Goal: Task Accomplishment & Management: Manage account settings

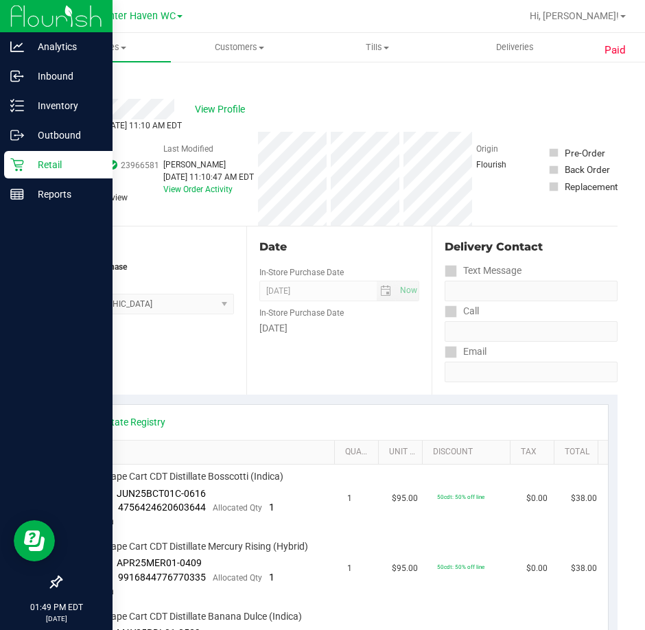
drag, startPoint x: 47, startPoint y: 175, endPoint x: 40, endPoint y: 169, distance: 8.7
click at [47, 175] on div "Retail" at bounding box center [58, 164] width 108 height 27
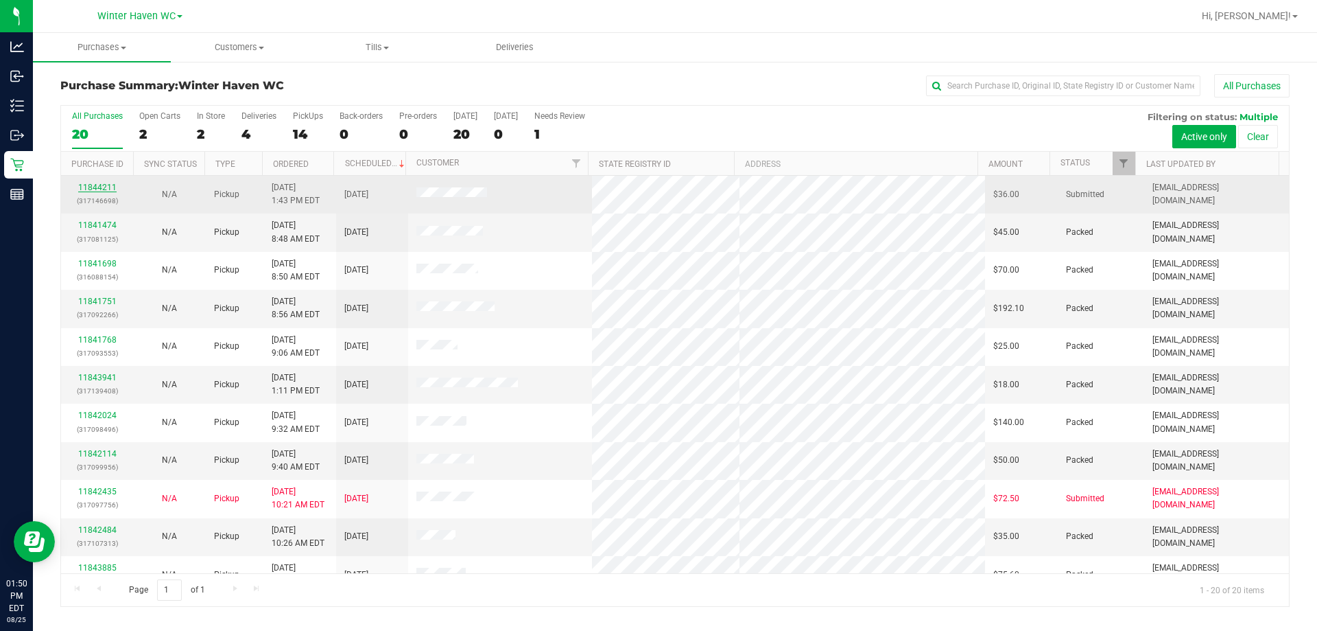
click at [109, 188] on link "11844211" at bounding box center [97, 188] width 38 height 10
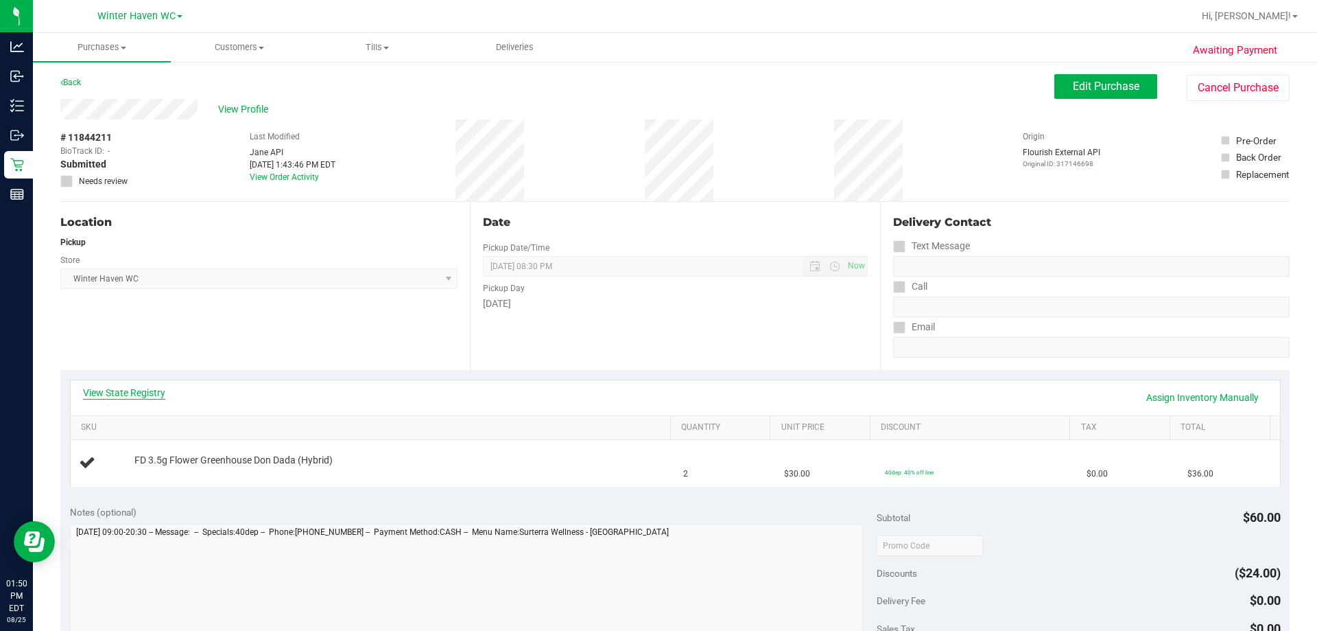
click at [123, 398] on link "View State Registry" at bounding box center [124, 393] width 82 height 14
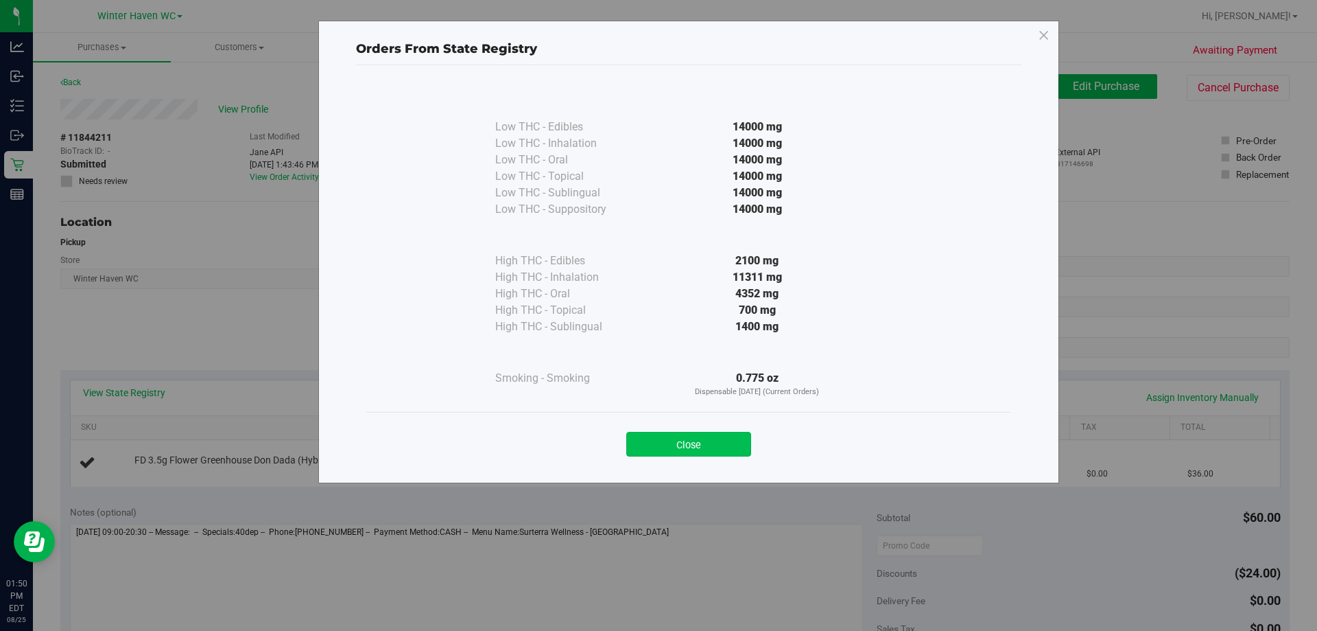
click at [644, 447] on button "Close" at bounding box center [688, 444] width 125 height 25
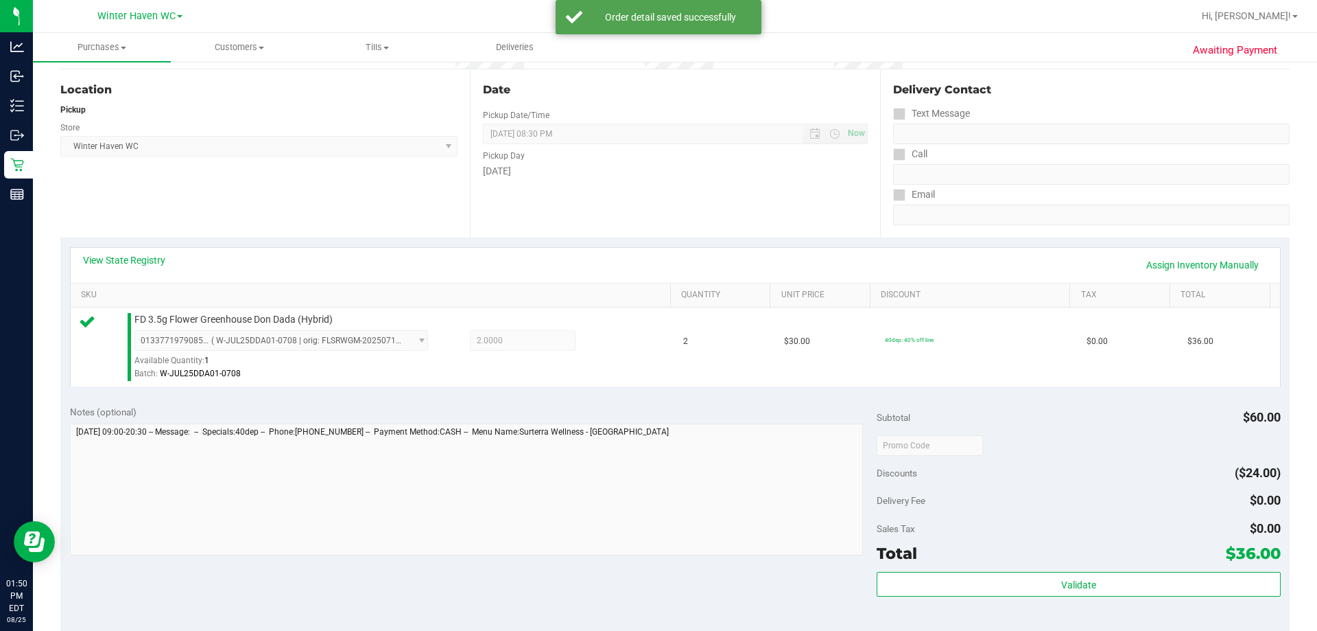
scroll to position [412, 0]
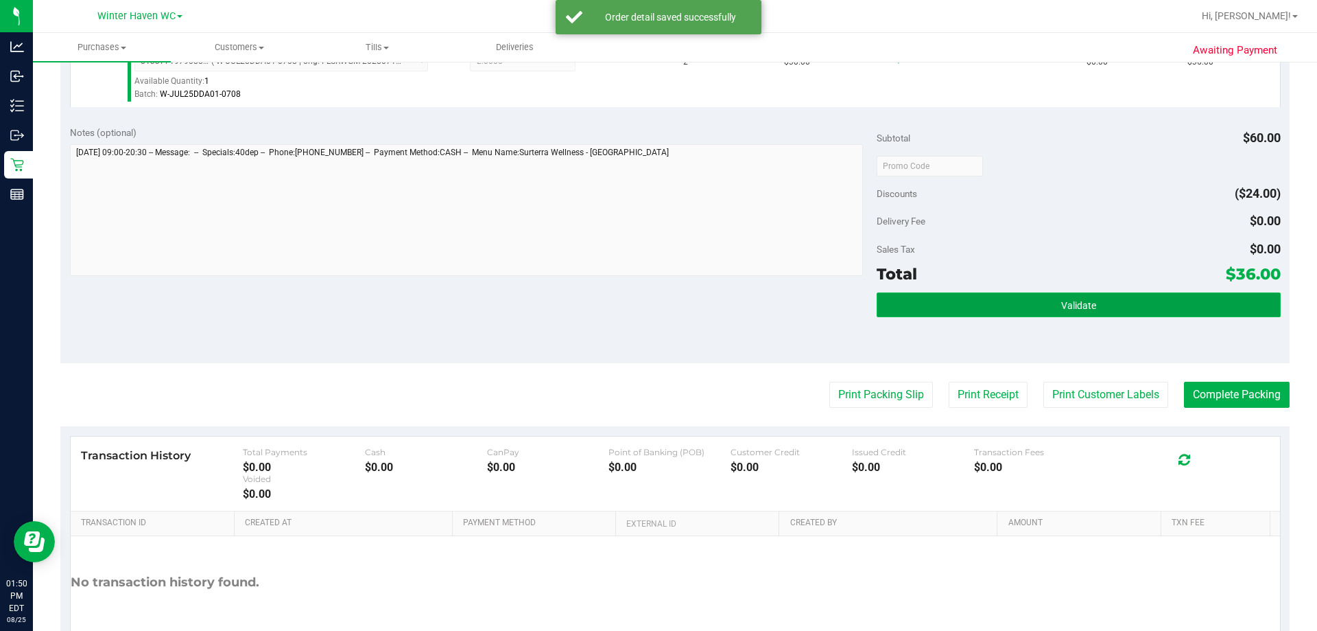
click at [644, 307] on span "Validate" at bounding box center [1078, 305] width 35 height 11
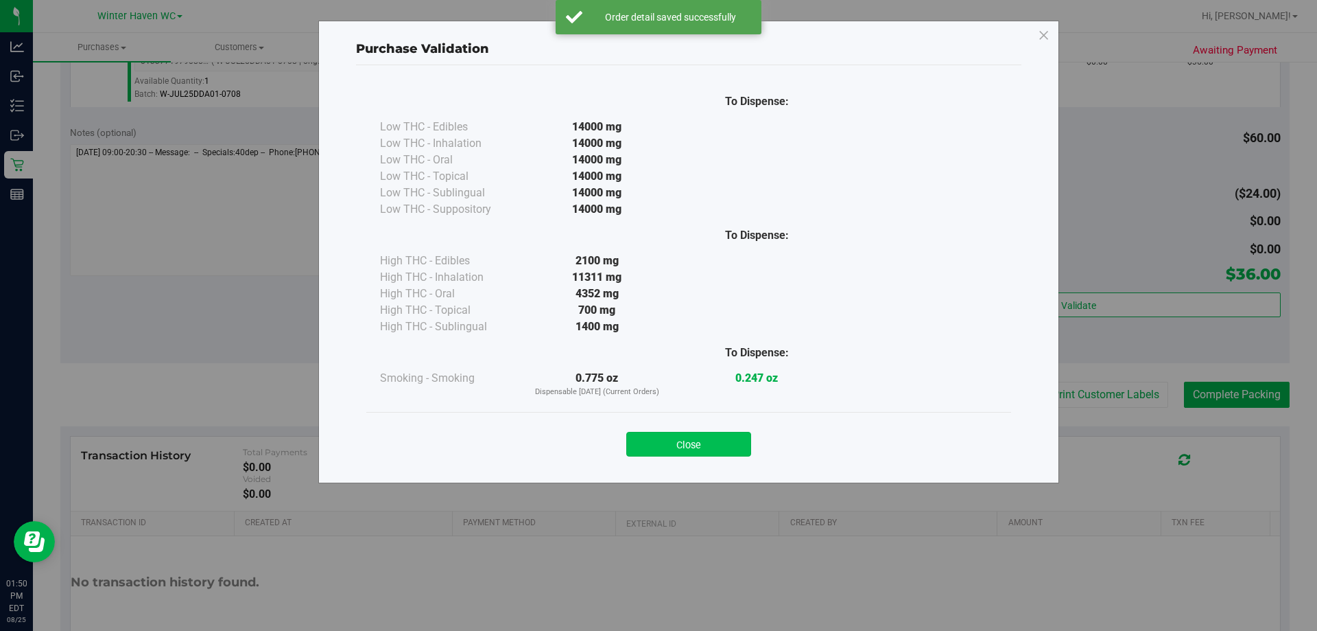
click at [644, 448] on button "Close" at bounding box center [688, 444] width 125 height 25
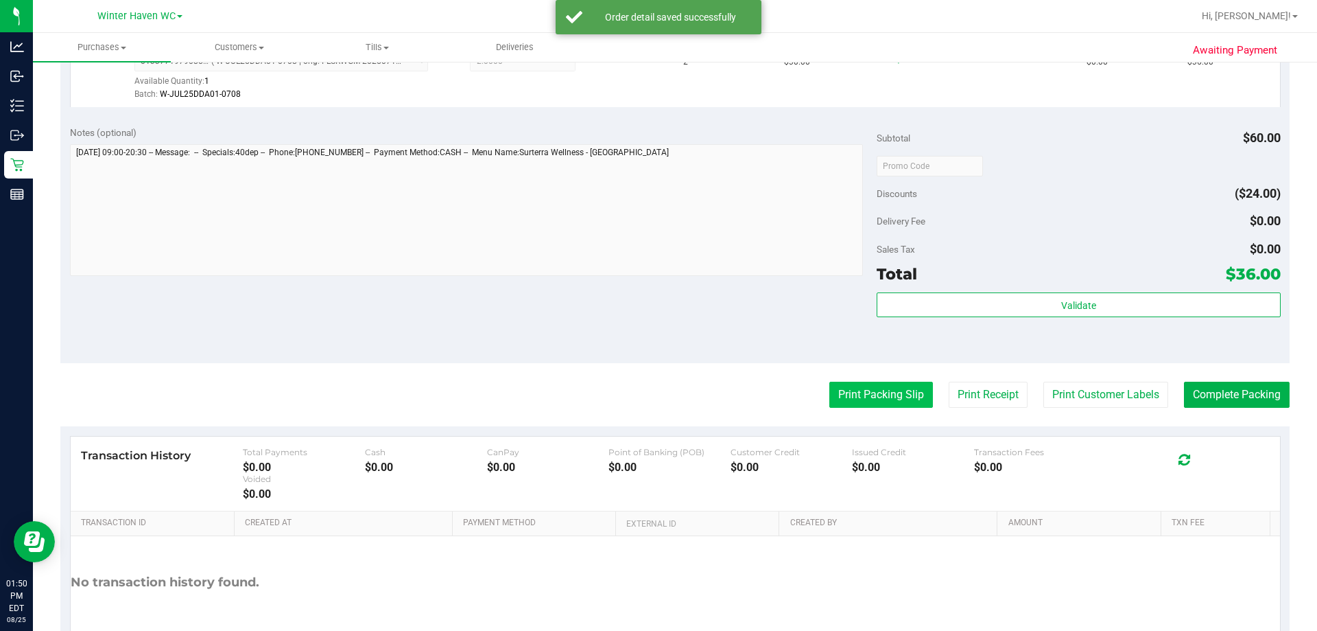
click at [644, 399] on button "Print Packing Slip" at bounding box center [882, 394] width 104 height 26
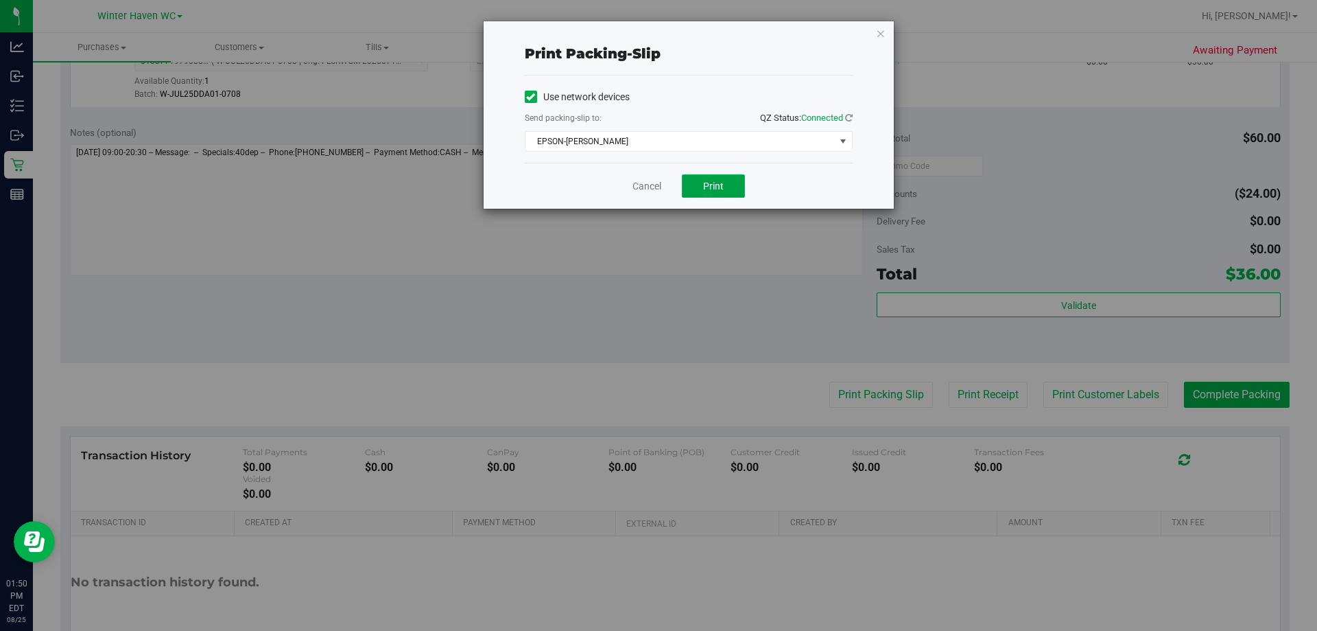
click at [644, 189] on span "Print" at bounding box center [713, 185] width 21 height 11
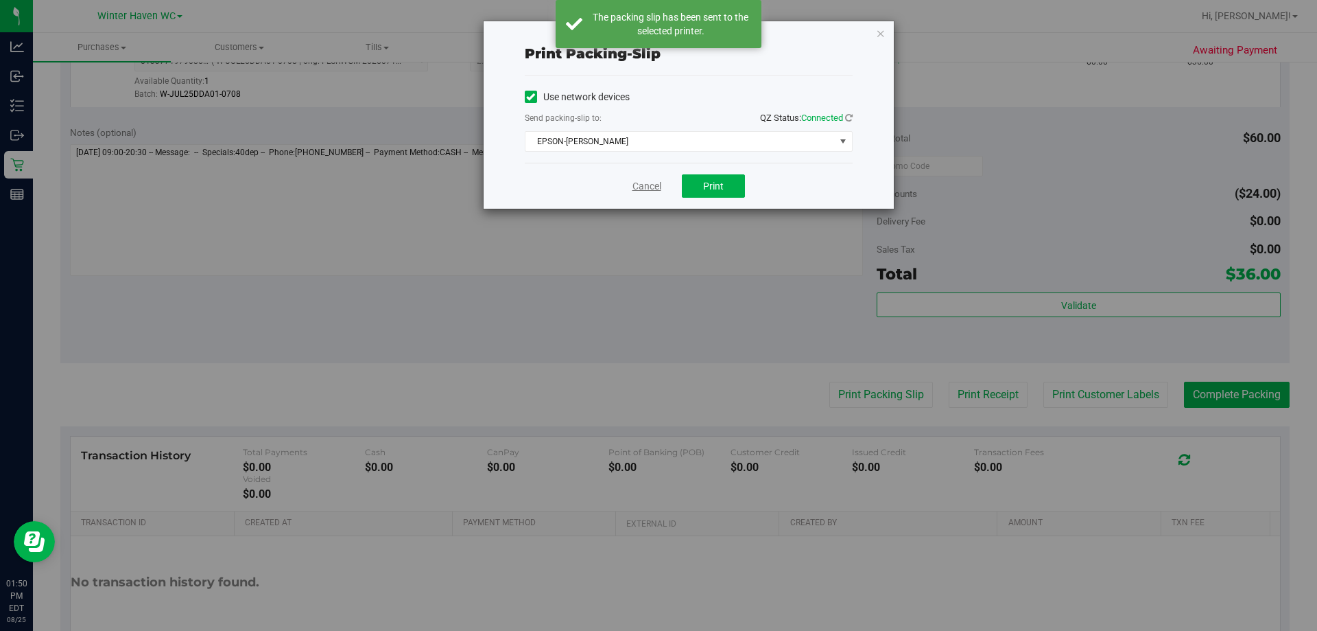
click at [644, 183] on link "Cancel" at bounding box center [647, 186] width 29 height 14
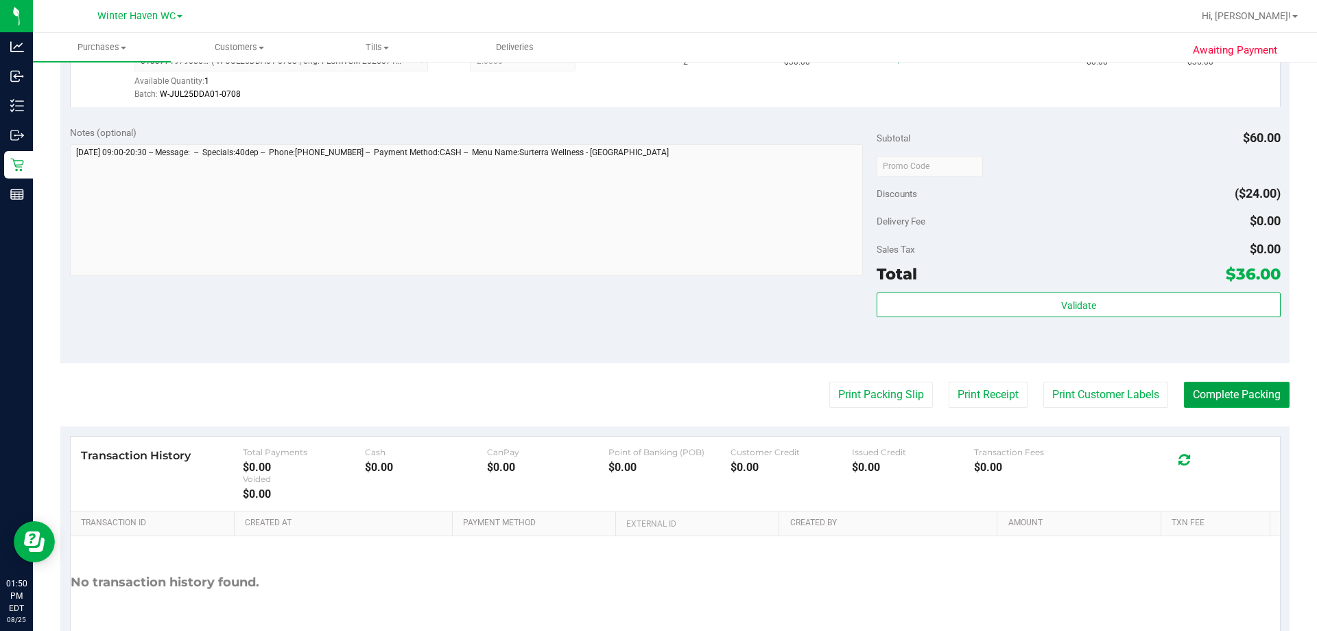
drag, startPoint x: 1249, startPoint y: 384, endPoint x: 1267, endPoint y: 374, distance: 20.3
click at [644, 384] on button "Complete Packing" at bounding box center [1237, 394] width 106 height 26
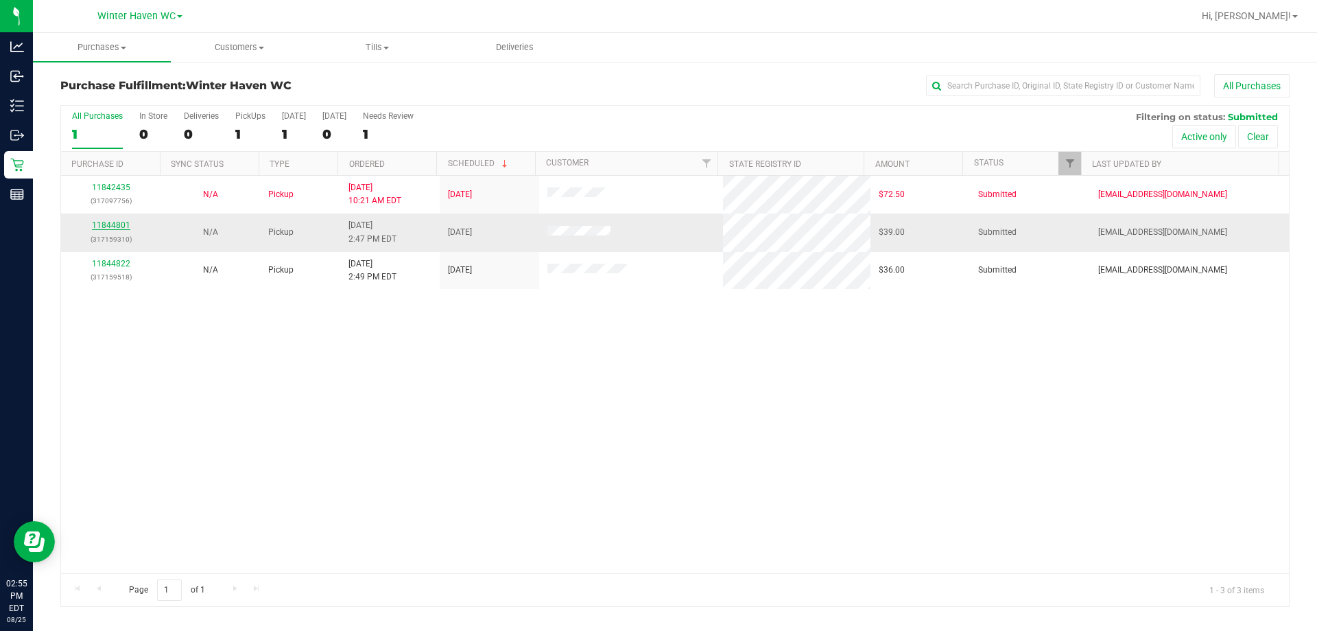
click at [126, 225] on link "11844801" at bounding box center [111, 225] width 38 height 10
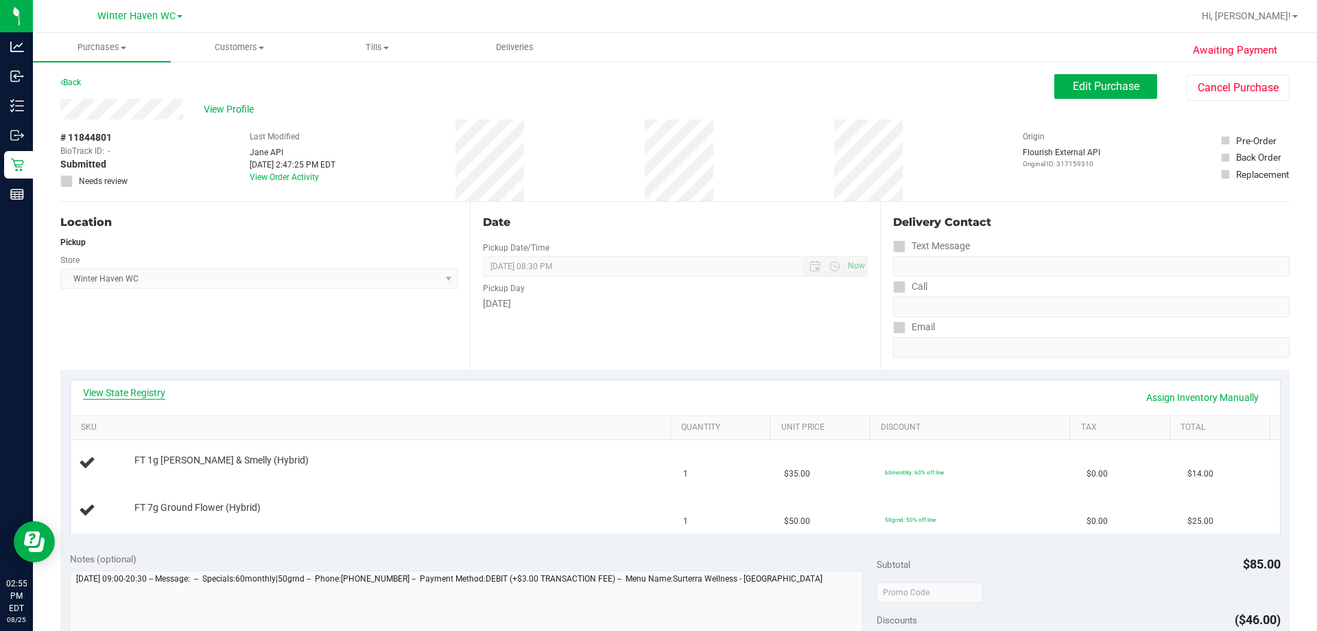
click at [155, 397] on link "View State Registry" at bounding box center [124, 393] width 82 height 14
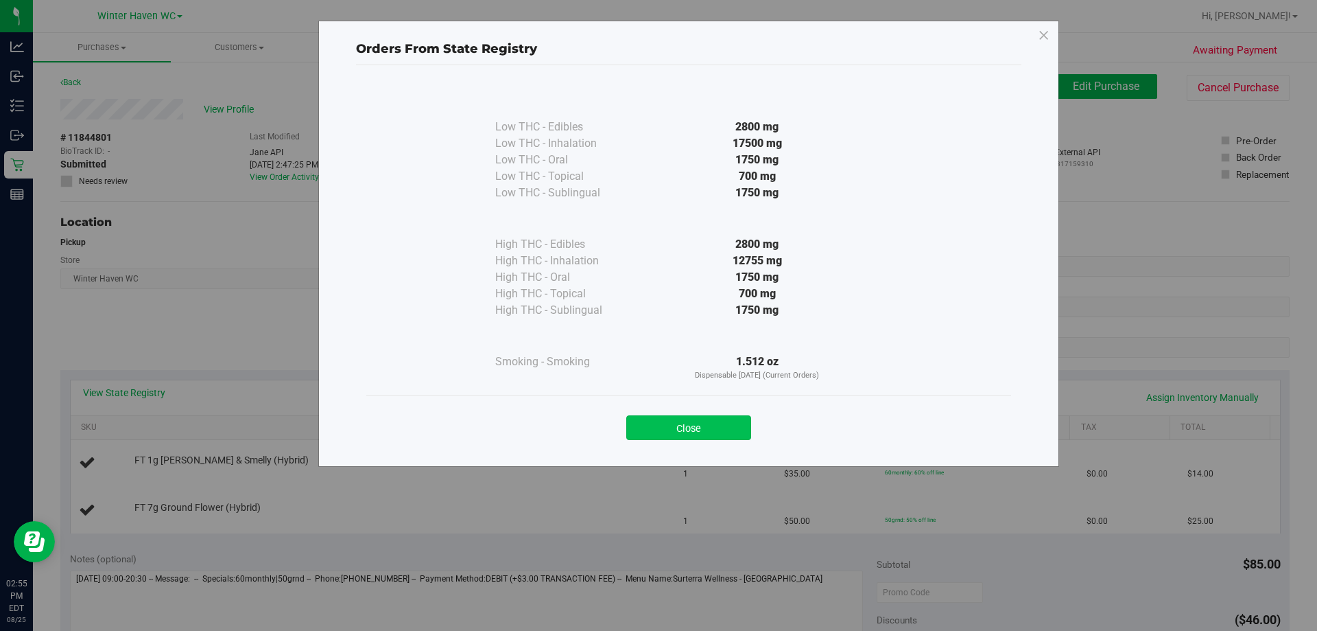
click at [644, 426] on button "Close" at bounding box center [688, 427] width 125 height 25
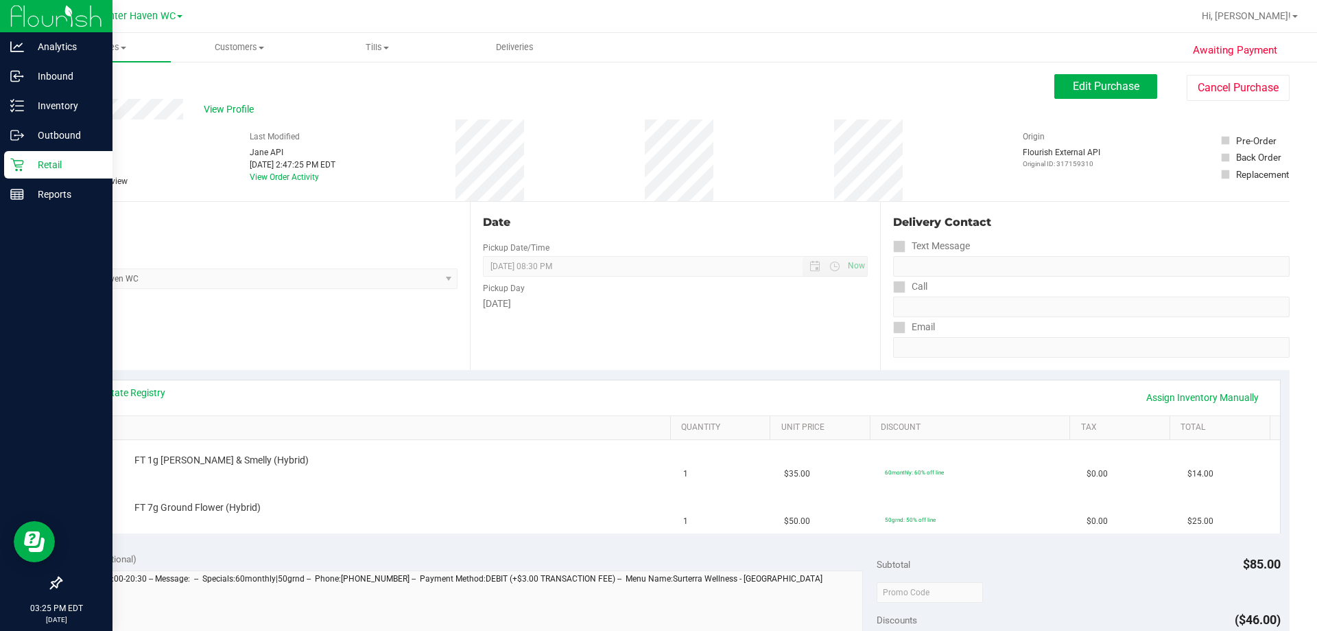
click at [20, 166] on icon at bounding box center [17, 165] width 14 height 14
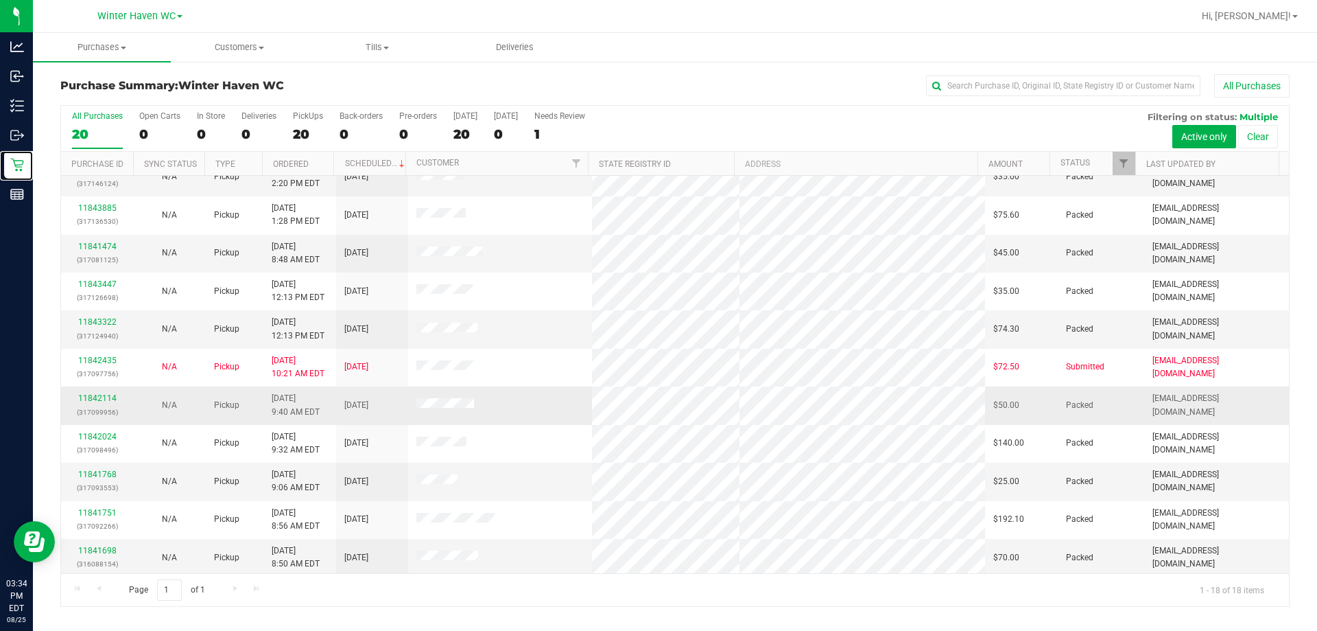
scroll to position [286, 0]
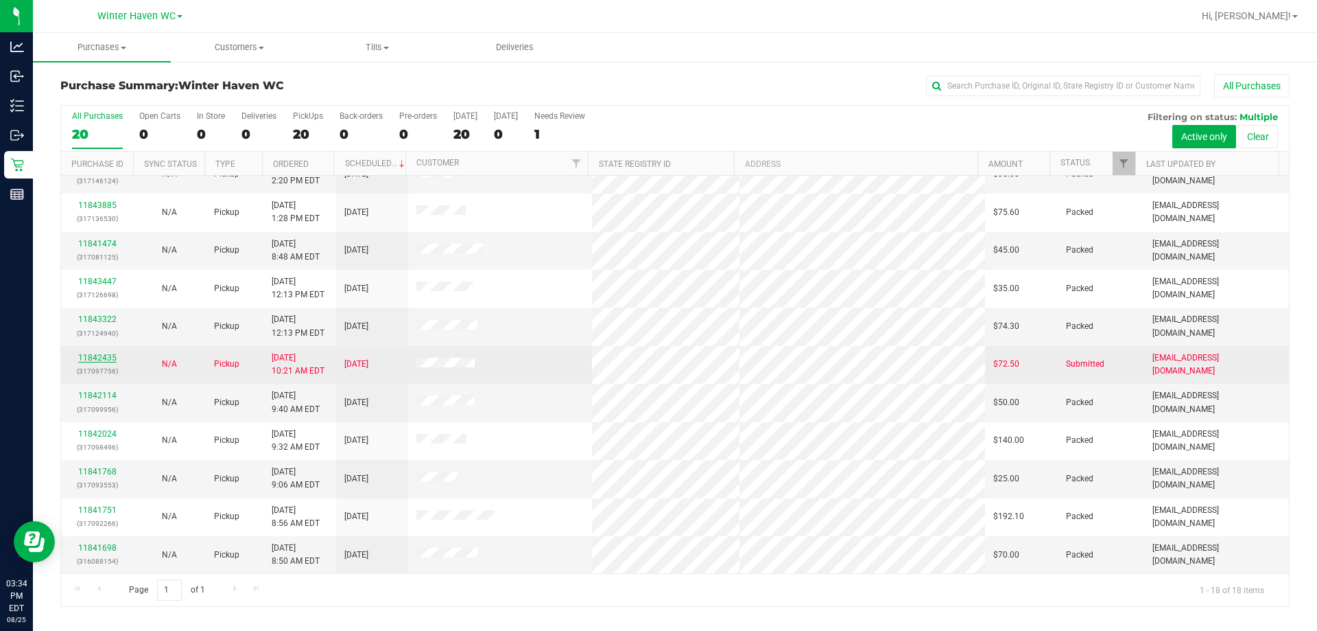
click at [107, 360] on link "11842435" at bounding box center [97, 358] width 38 height 10
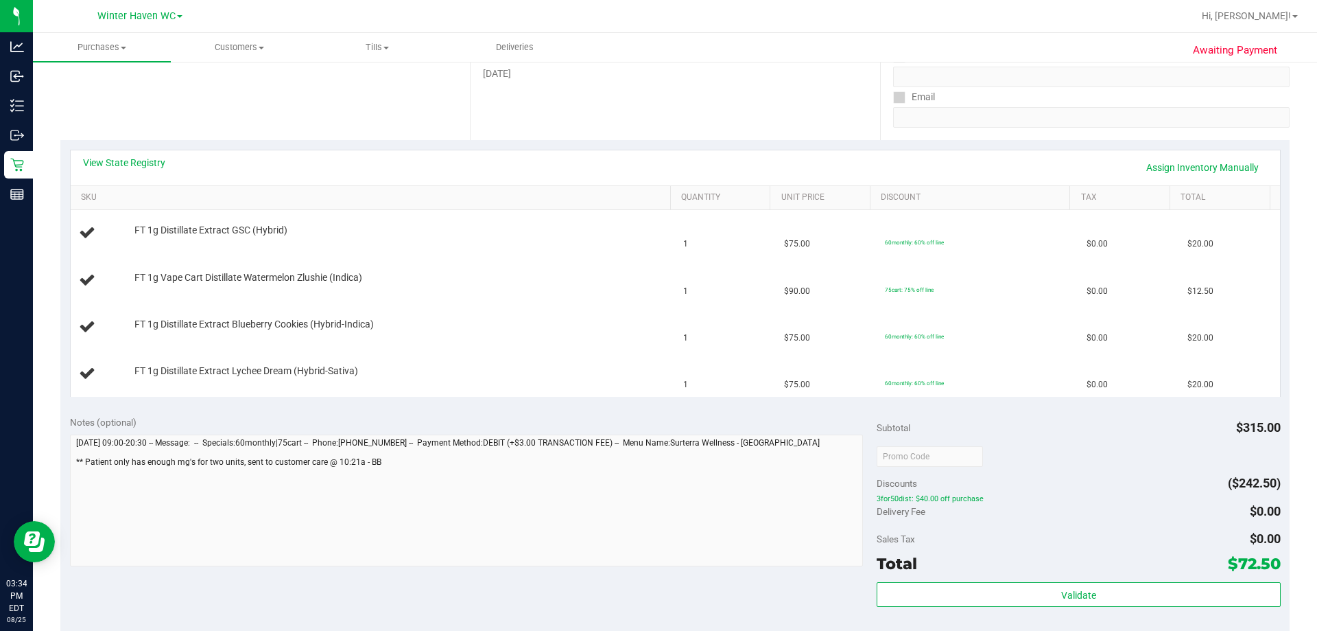
scroll to position [206, 0]
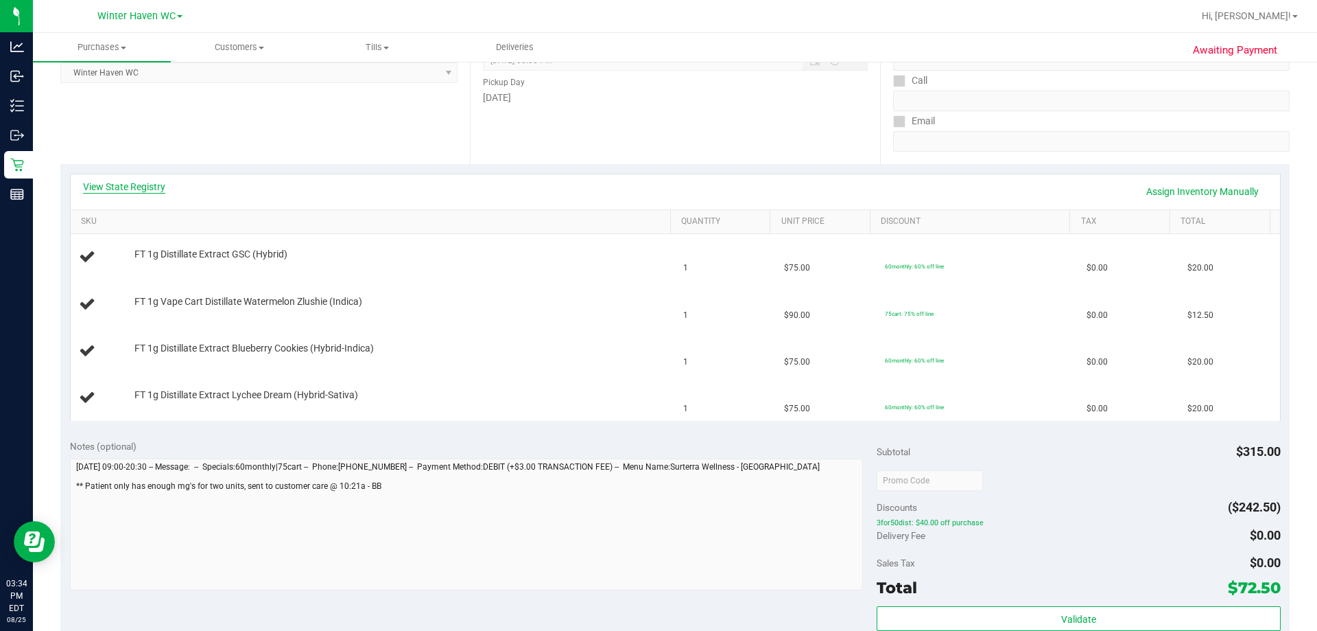
click at [145, 189] on link "View State Registry" at bounding box center [124, 187] width 82 height 14
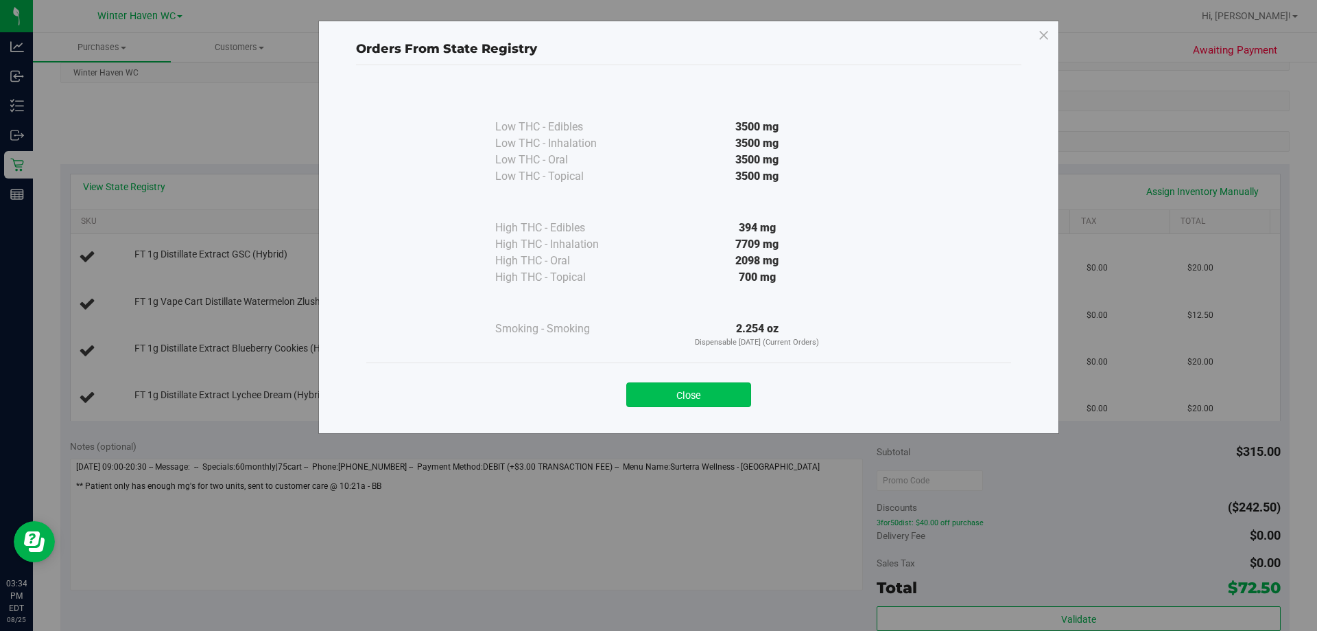
click at [644, 399] on button "Close" at bounding box center [688, 394] width 125 height 25
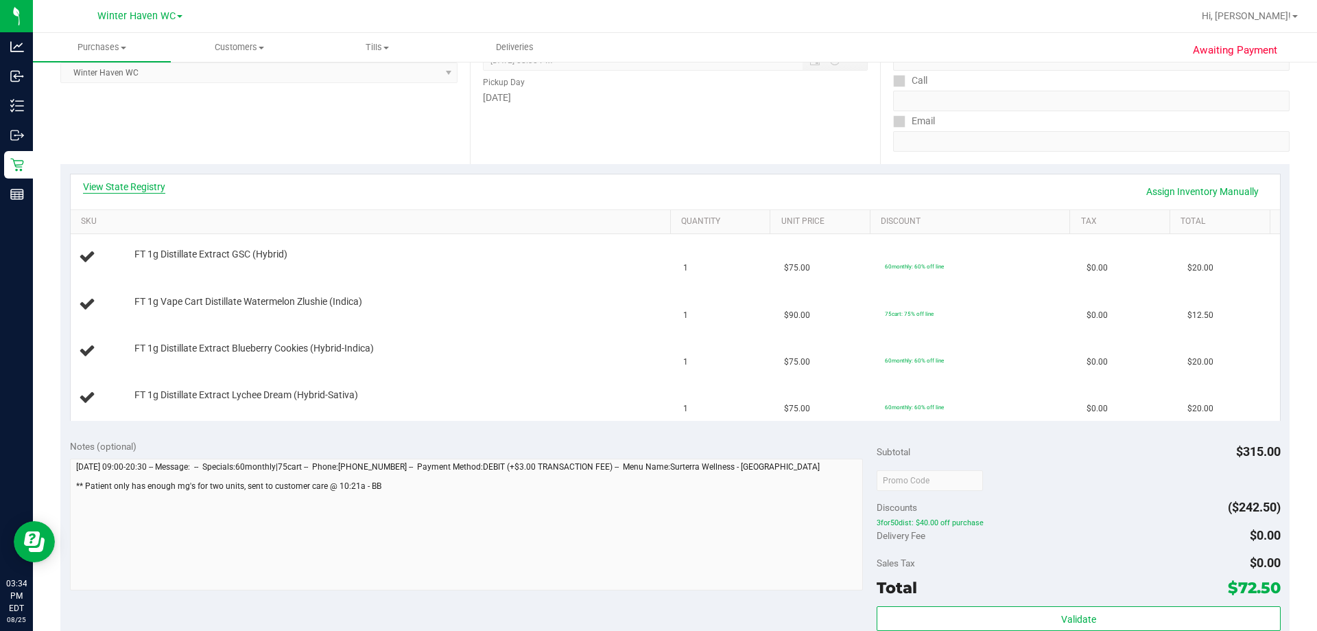
click at [153, 184] on link "View State Registry" at bounding box center [124, 187] width 82 height 14
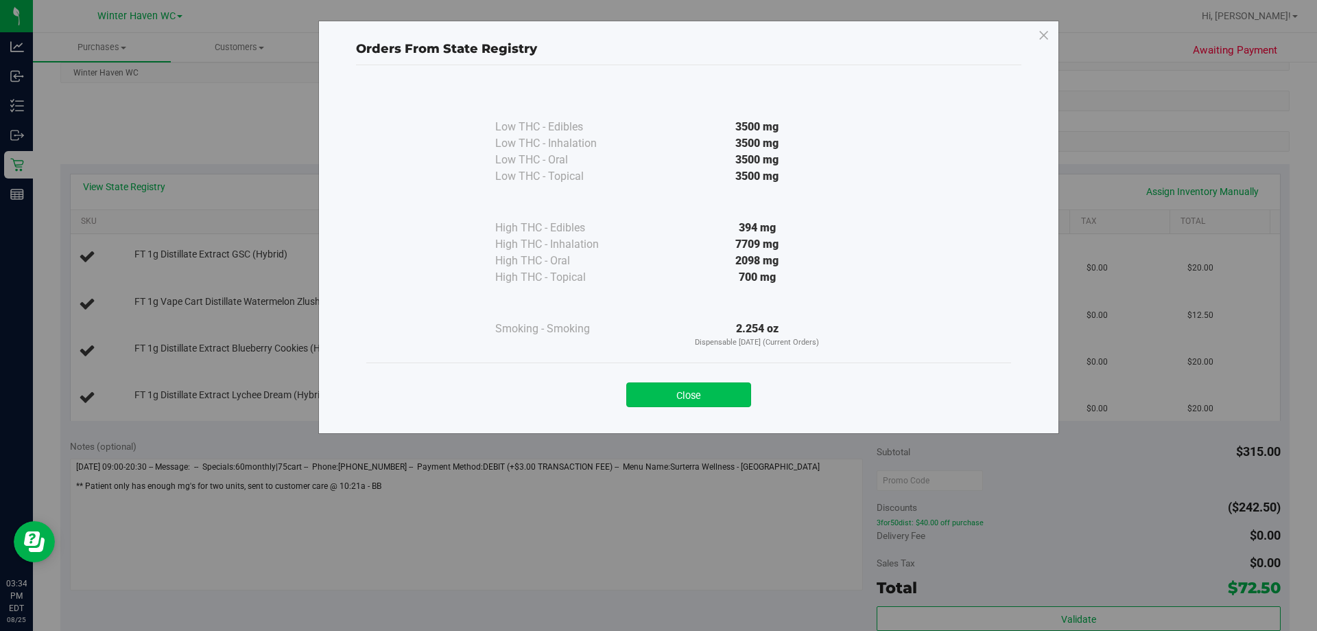
click at [644, 388] on button "Close" at bounding box center [688, 394] width 125 height 25
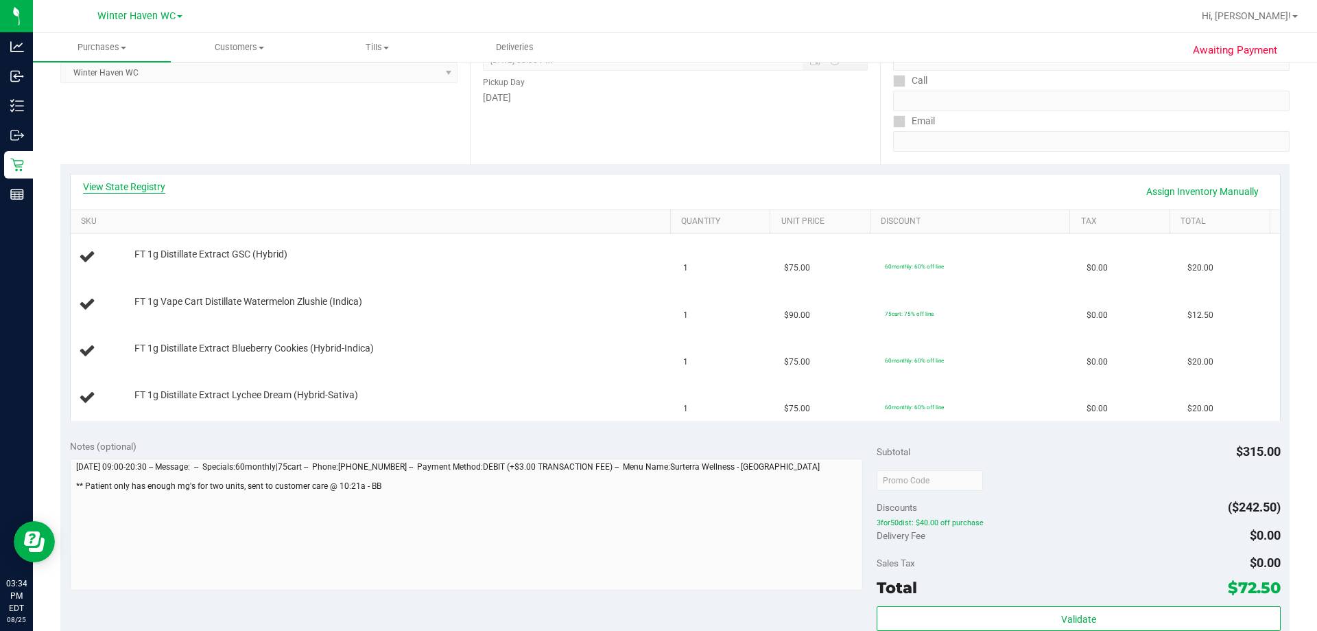
click at [154, 187] on link "View State Registry" at bounding box center [124, 187] width 82 height 14
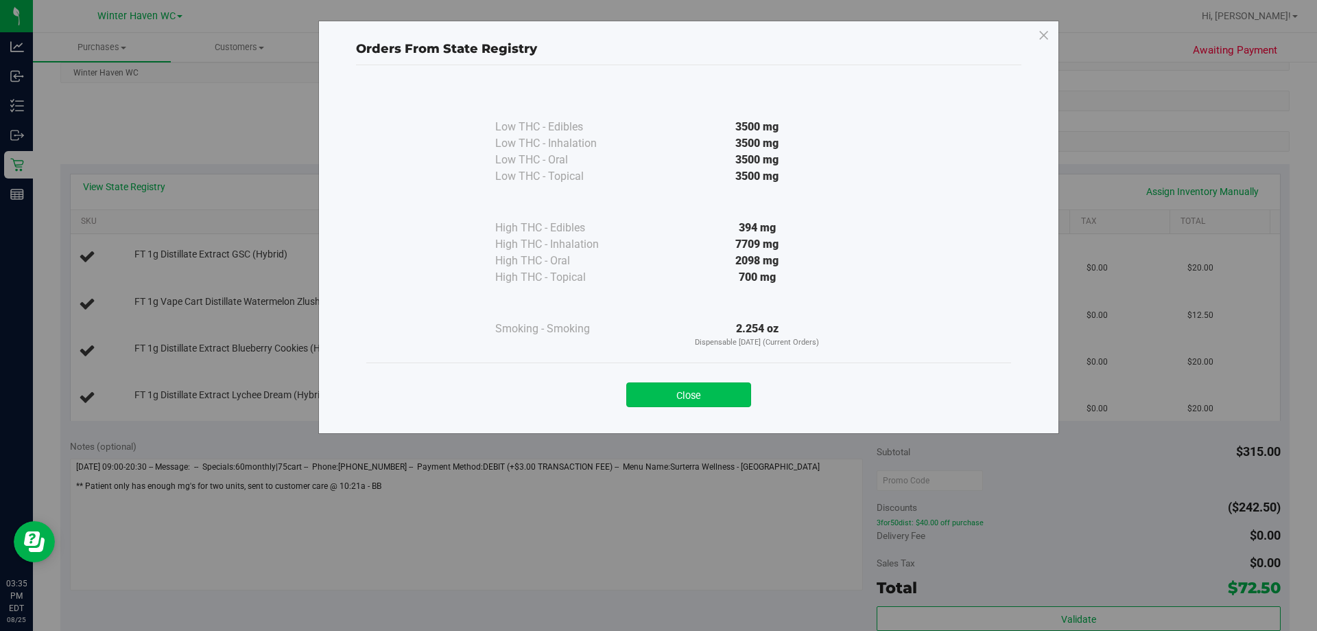
click at [644, 393] on button "Close" at bounding box center [688, 394] width 125 height 25
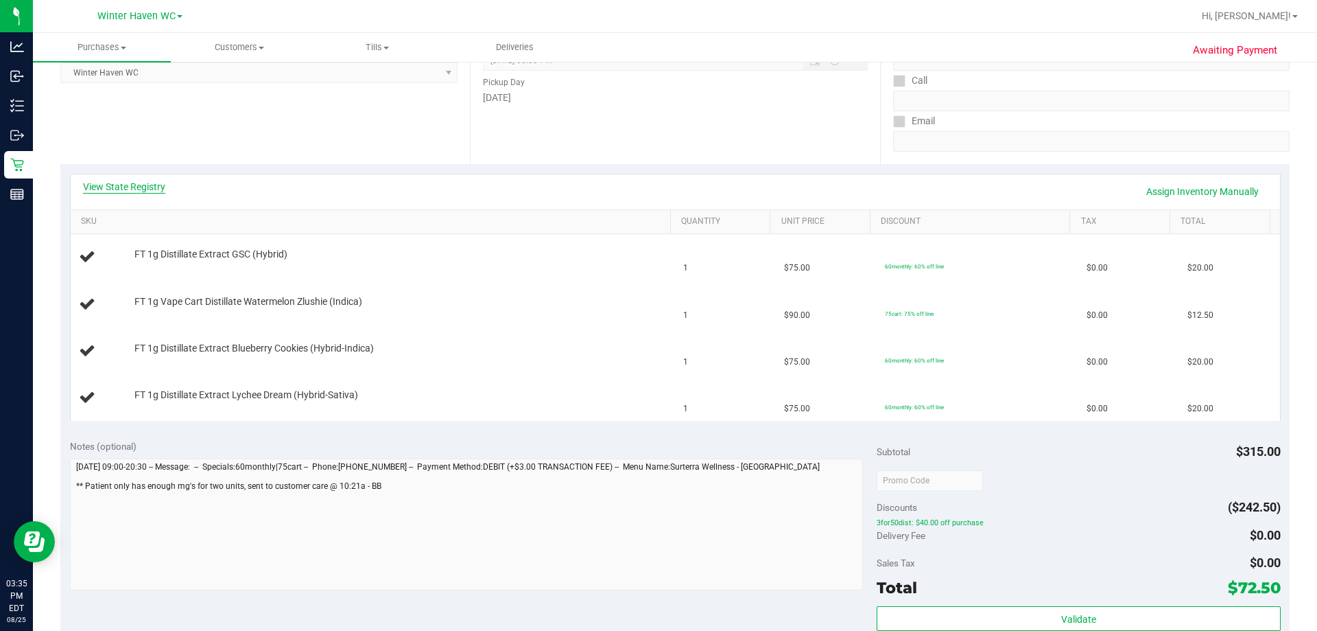
click at [145, 180] on link "View State Registry" at bounding box center [124, 187] width 82 height 14
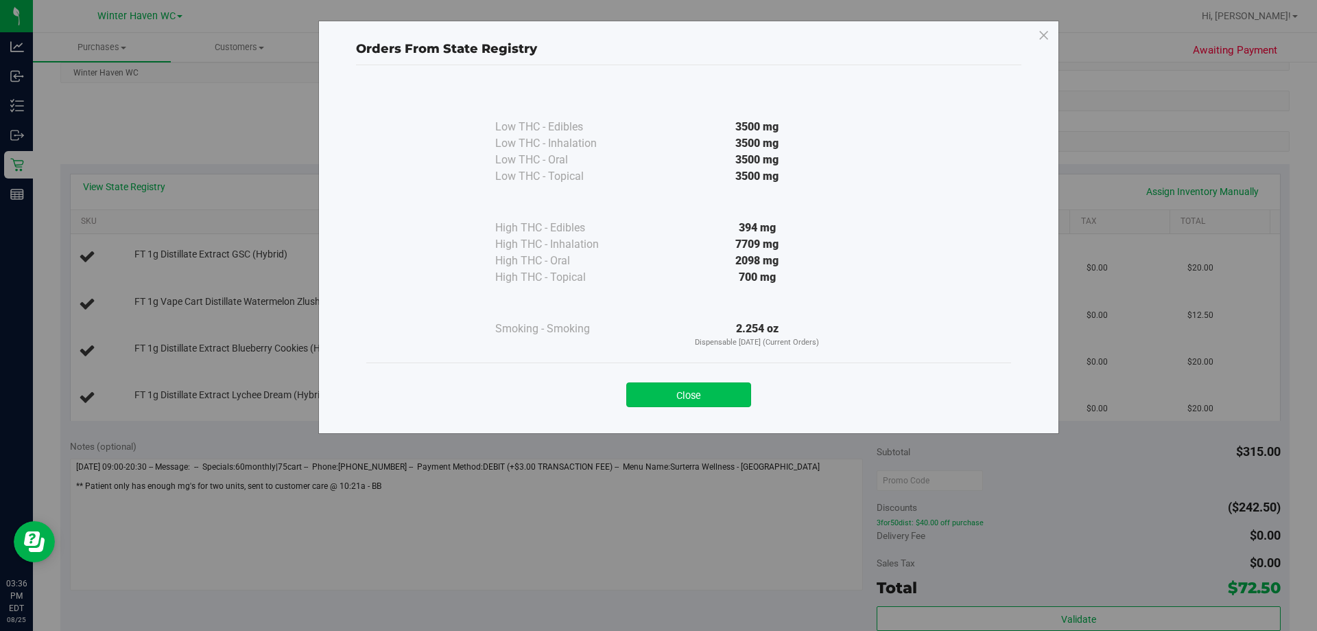
click at [644, 398] on button "Close" at bounding box center [688, 394] width 125 height 25
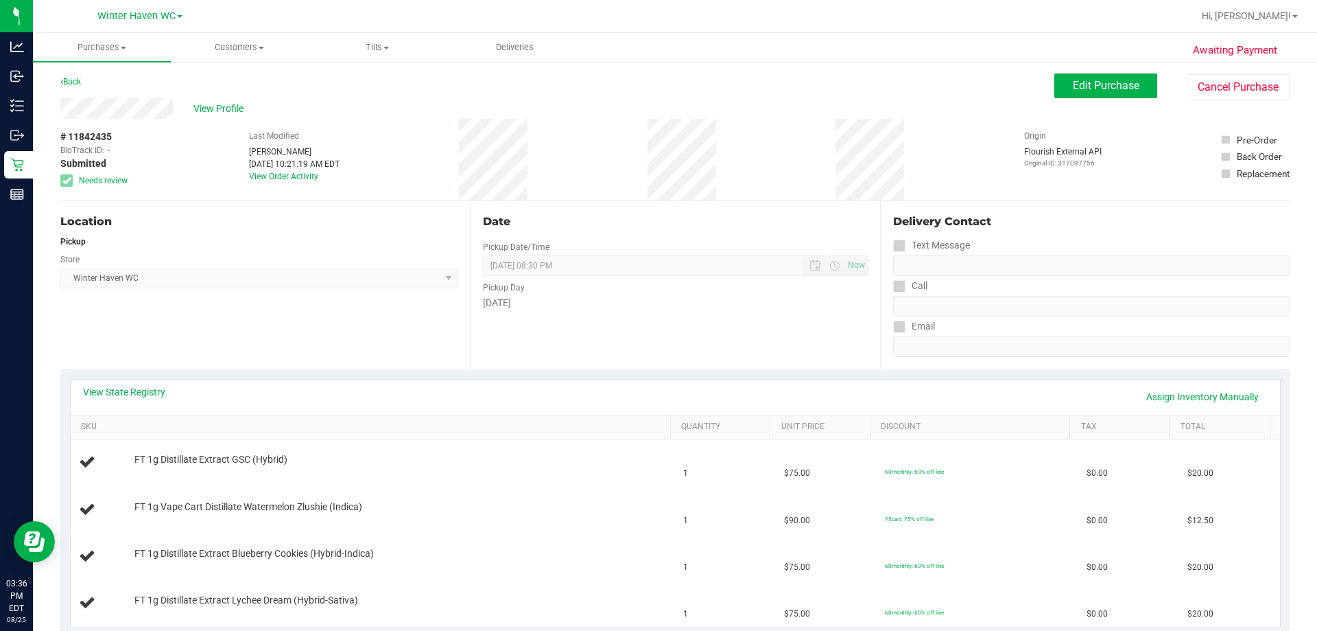
scroll to position [0, 0]
click at [644, 95] on button "Edit Purchase" at bounding box center [1106, 86] width 103 height 25
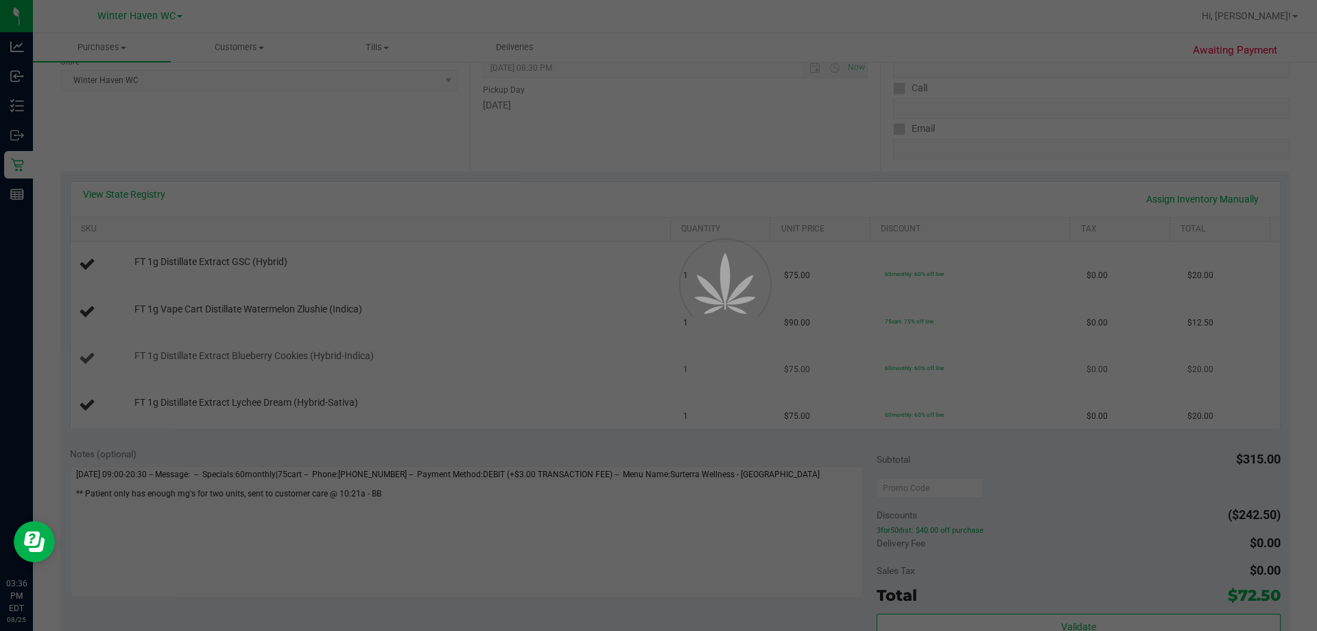
scroll to position [206, 0]
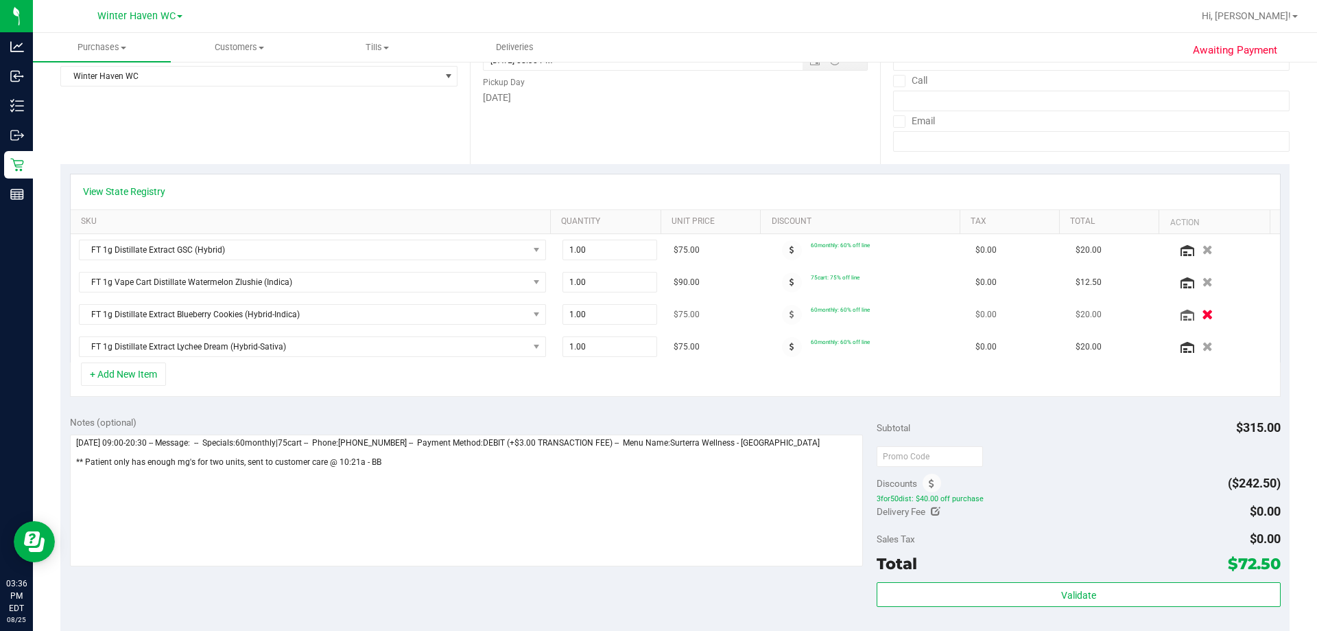
click at [644, 316] on button "button" at bounding box center [1207, 314] width 23 height 14
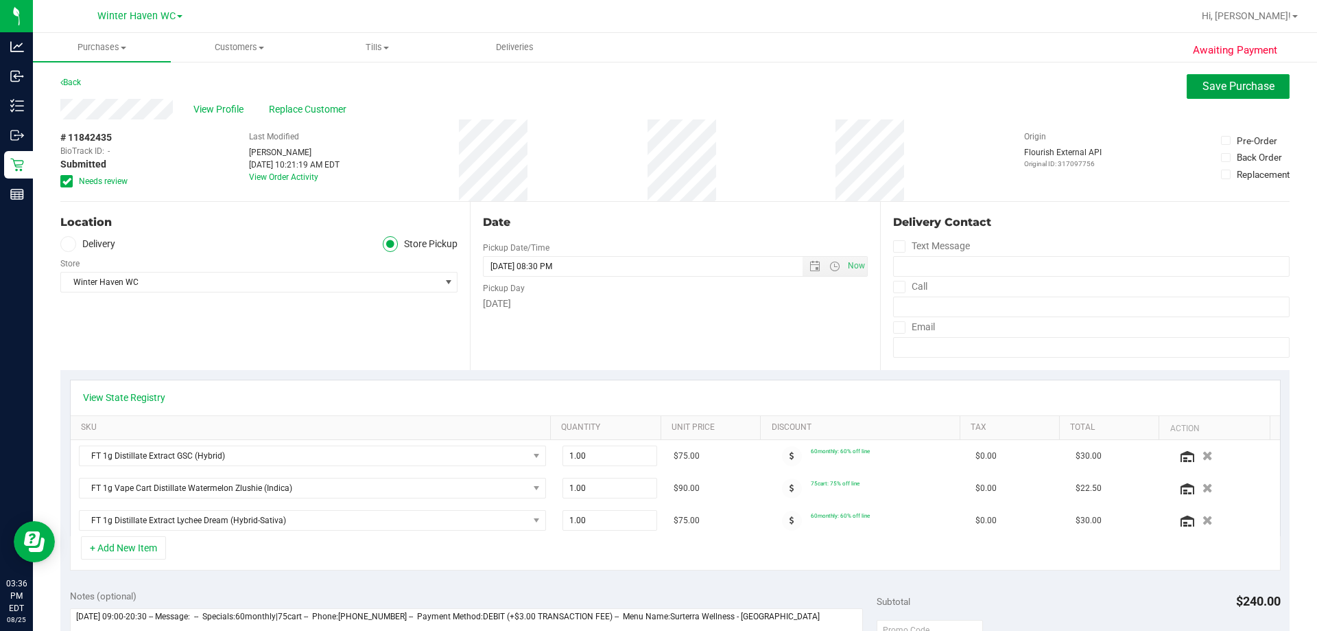
drag, startPoint x: 1251, startPoint y: 92, endPoint x: 664, endPoint y: 238, distance: 605.2
click at [644, 91] on span "Save Purchase" at bounding box center [1239, 86] width 72 height 13
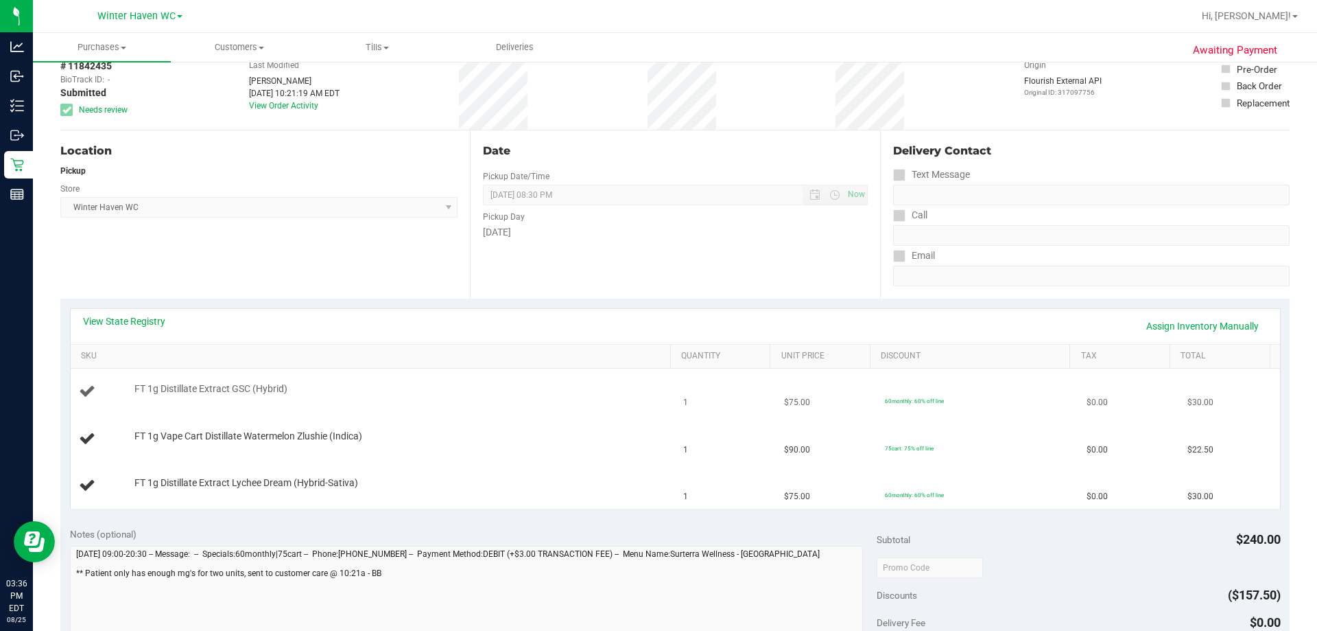
scroll to position [206, 0]
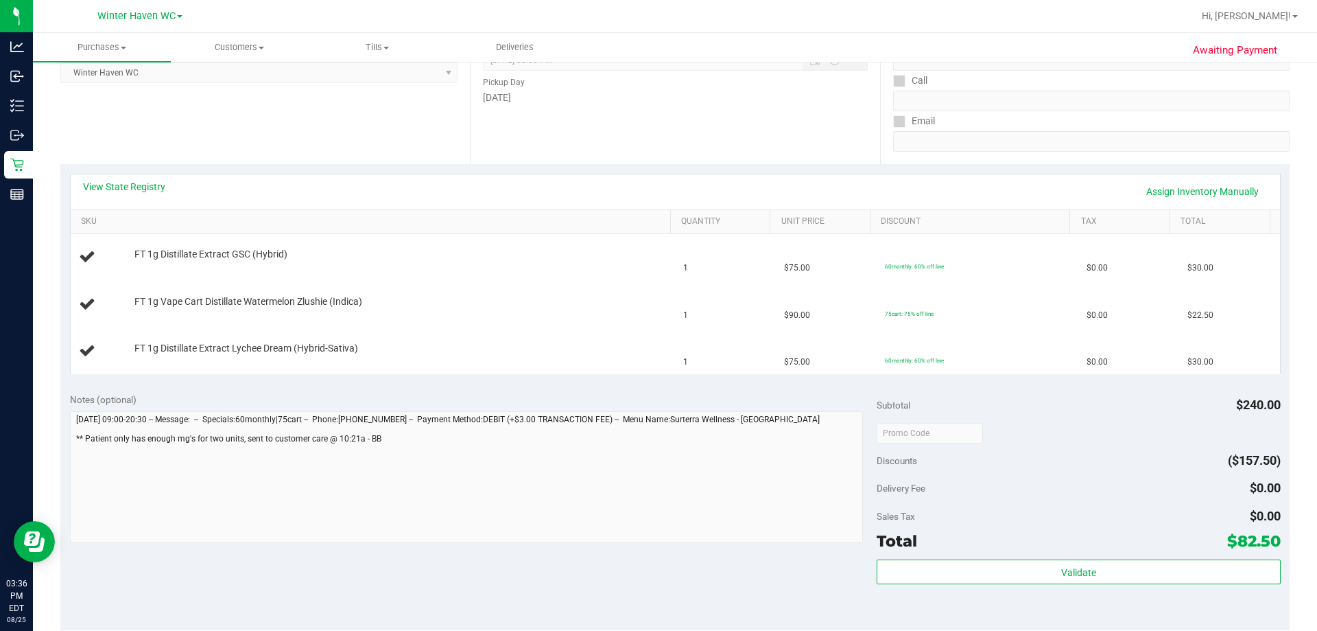
click at [644, 159] on div "Delivery Contact Text Message Call Email" at bounding box center [1085, 80] width 410 height 168
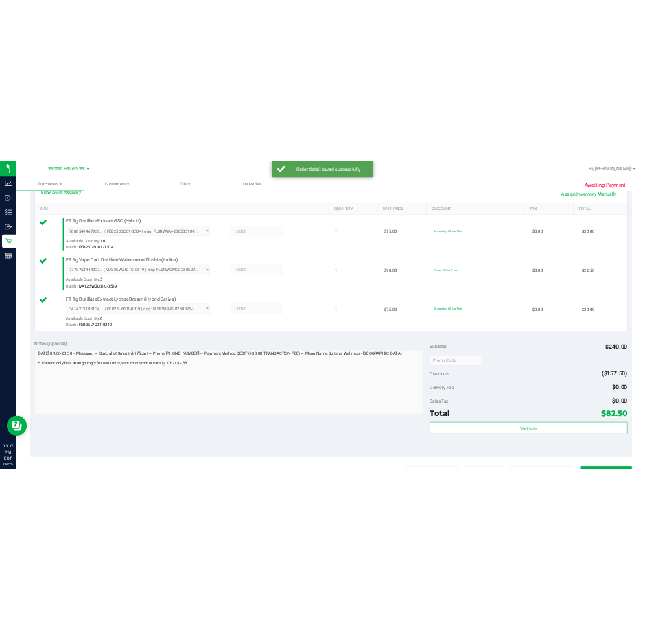
scroll to position [480, 0]
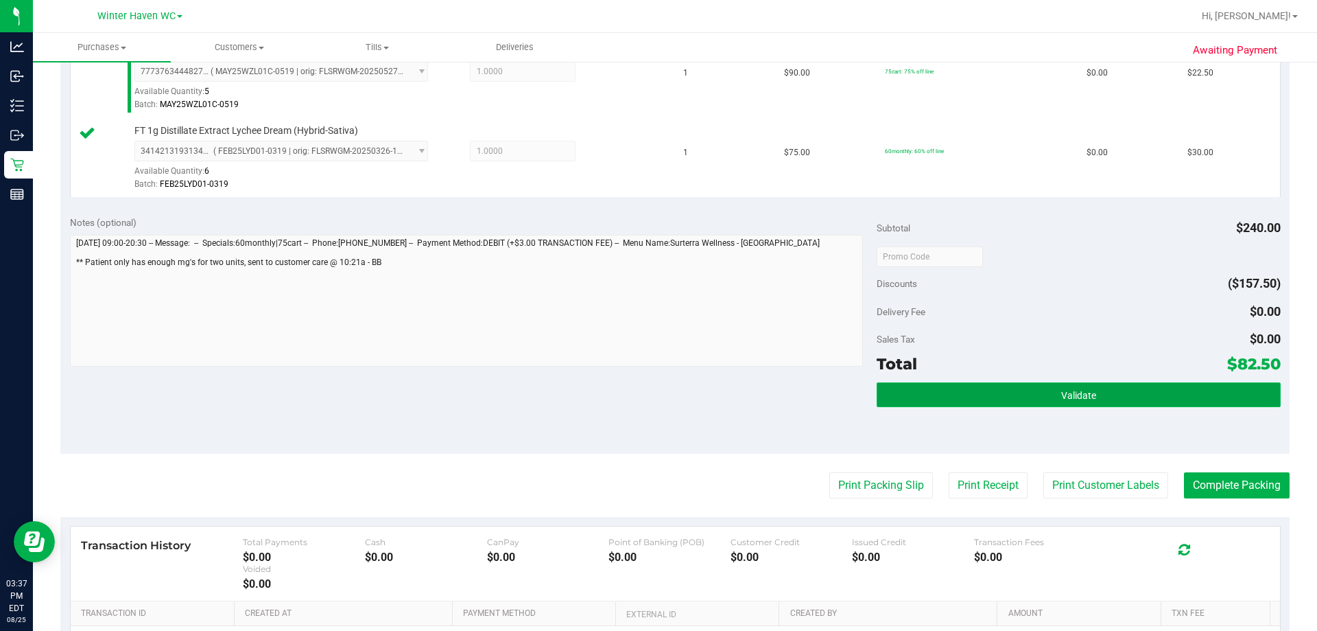
click at [644, 384] on button "Validate" at bounding box center [1078, 394] width 403 height 25
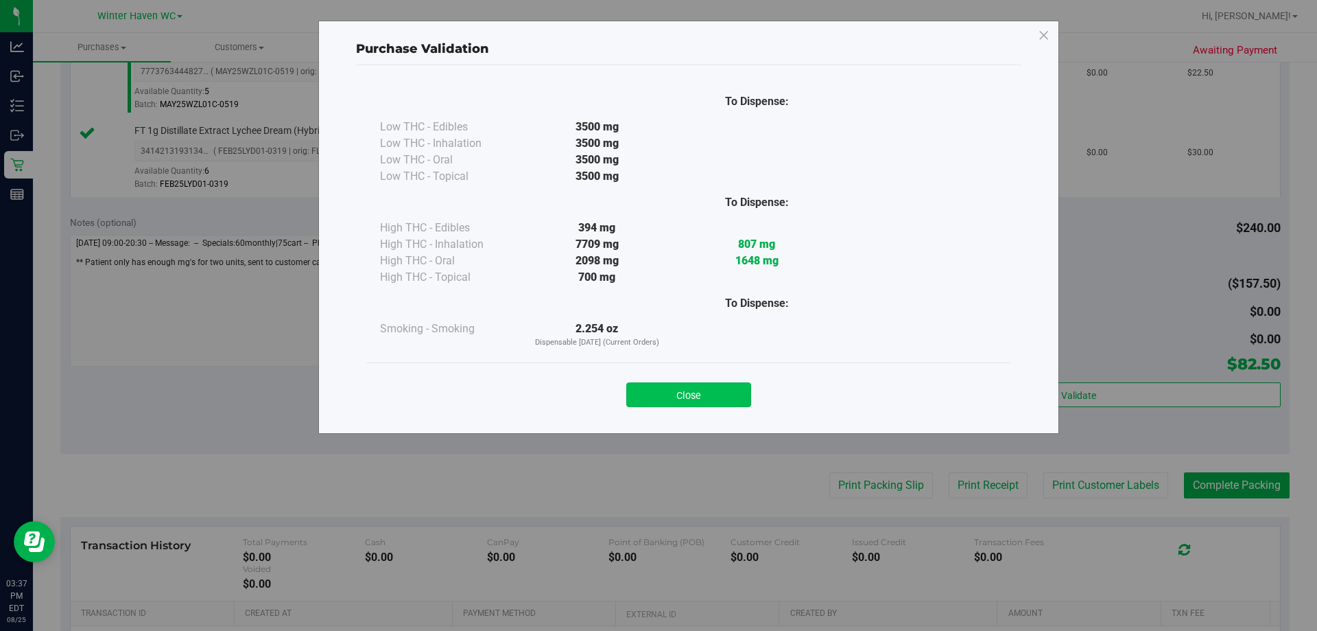
click at [644, 400] on button "Close" at bounding box center [688, 394] width 125 height 25
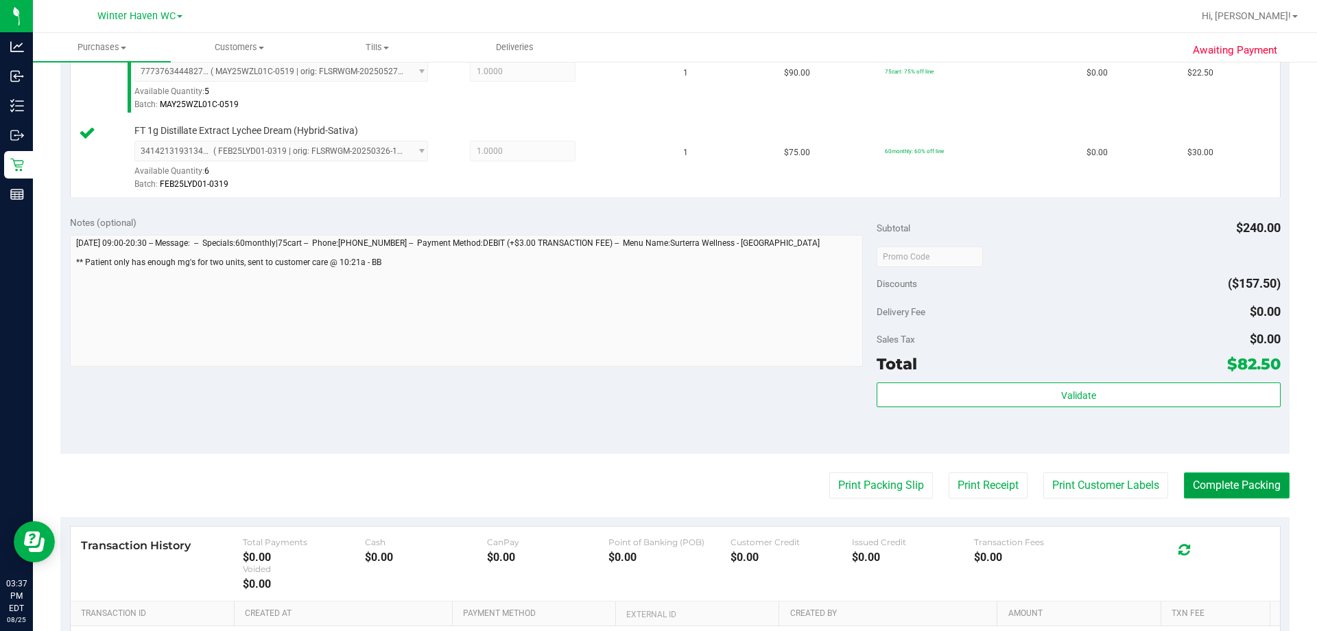
click at [644, 485] on button "Complete Packing" at bounding box center [1237, 485] width 106 height 26
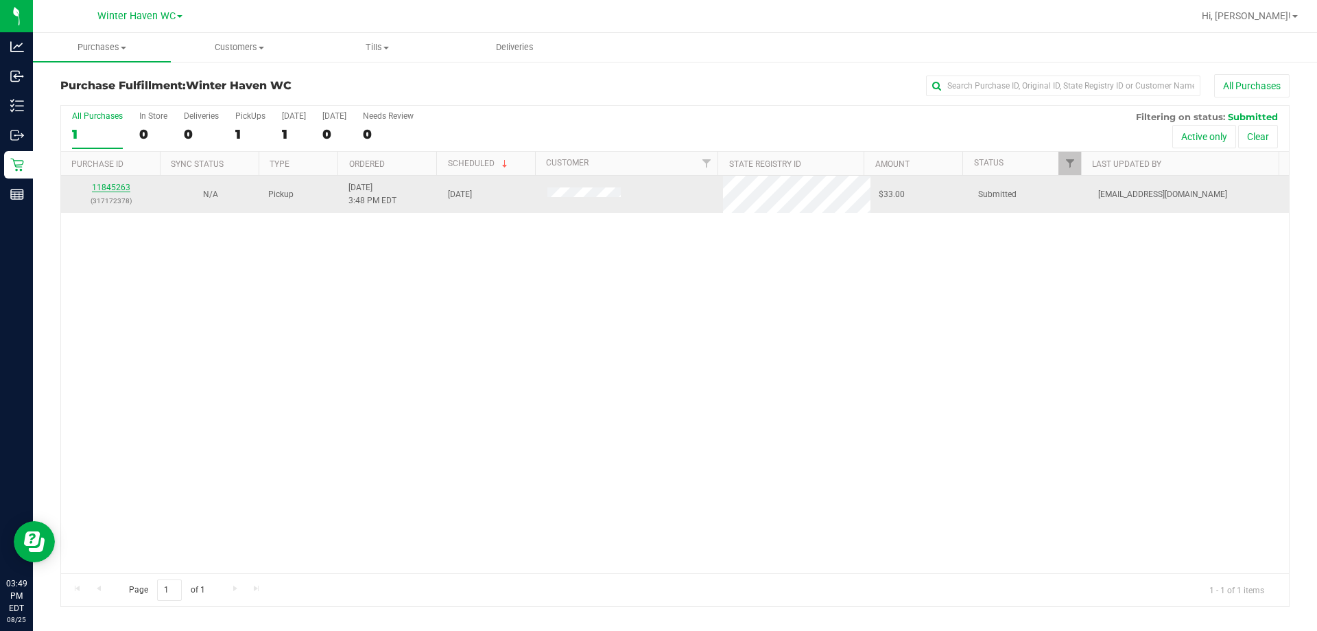
click at [113, 187] on link "11845263" at bounding box center [111, 188] width 38 height 10
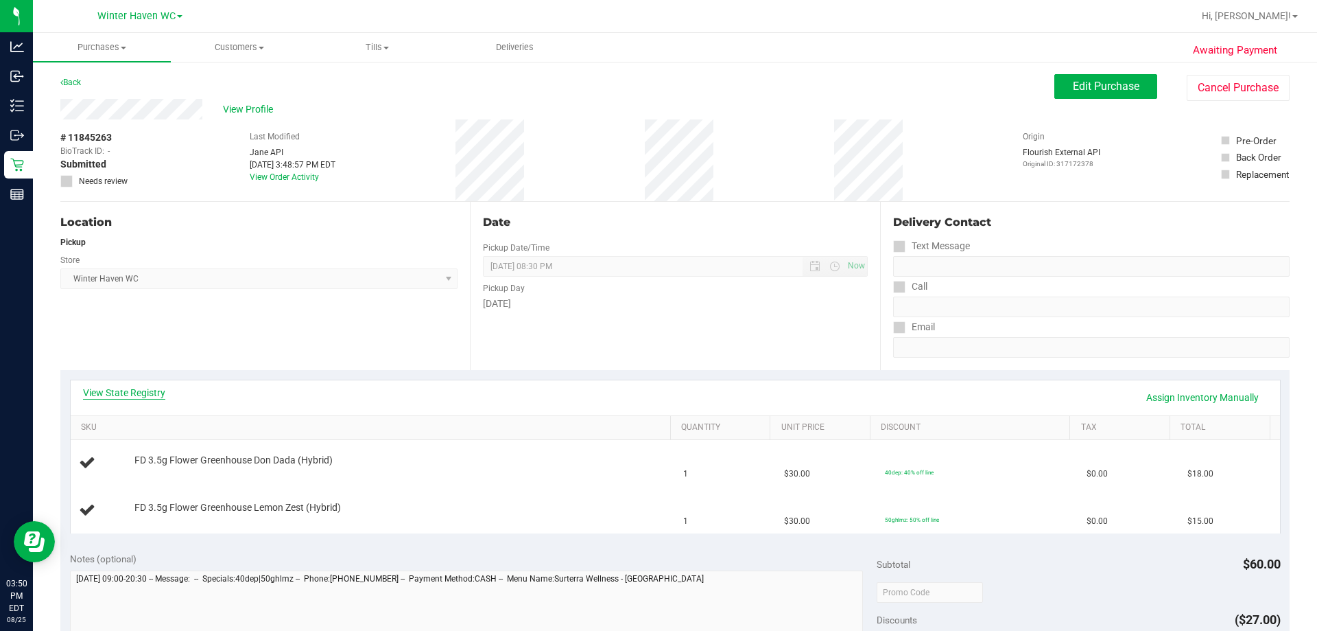
click at [138, 399] on link "View State Registry" at bounding box center [124, 393] width 82 height 14
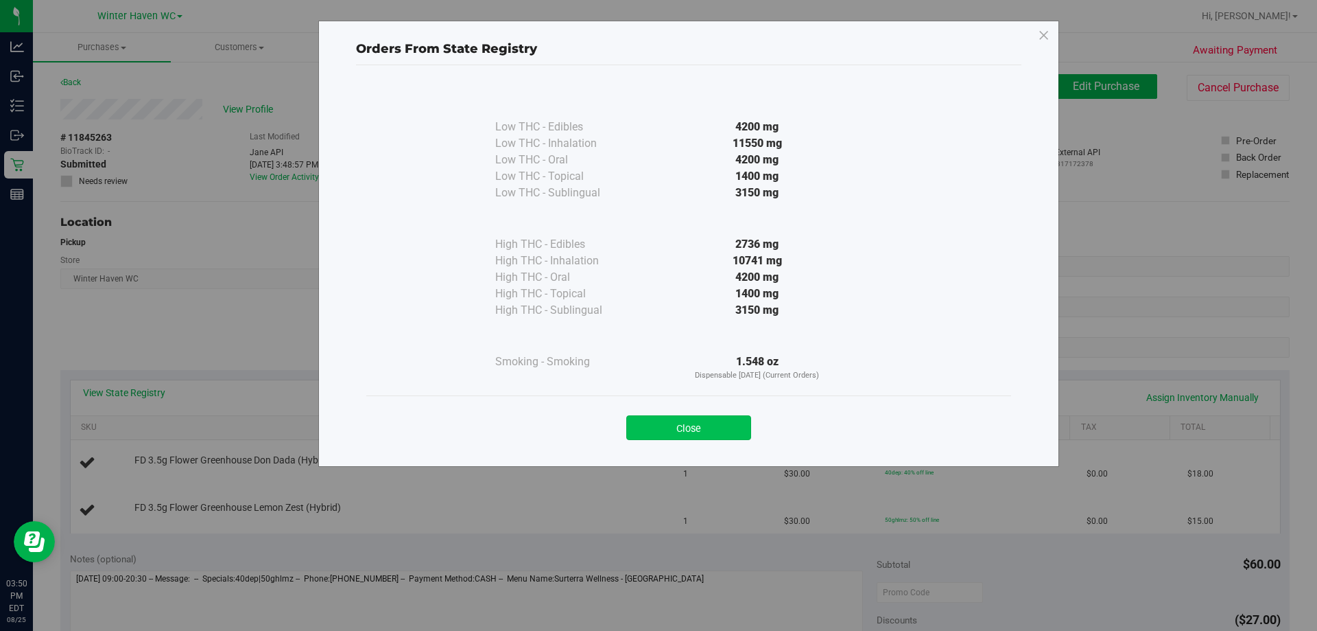
click at [644, 436] on button "Close" at bounding box center [688, 427] width 125 height 25
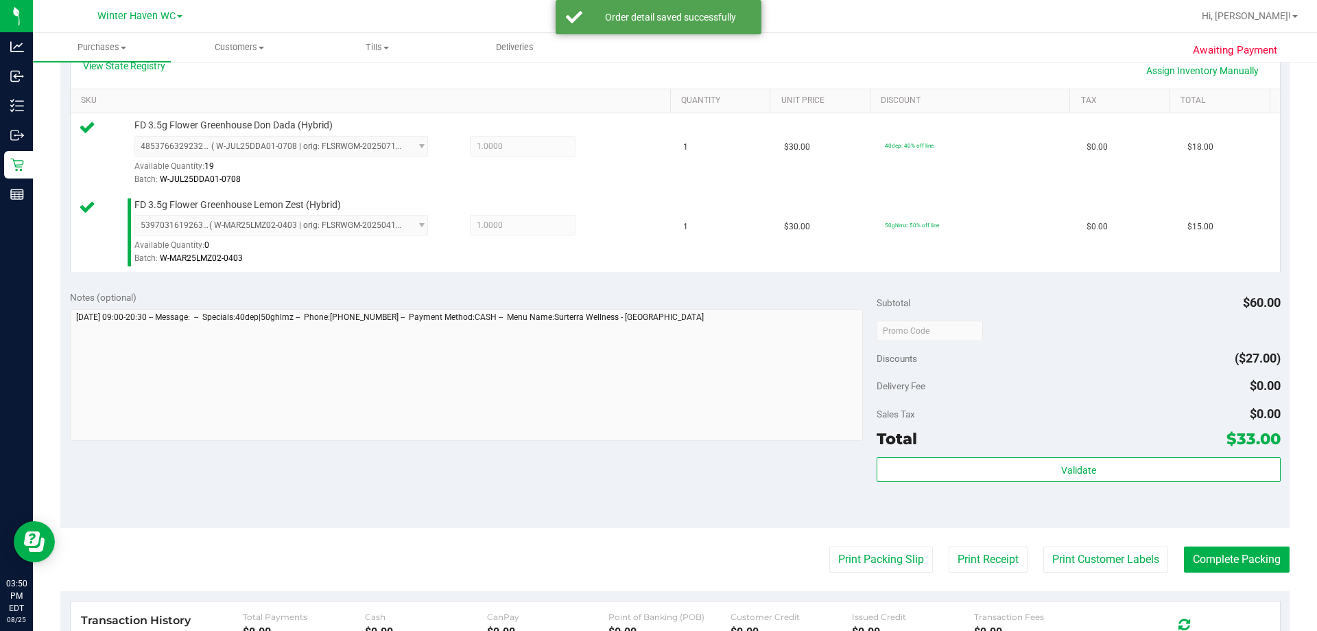
scroll to position [343, 0]
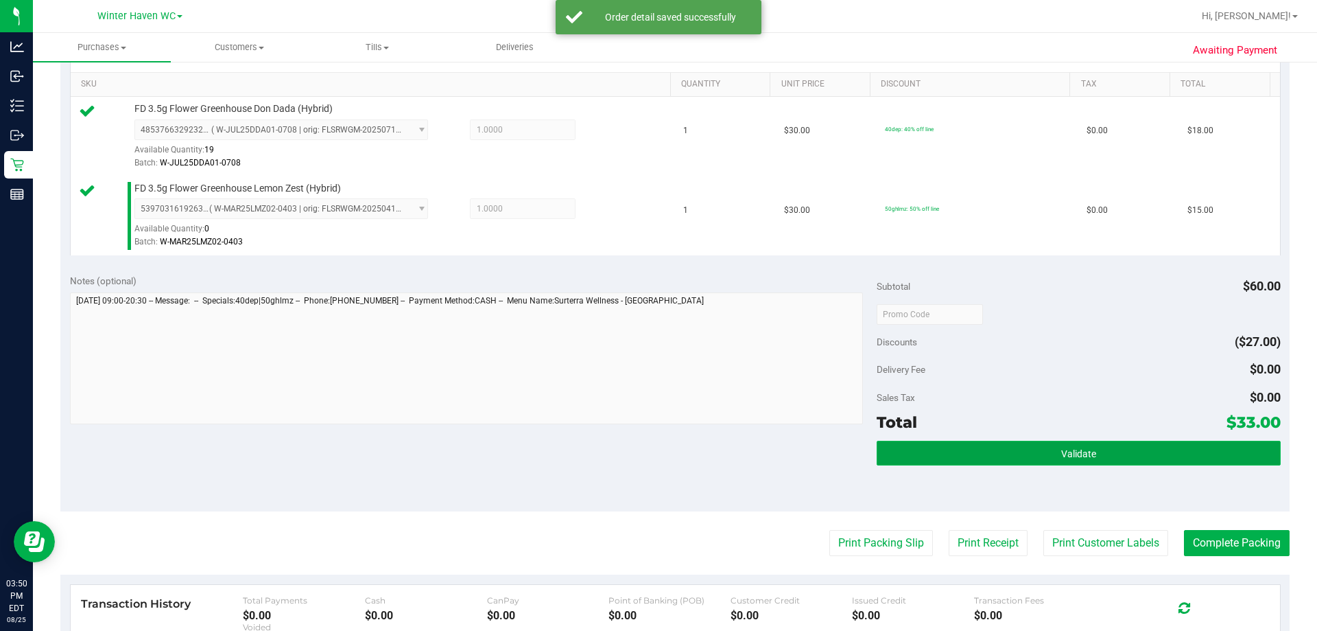
click at [644, 452] on button "Validate" at bounding box center [1078, 452] width 403 height 25
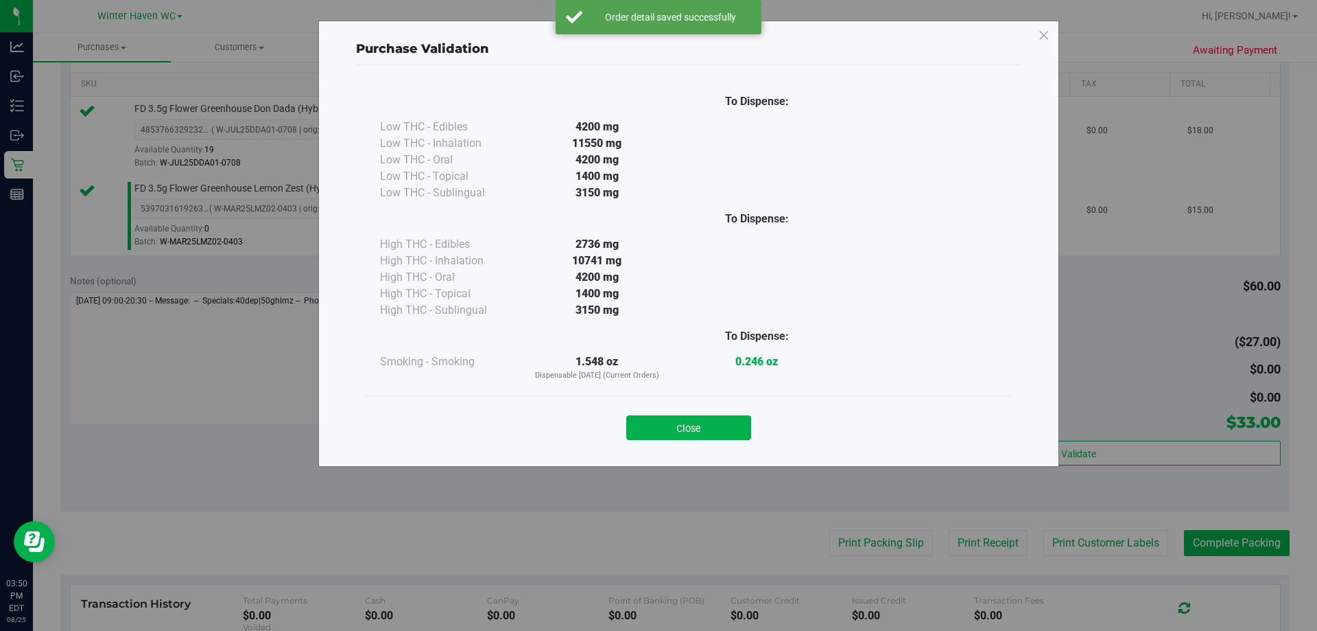
click at [644, 424] on button "Close" at bounding box center [688, 427] width 125 height 25
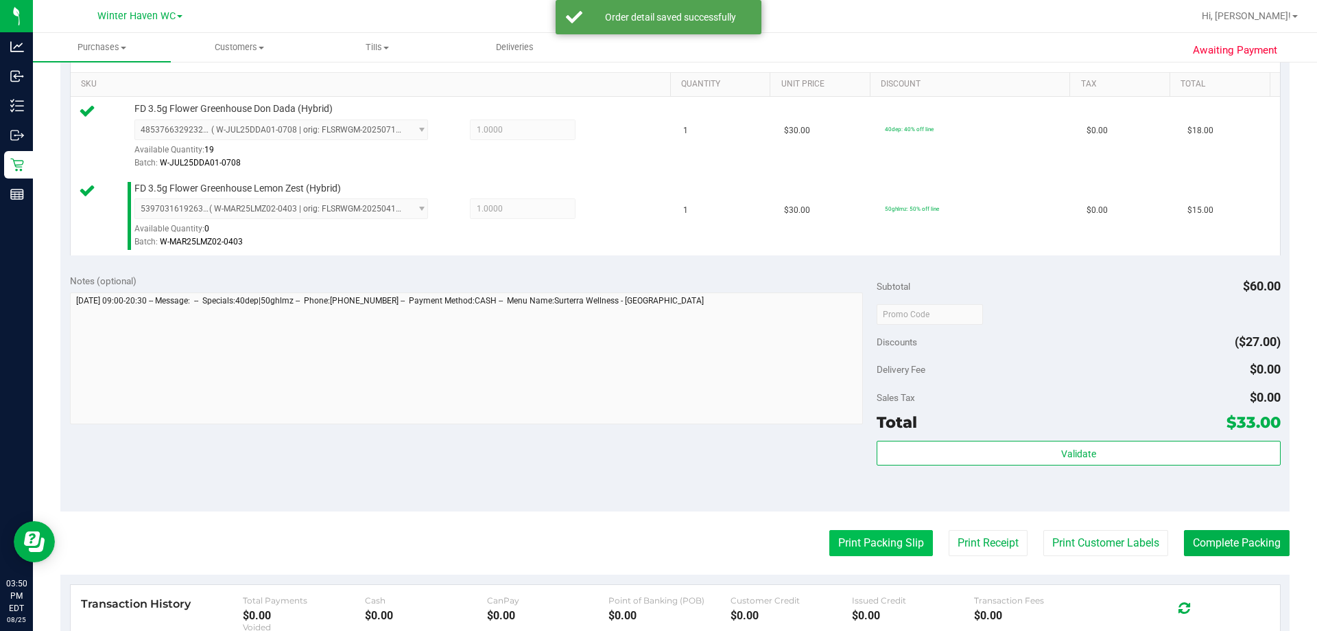
click at [644, 539] on button "Print Packing Slip" at bounding box center [882, 543] width 104 height 26
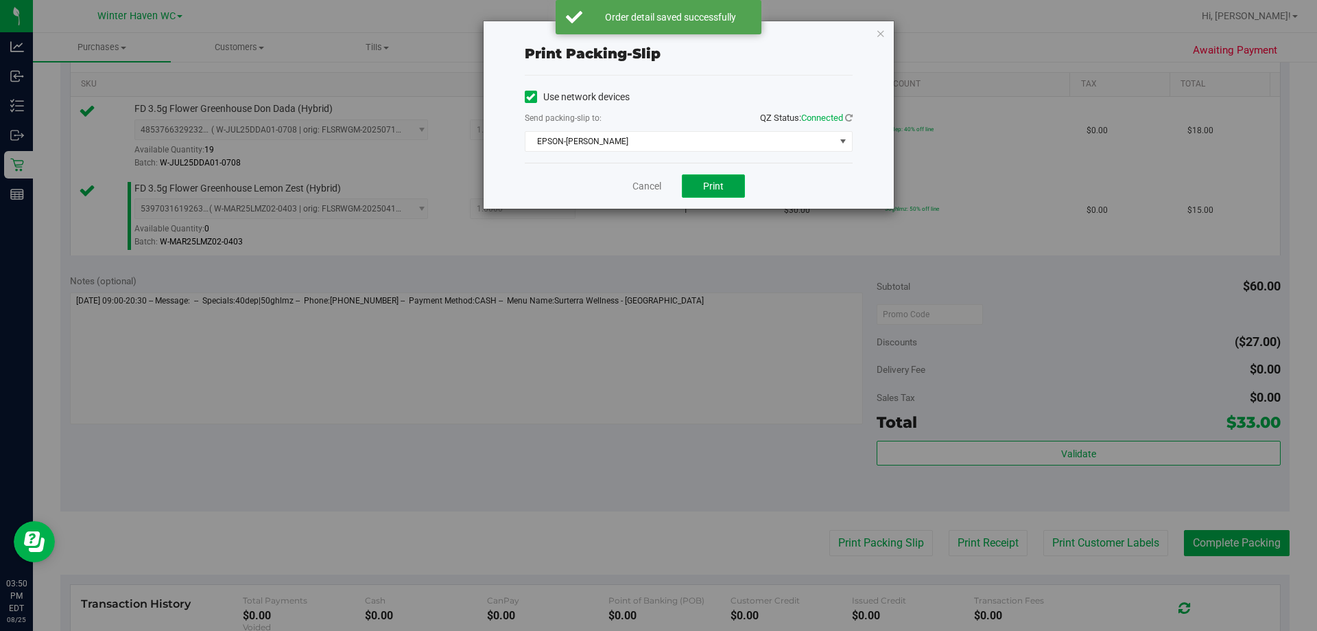
click at [644, 176] on button "Print" at bounding box center [713, 185] width 63 height 23
click at [643, 190] on link "Cancel" at bounding box center [647, 186] width 29 height 14
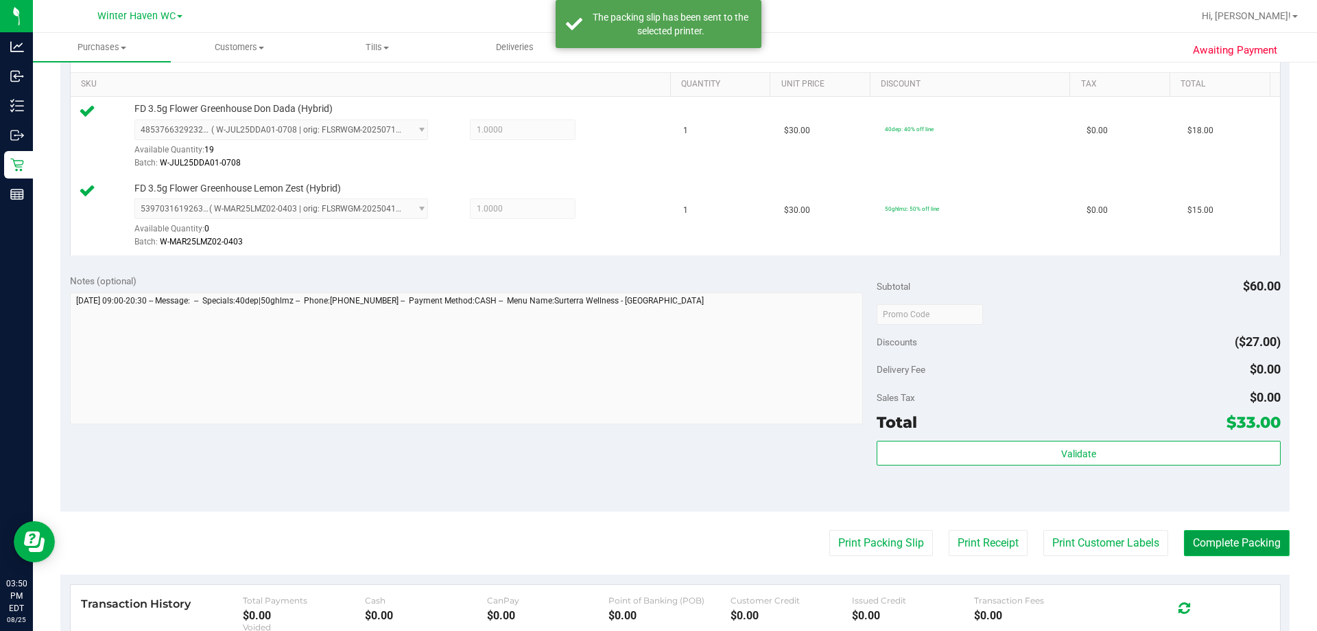
click at [644, 531] on button "Complete Packing" at bounding box center [1237, 543] width 106 height 26
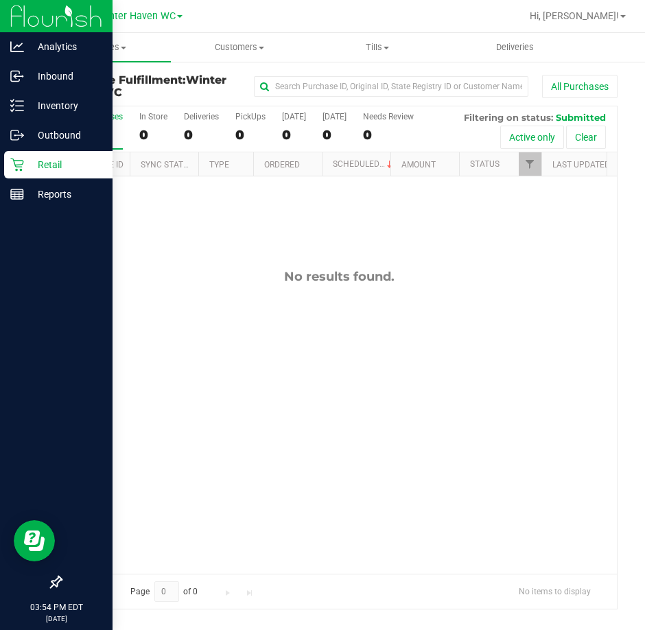
drag, startPoint x: 20, startPoint y: 172, endPoint x: 94, endPoint y: 154, distance: 76.2
click at [20, 172] on div "Retail" at bounding box center [58, 164] width 108 height 27
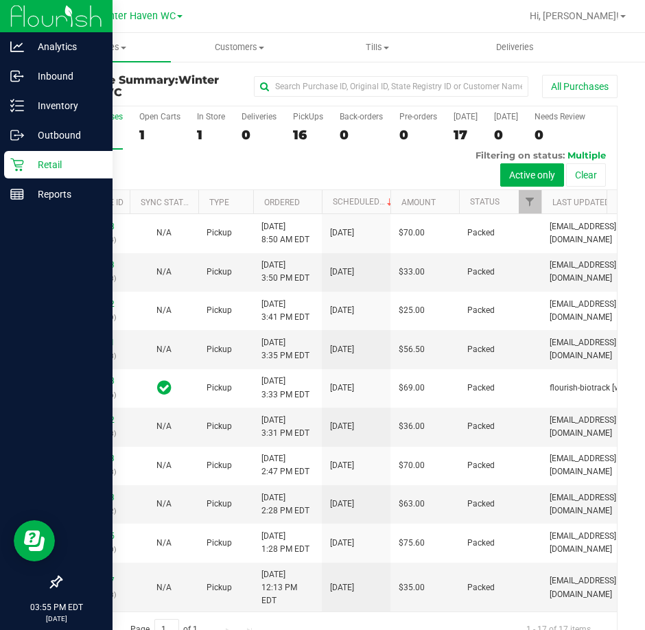
click at [12, 157] on div "Retail" at bounding box center [58, 164] width 108 height 27
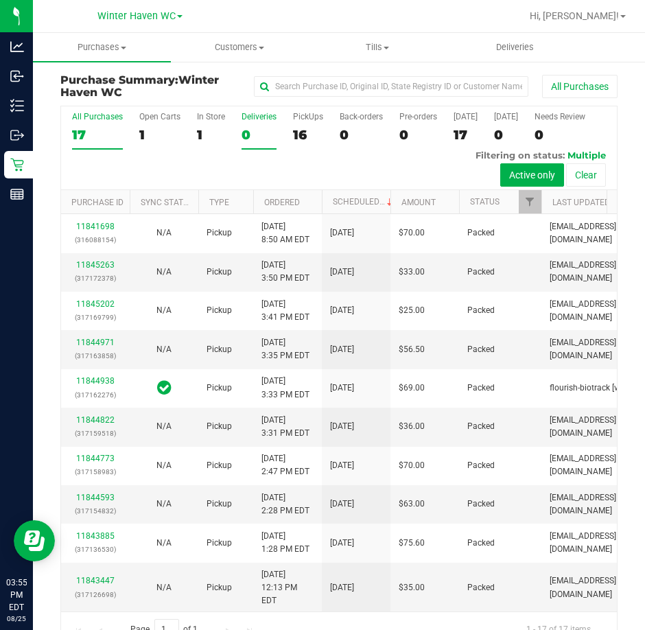
click at [247, 142] on div "0" at bounding box center [259, 135] width 35 height 16
click at [0, 0] on input "Deliveries 0" at bounding box center [0, 0] width 0 height 0
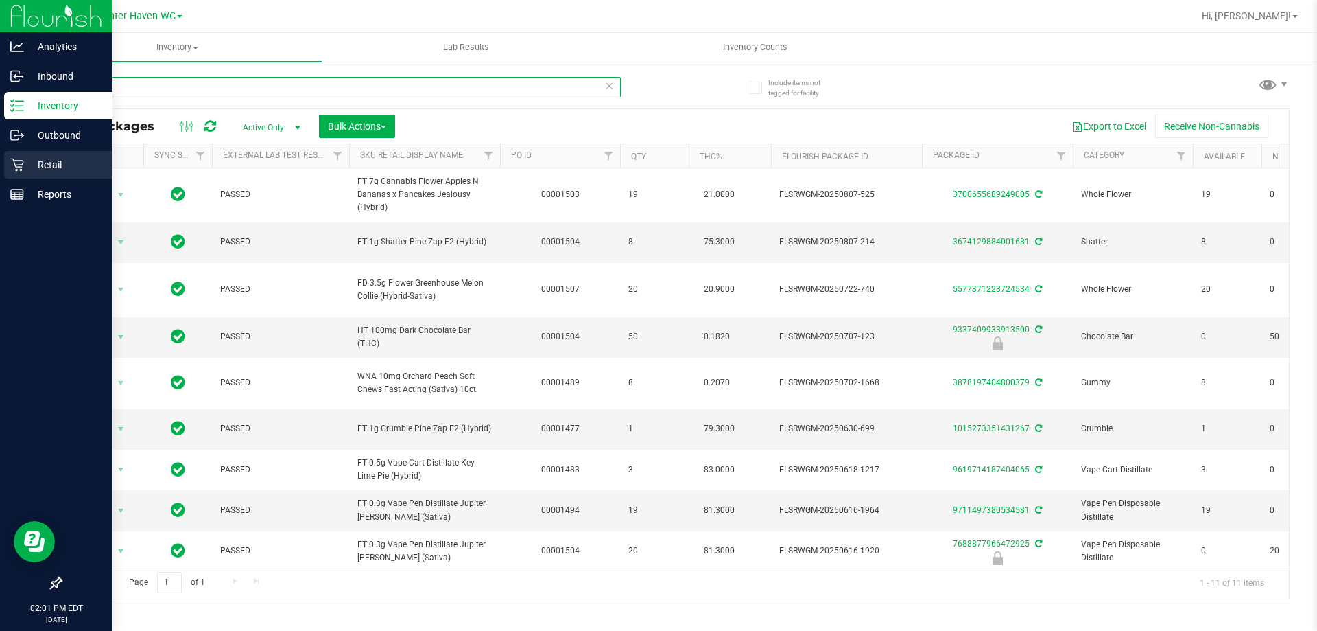
drag, startPoint x: 328, startPoint y: 79, endPoint x: 0, endPoint y: 152, distance: 335.9
click at [0, 154] on div "Analytics Inbound Inventory Outbound Retail Reports 02:01 PM EDT 08/25/2025 08/…" at bounding box center [658, 315] width 1317 height 631
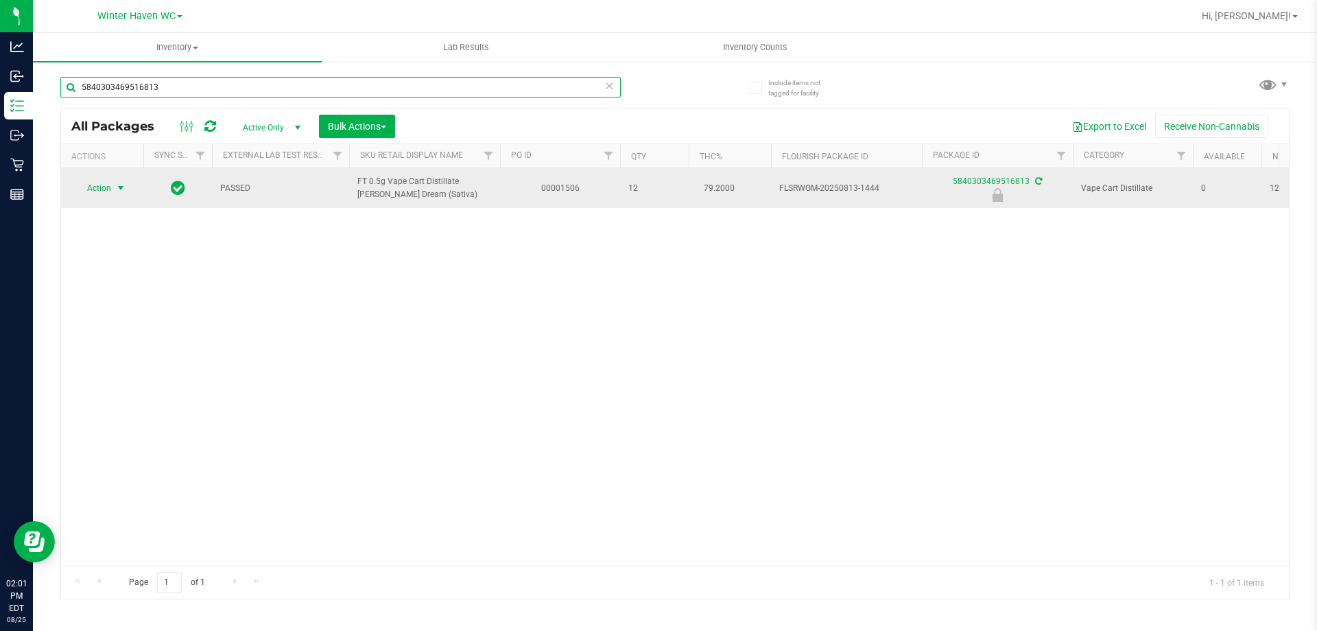
type input "5840303469516813"
click at [114, 189] on span "select" at bounding box center [121, 187] width 17 height 19
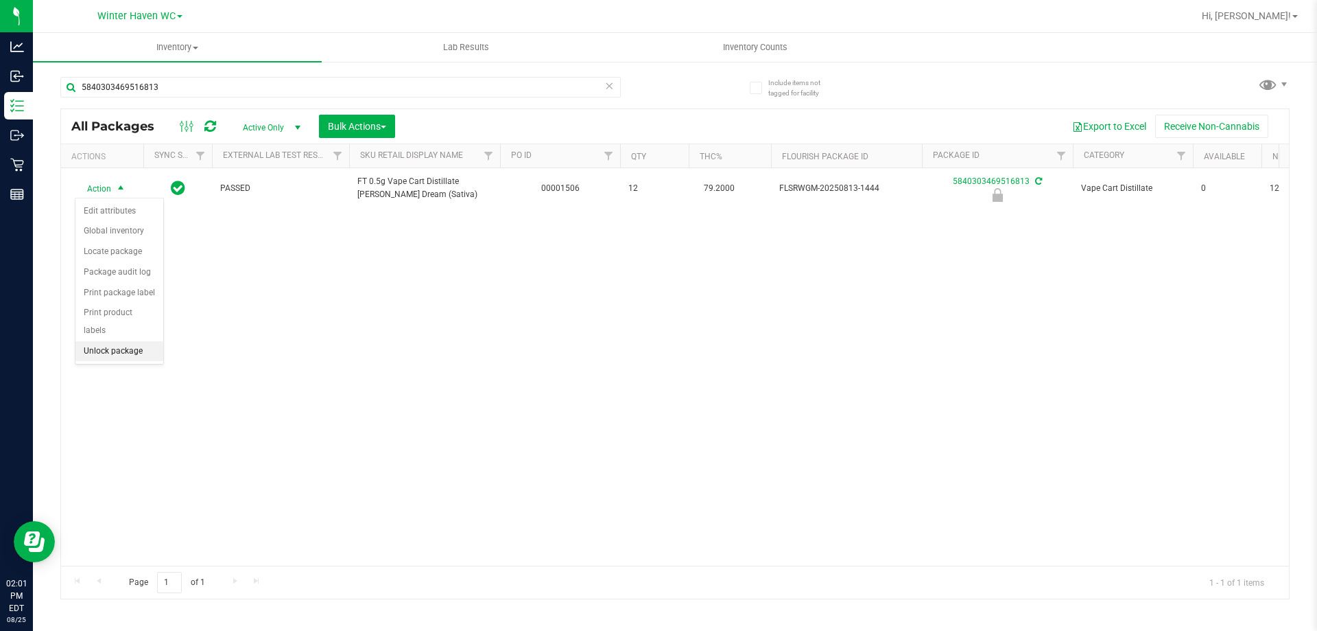
click at [125, 341] on li "Unlock package" at bounding box center [119, 351] width 88 height 21
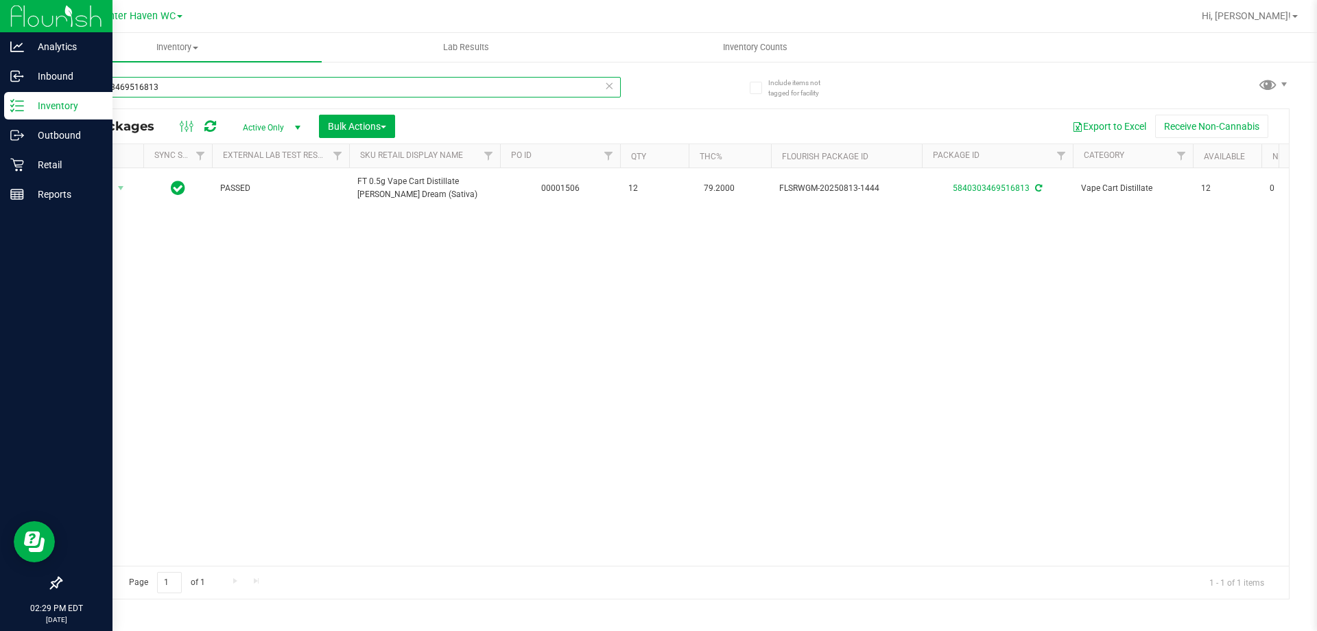
drag, startPoint x: 278, startPoint y: 88, endPoint x: 0, endPoint y: 119, distance: 279.7
click at [0, 121] on div "Analytics Inbound Inventory Outbound Retail Reports 02:29 PM EDT 08/25/2025 08/…" at bounding box center [658, 315] width 1317 height 631
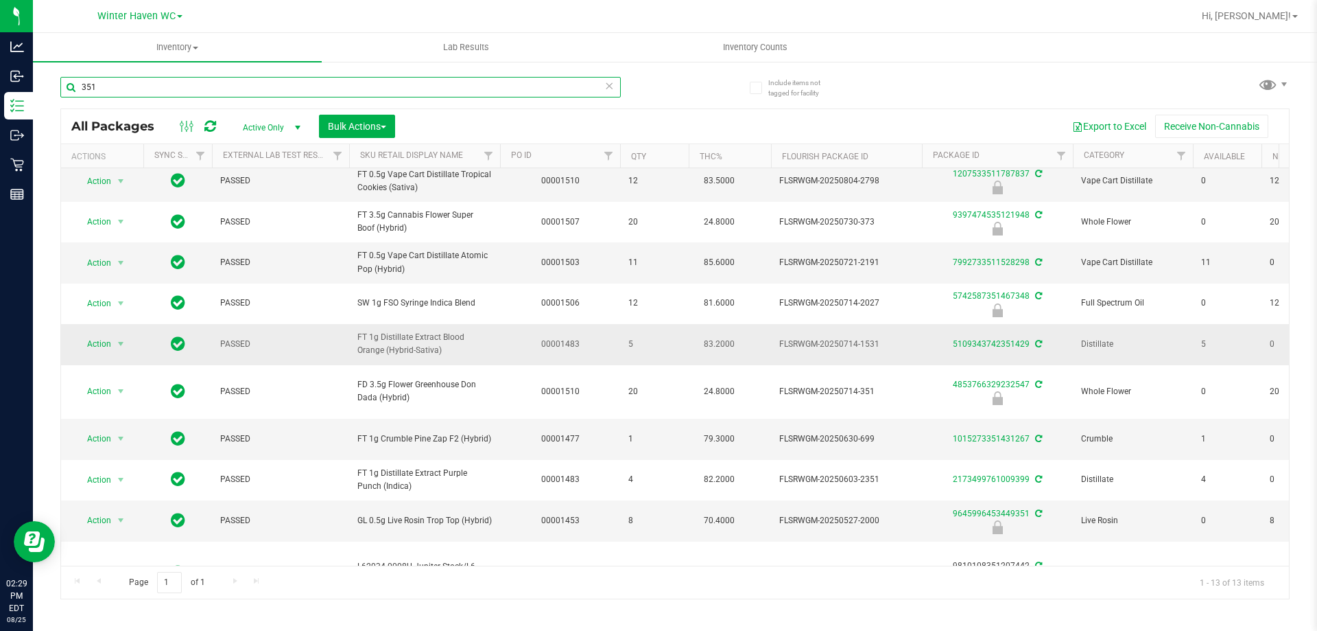
scroll to position [166, 0]
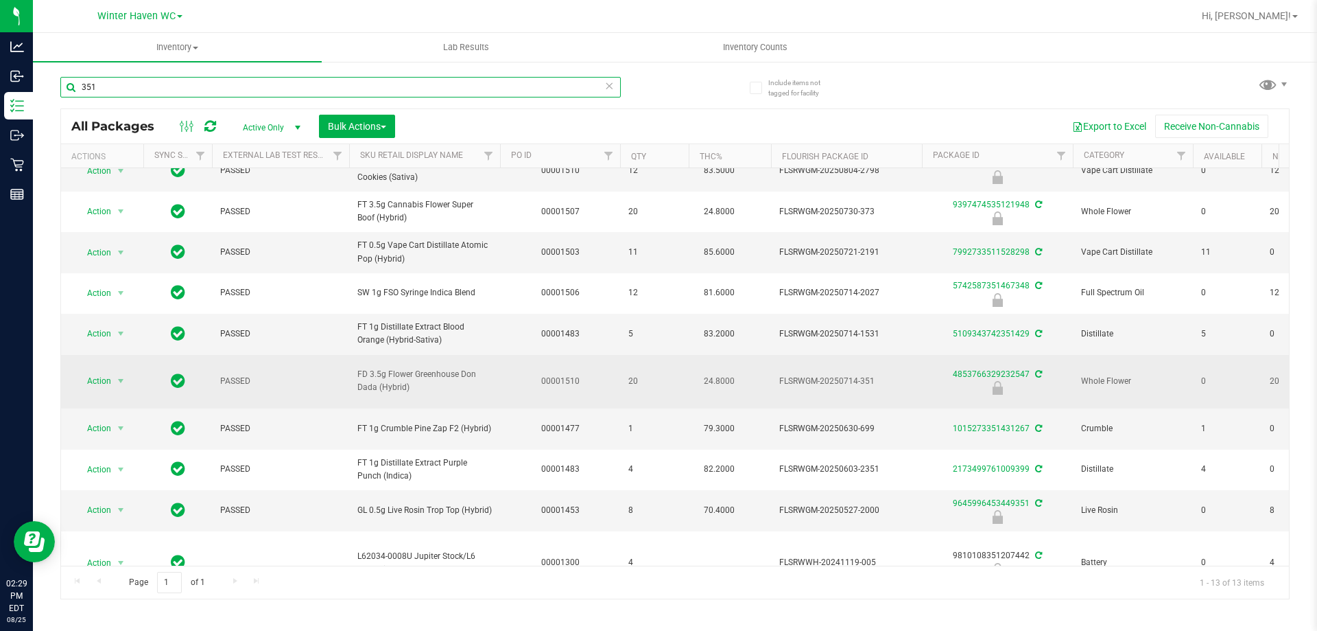
type input "351"
click at [134, 371] on div "Action Action Edit attributes Global inventory Locate package Package audit log…" at bounding box center [102, 380] width 66 height 19
click at [113, 371] on span "select" at bounding box center [121, 380] width 17 height 19
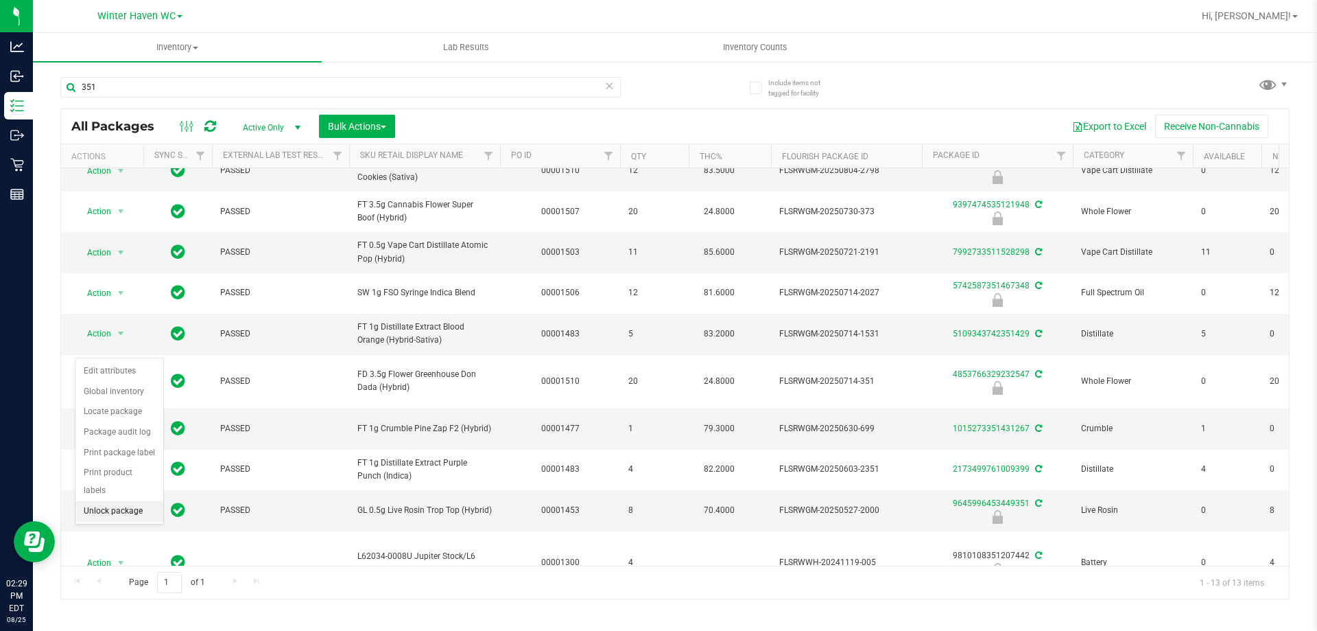
click at [136, 501] on li "Unlock package" at bounding box center [119, 511] width 88 height 21
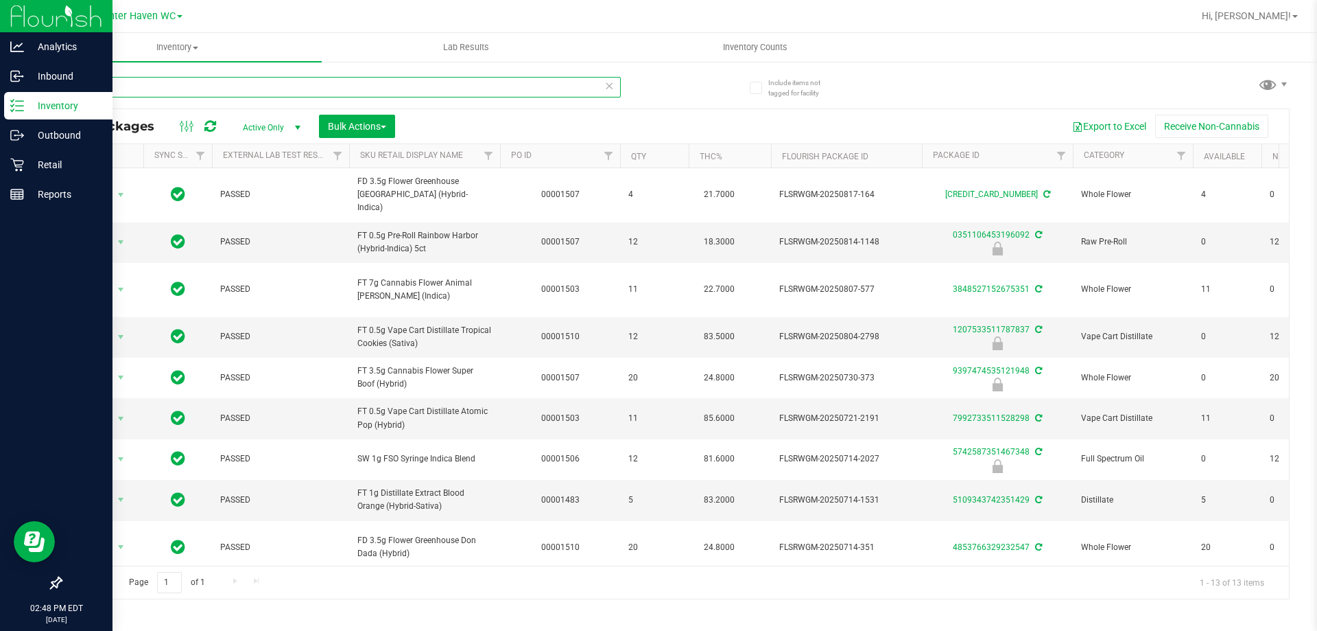
drag, startPoint x: 212, startPoint y: 95, endPoint x: 0, endPoint y: 106, distance: 212.3
click at [0, 105] on div "Analytics Inbound Inventory Outbound Retail Reports 02:48 PM EDT 08/25/2025 08/…" at bounding box center [658, 315] width 1317 height 631
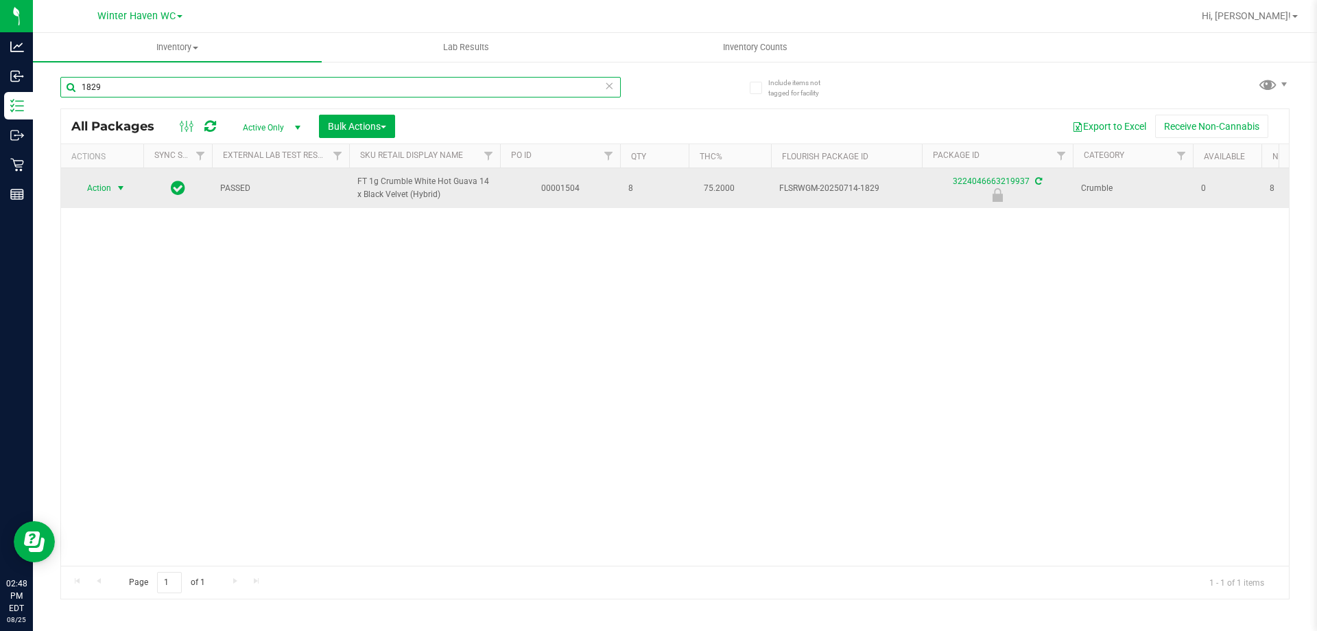
type input "1829"
click at [119, 184] on span "select" at bounding box center [120, 188] width 11 height 11
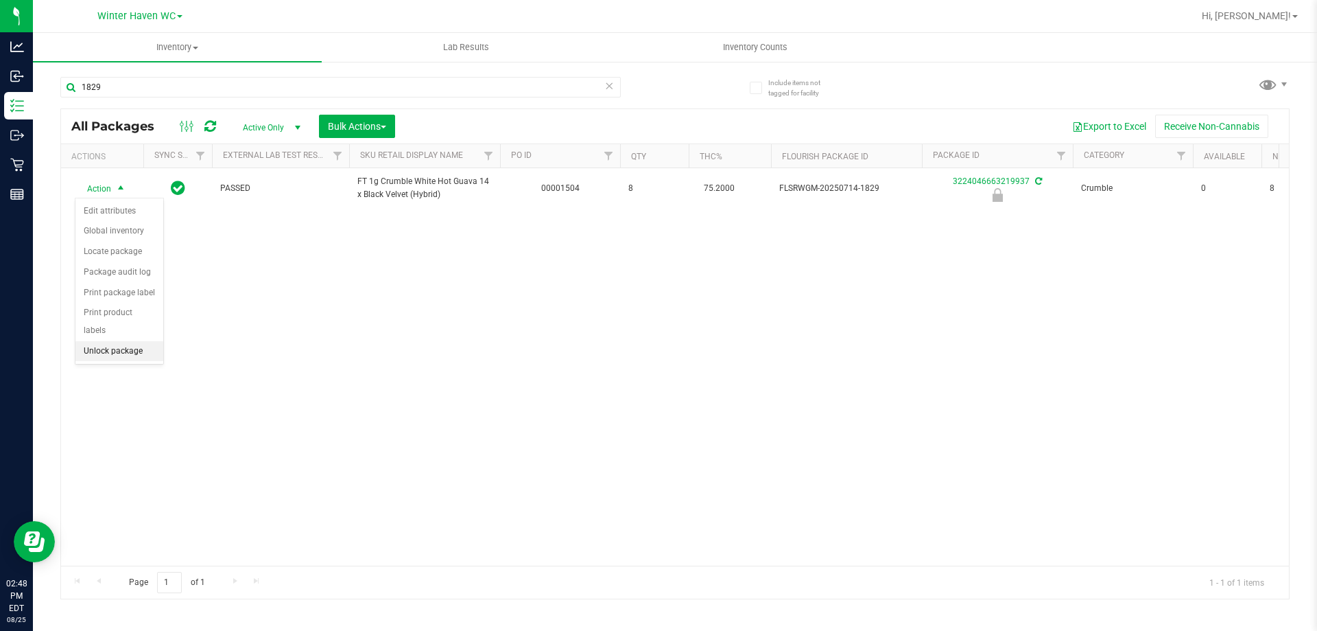
click at [126, 341] on li "Unlock package" at bounding box center [119, 351] width 88 height 21
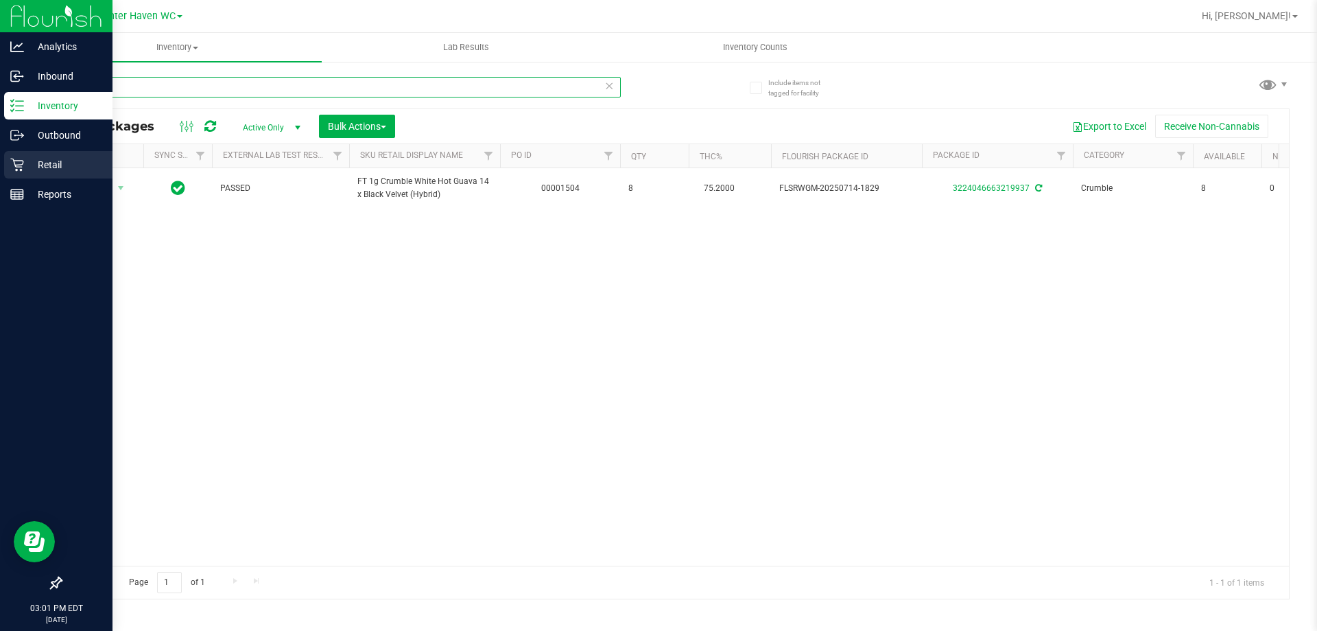
drag, startPoint x: 260, startPoint y: 84, endPoint x: 0, endPoint y: 167, distance: 273.0
click at [0, 170] on div "Analytics Inbound Inventory Outbound Retail Reports 03:01 PM EDT 08/25/2025 08/…" at bounding box center [658, 315] width 1317 height 631
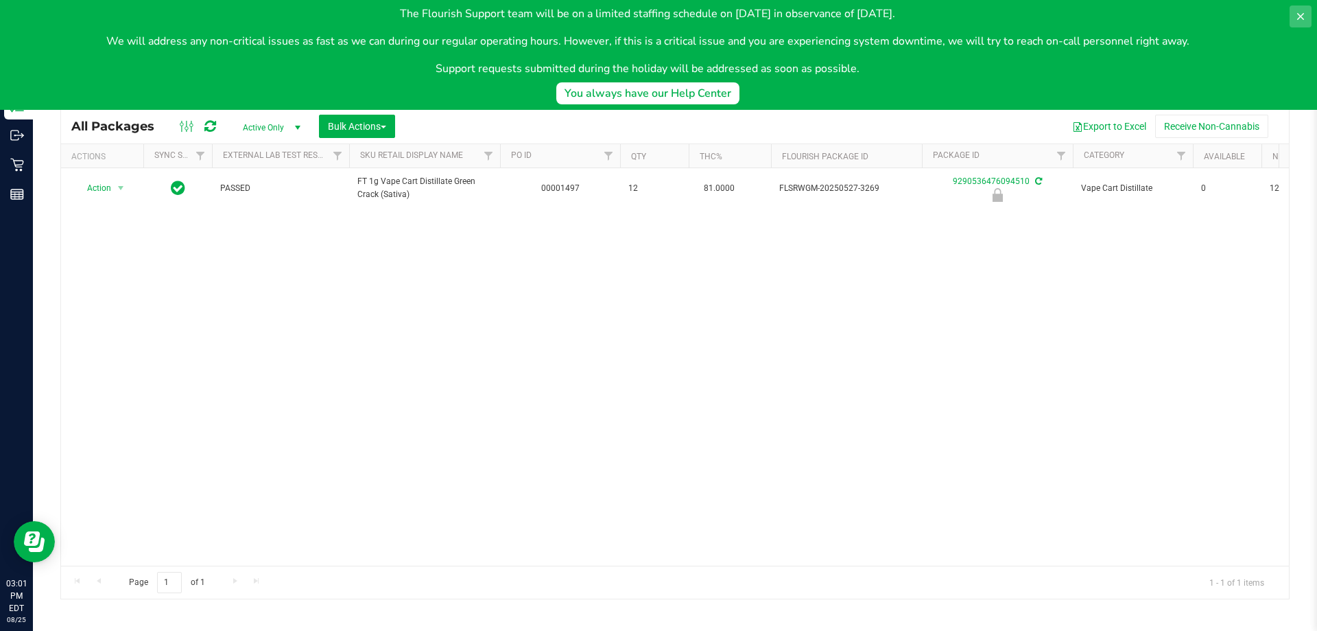
type input "3269"
click at [1300, 19] on icon at bounding box center [1300, 16] width 7 height 7
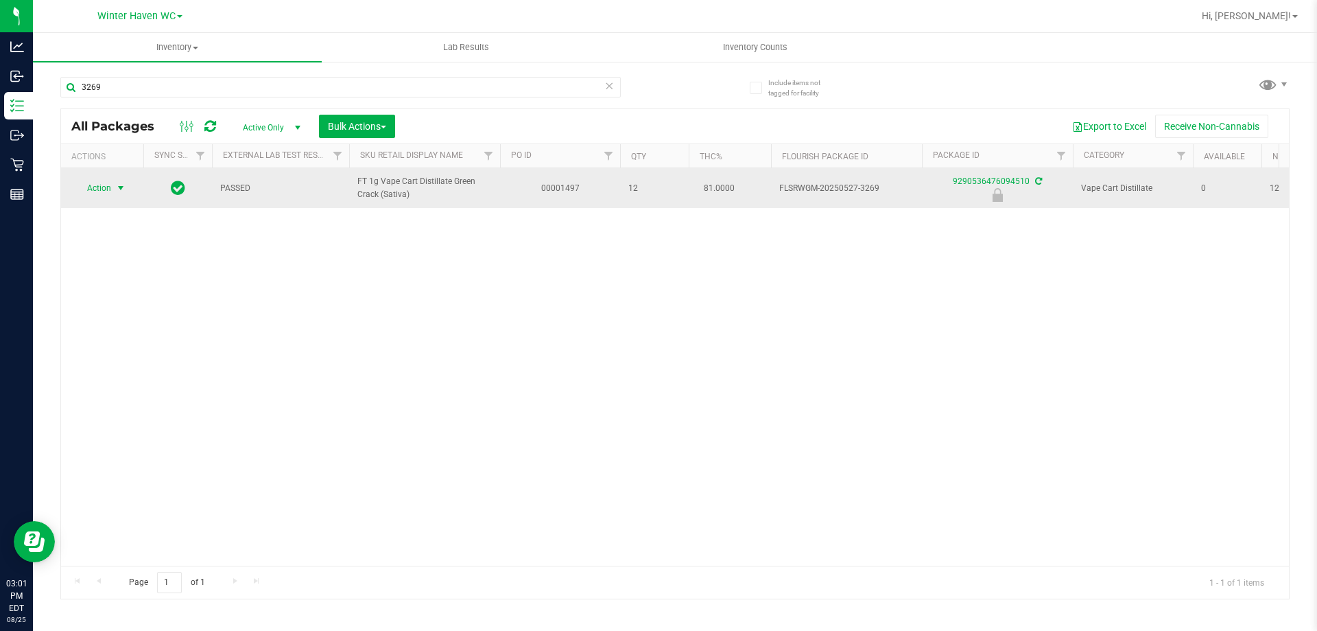
drag, startPoint x: 116, startPoint y: 189, endPoint x: 271, endPoint y: 279, distance: 178.9
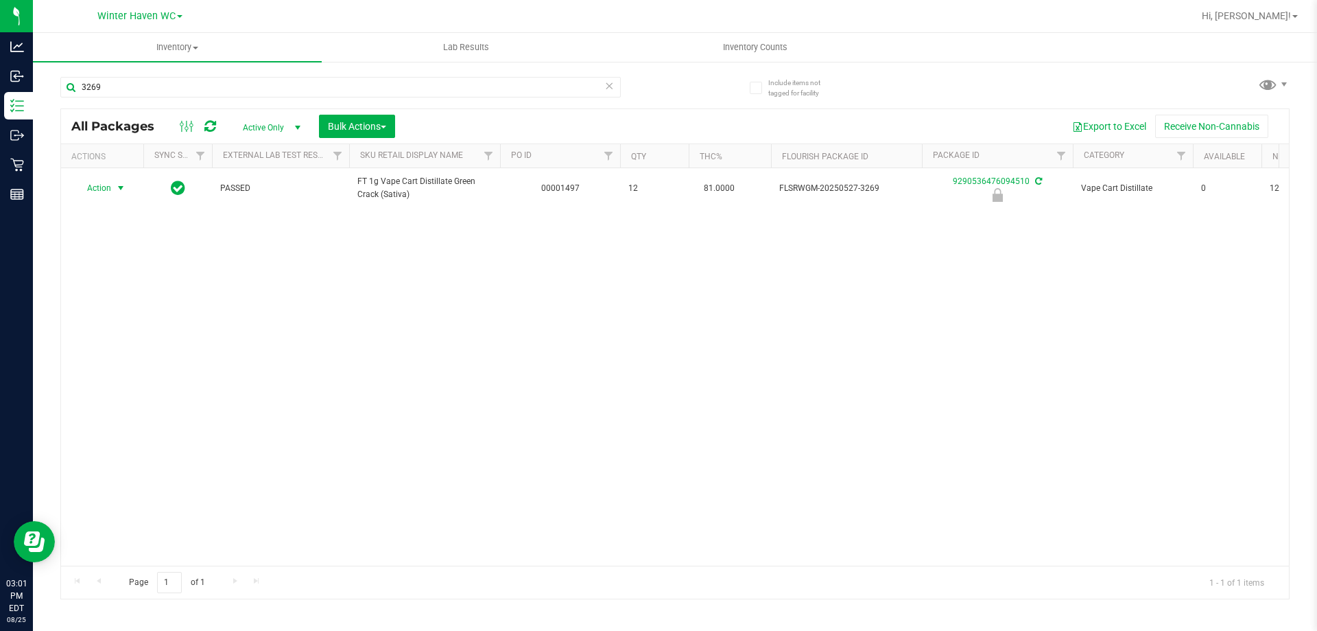
click at [115, 189] on span "select" at bounding box center [120, 188] width 11 height 11
click at [136, 341] on li "Unlock package" at bounding box center [119, 351] width 88 height 21
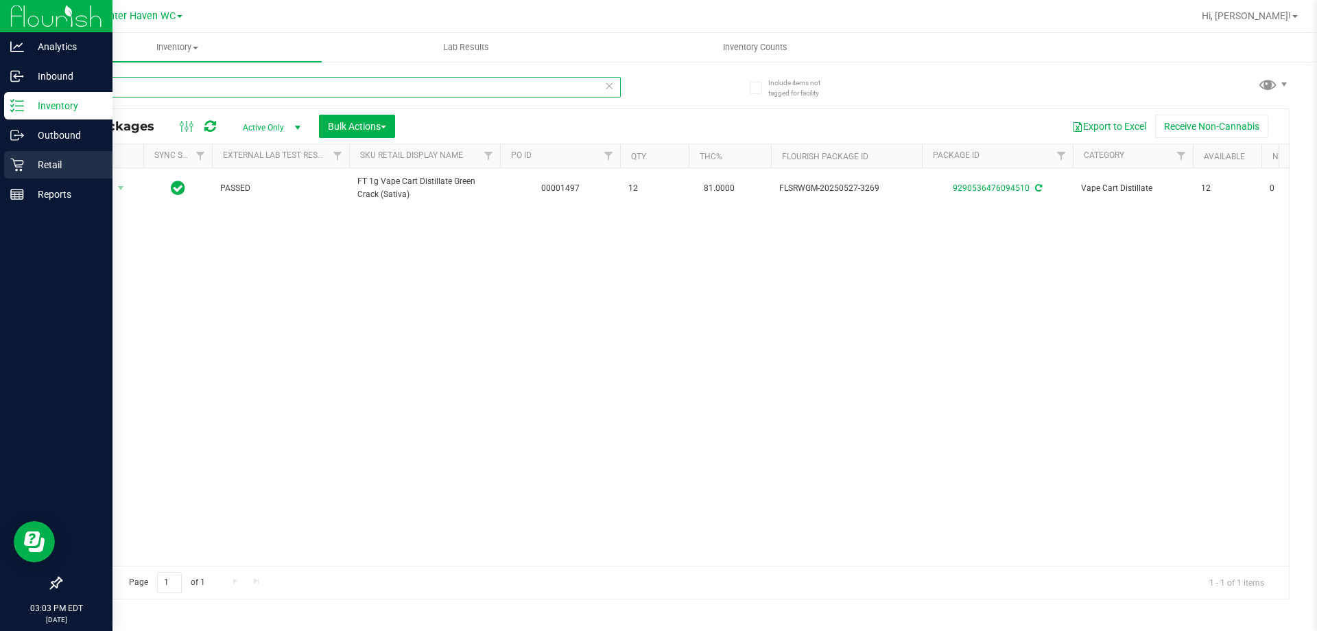
drag, startPoint x: 222, startPoint y: 84, endPoint x: 0, endPoint y: 158, distance: 234.5
click at [0, 159] on div "Analytics Inbound Inventory Outbound Retail Reports 03:03 PM EDT 08/25/2025 08/…" at bounding box center [658, 315] width 1317 height 631
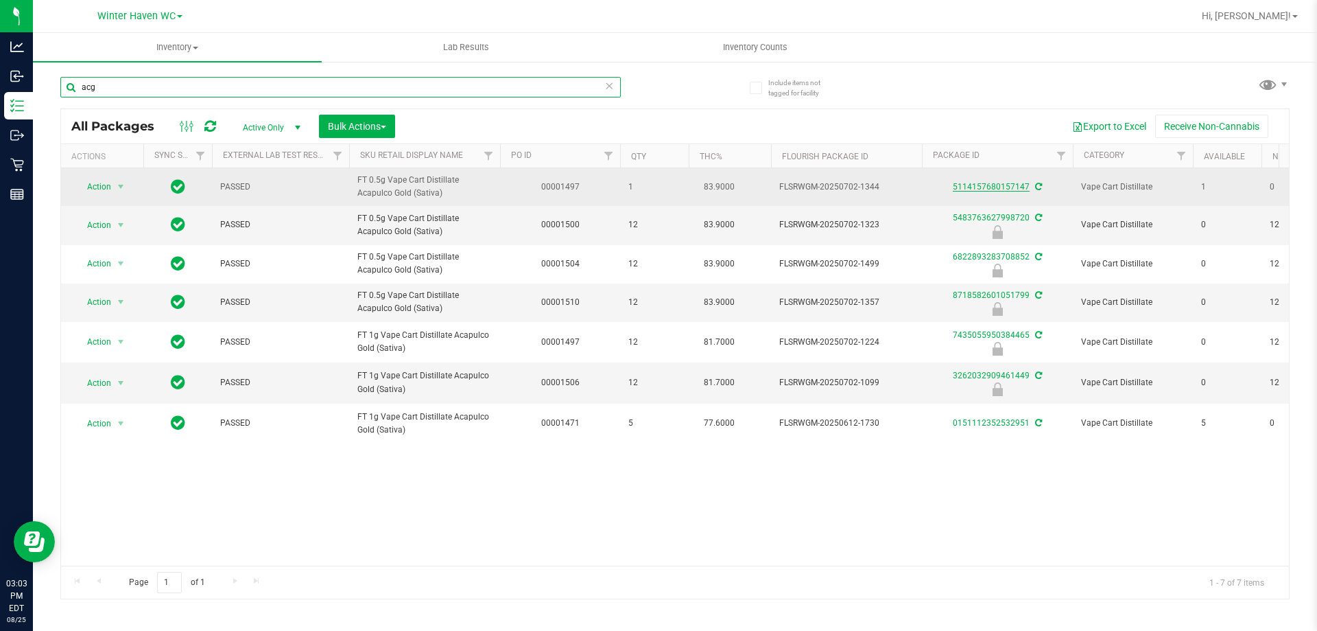
type input "acg"
click at [1010, 187] on link "5114157680157147" at bounding box center [991, 187] width 77 height 10
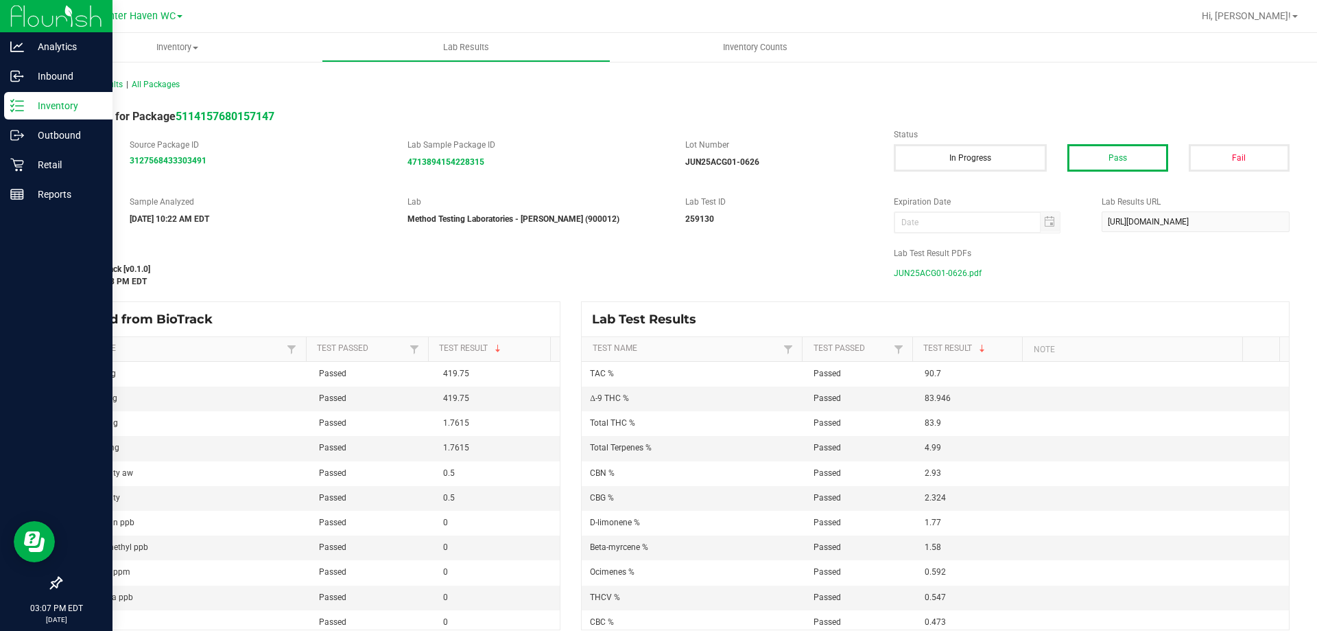
click at [50, 110] on p "Inventory" at bounding box center [65, 105] width 82 height 16
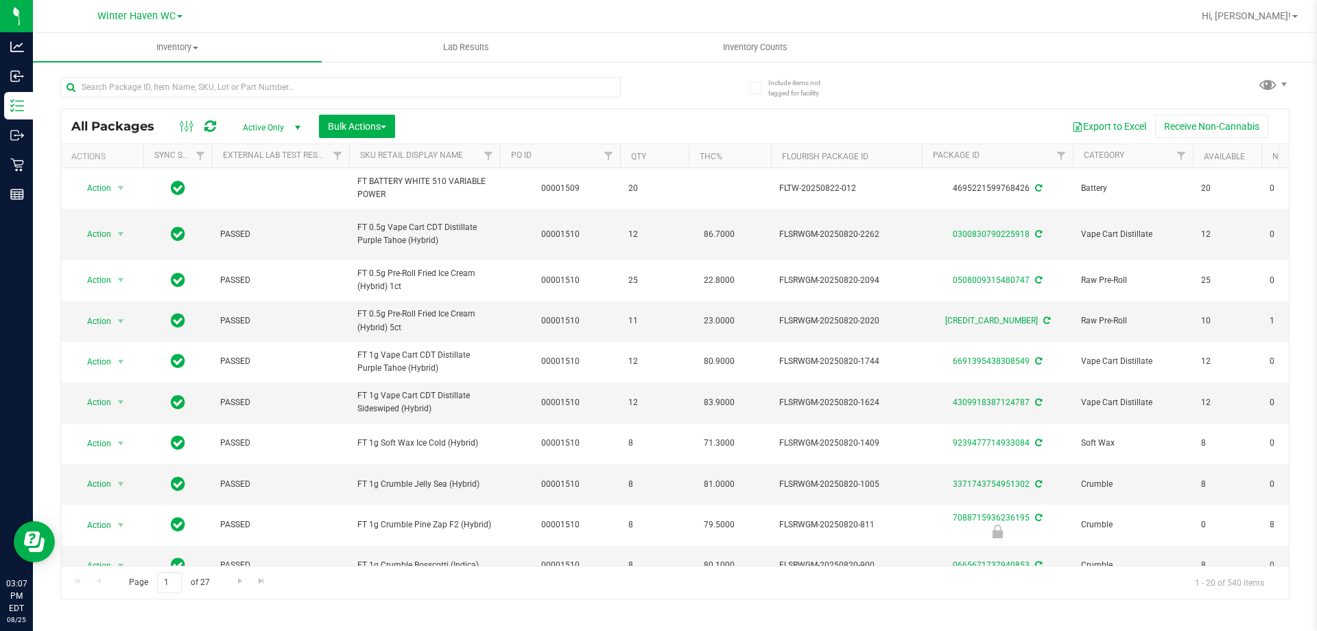
click at [197, 102] on div at bounding box center [340, 93] width 561 height 32
click at [202, 99] on div at bounding box center [340, 93] width 561 height 32
click at [206, 88] on input "text" at bounding box center [340, 87] width 561 height 21
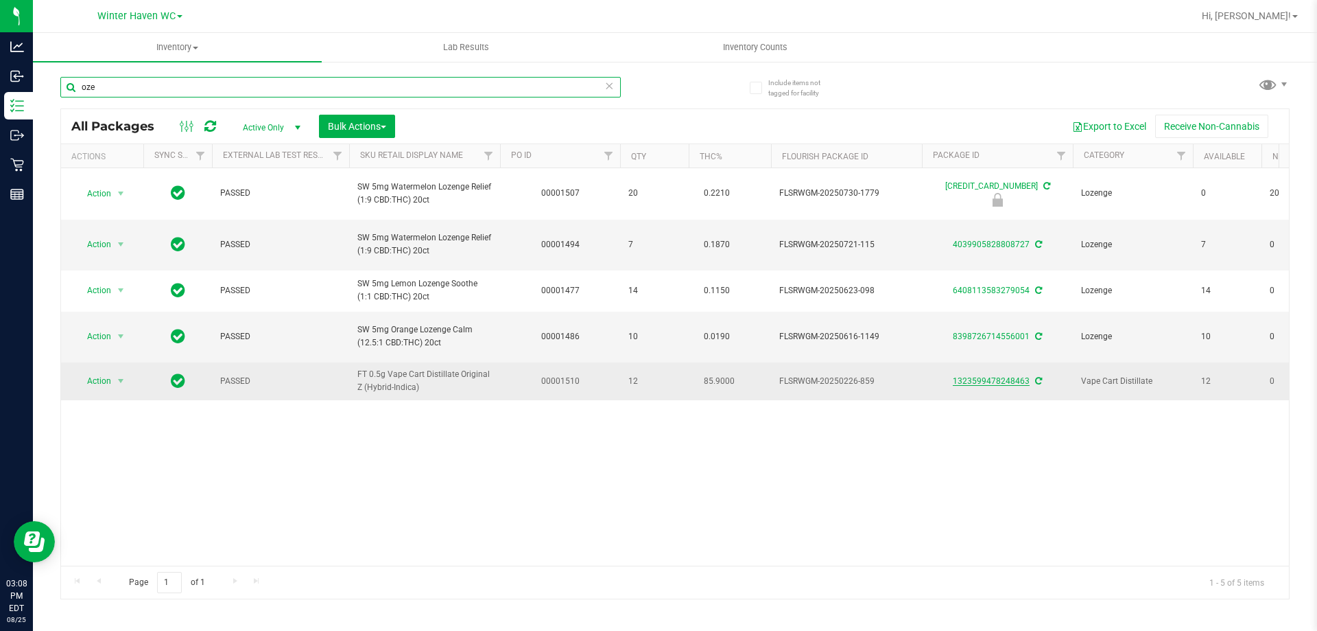
type input "oze"
click at [956, 386] on link "1323599478248463" at bounding box center [991, 381] width 77 height 10
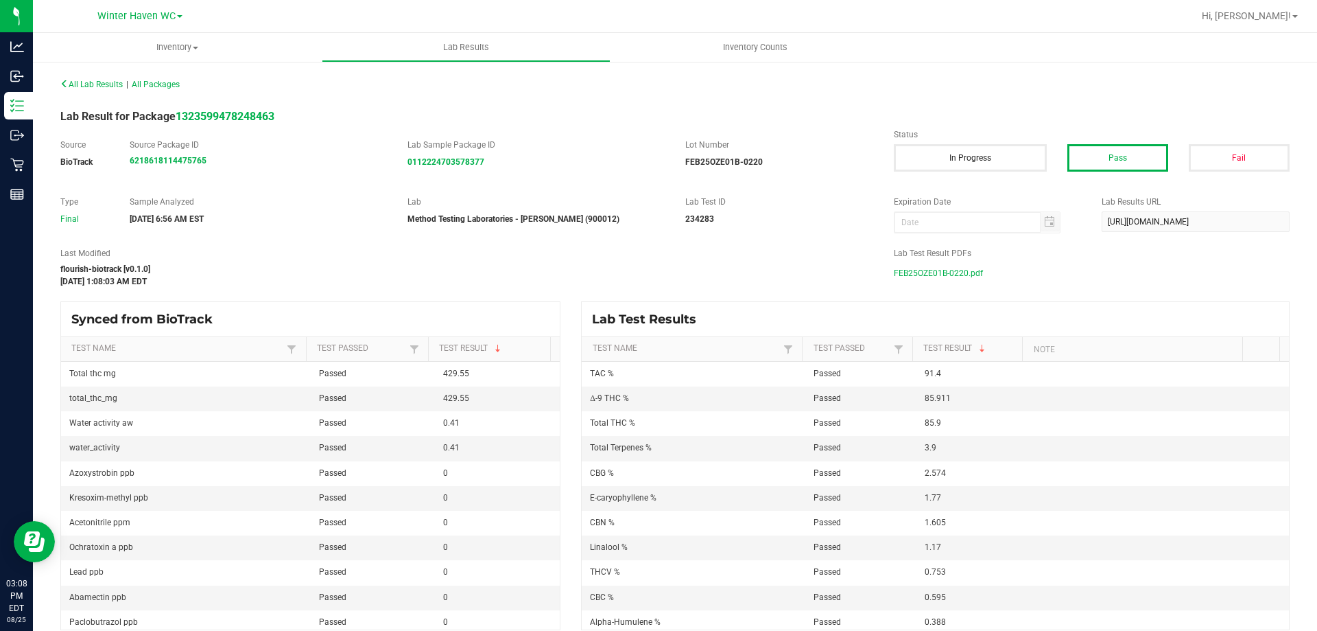
click at [976, 268] on div "FEB25OZE01B-0220.pdf" at bounding box center [1092, 273] width 396 height 21
click at [907, 274] on span "FEB25OZE01B-0220.pdf" at bounding box center [938, 273] width 89 height 21
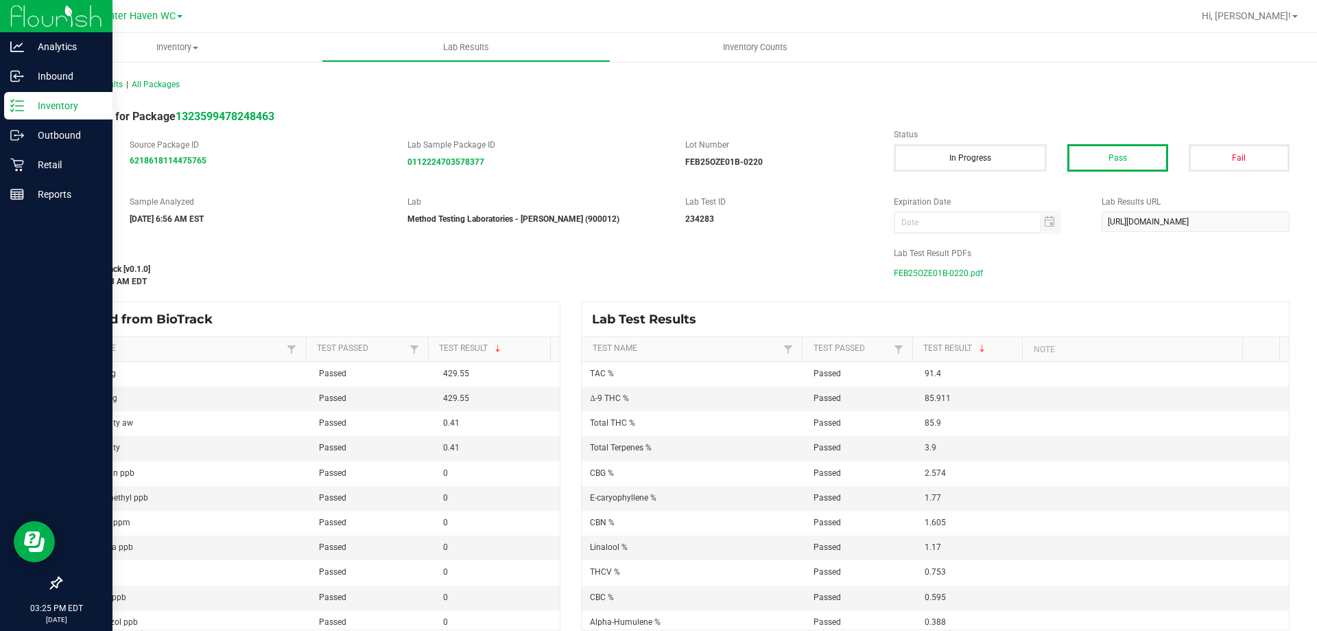
click at [14, 97] on div "Inventory" at bounding box center [58, 105] width 108 height 27
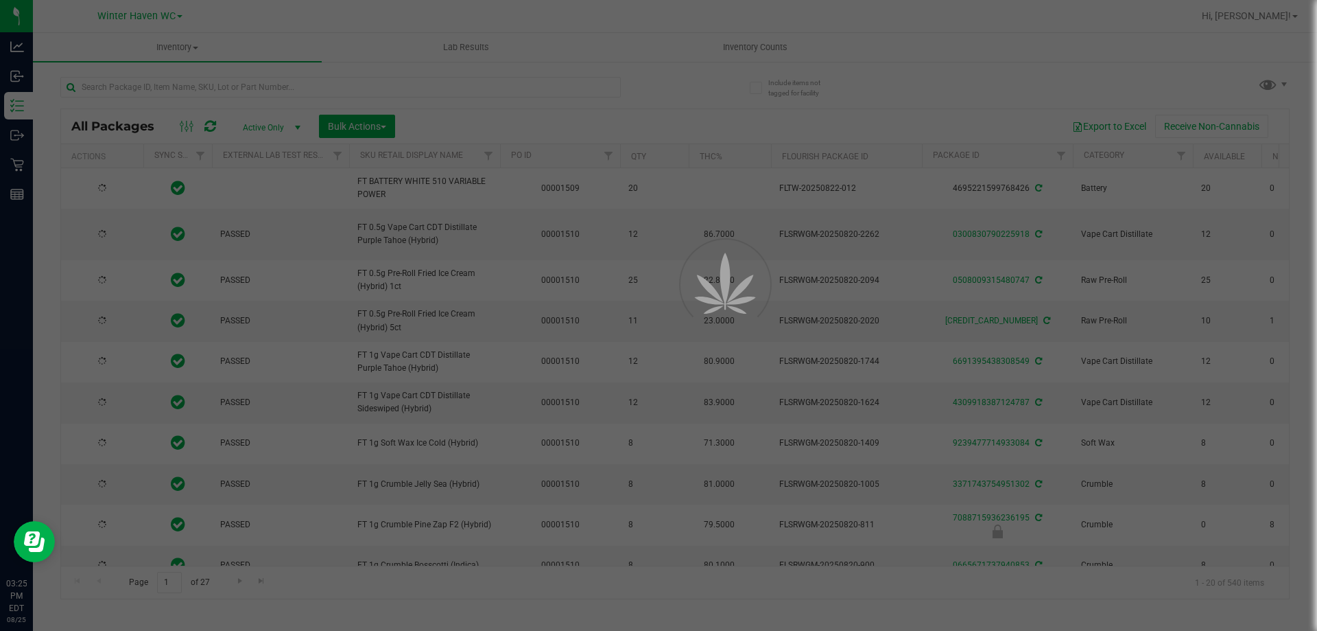
click at [209, 89] on div at bounding box center [658, 315] width 1317 height 631
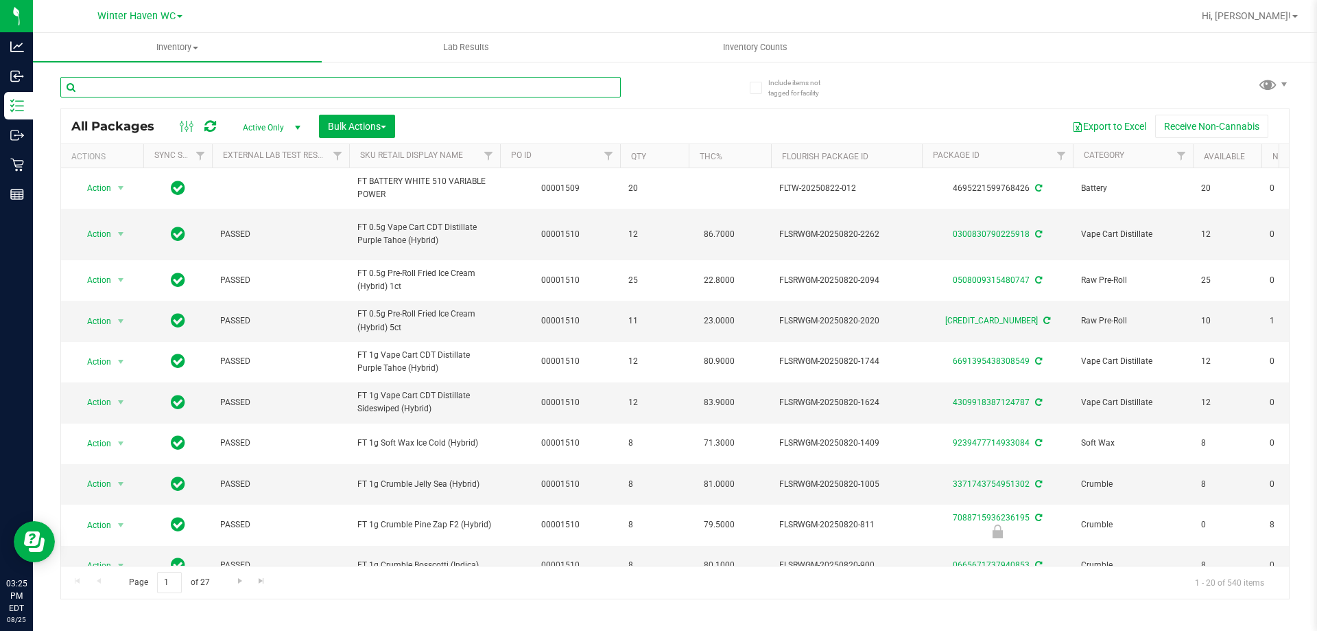
click at [224, 81] on input "text" at bounding box center [340, 87] width 561 height 21
click at [215, 90] on input "text" at bounding box center [340, 87] width 561 height 21
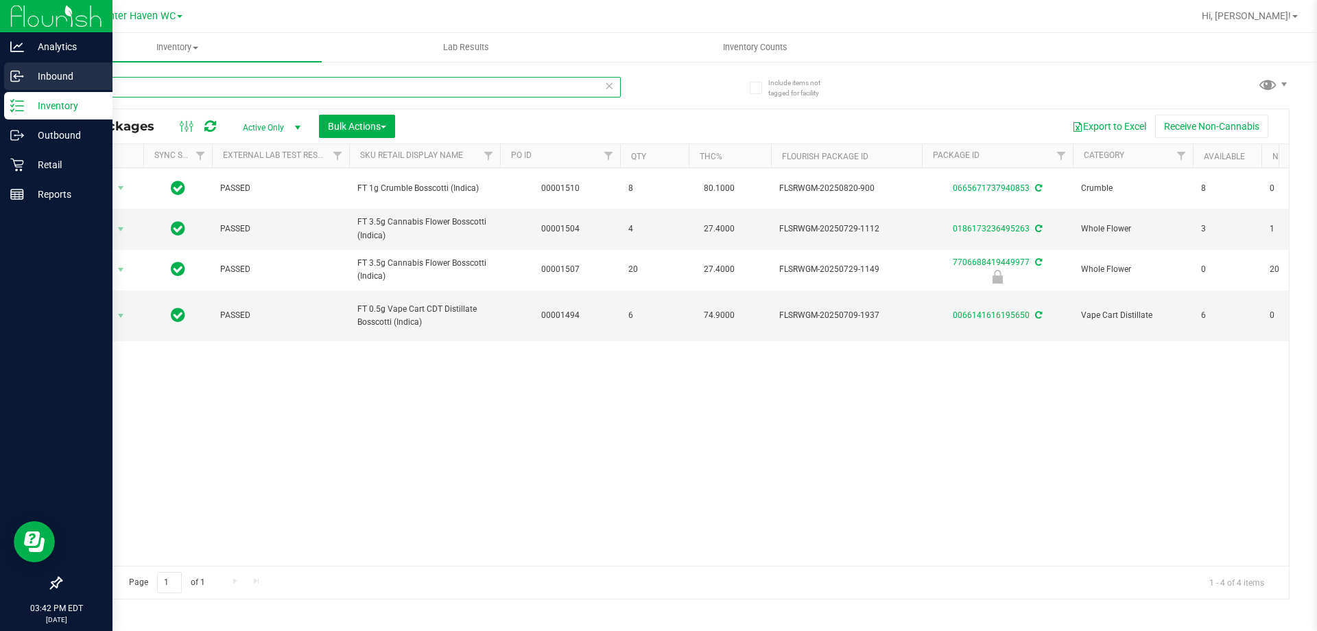
drag, startPoint x: 354, startPoint y: 80, endPoint x: 5, endPoint y: 85, distance: 348.6
click at [0, 80] on div "Analytics Inbound Inventory Outbound Retail Reports 03:42 PM EDT 08/25/2025 08/…" at bounding box center [658, 315] width 1317 height 631
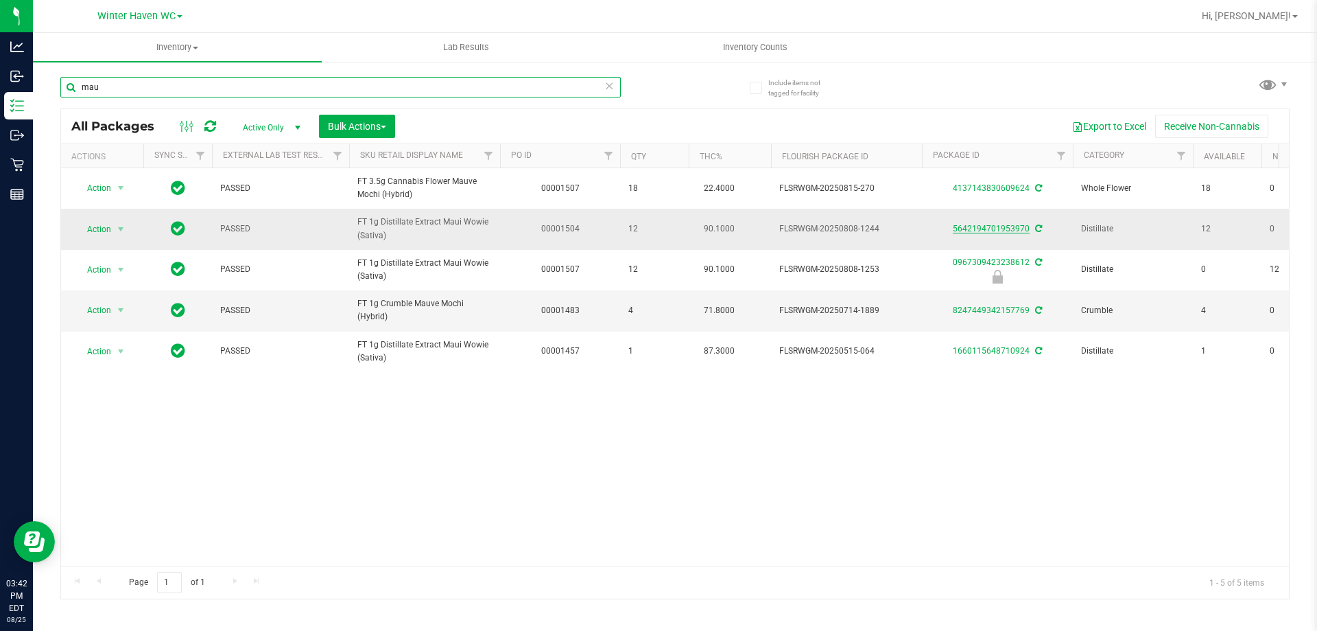
type input "mau"
click at [982, 230] on link "5642194701953970" at bounding box center [991, 229] width 77 height 10
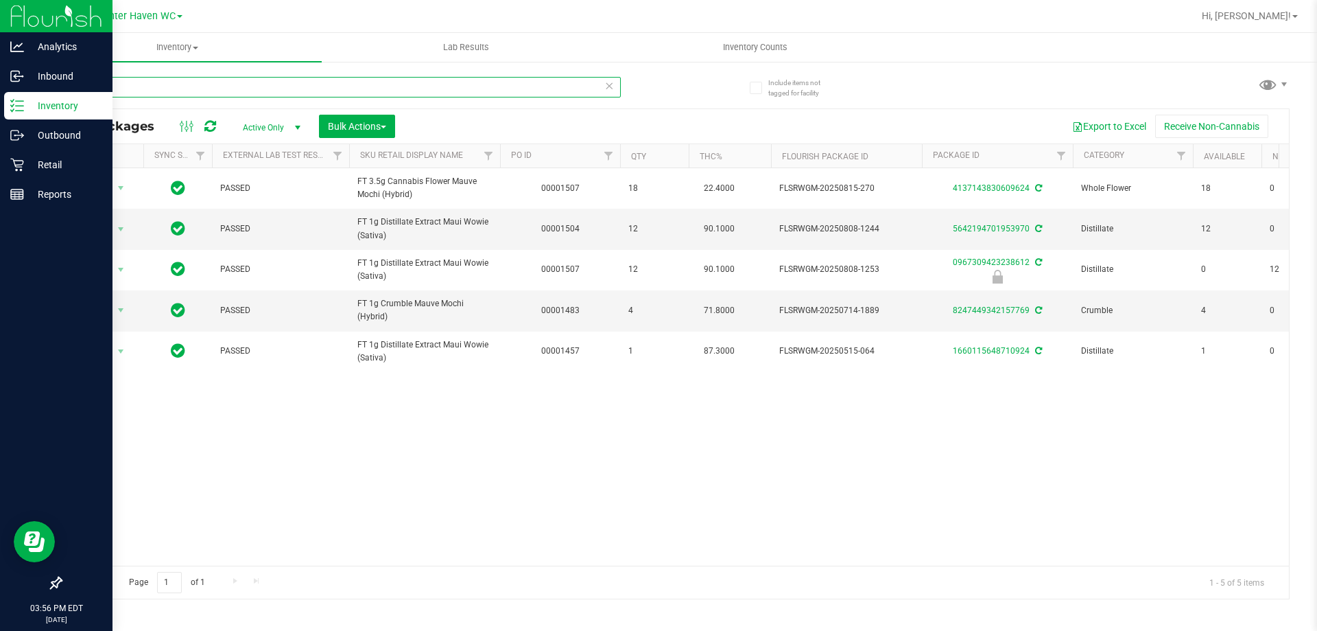
drag, startPoint x: 368, startPoint y: 89, endPoint x: 31, endPoint y: 104, distance: 337.3
click at [0, 104] on div "Analytics Inbound Inventory Outbound Retail Reports 03:56 PM EDT 08/25/2025 08/…" at bounding box center [658, 315] width 1317 height 631
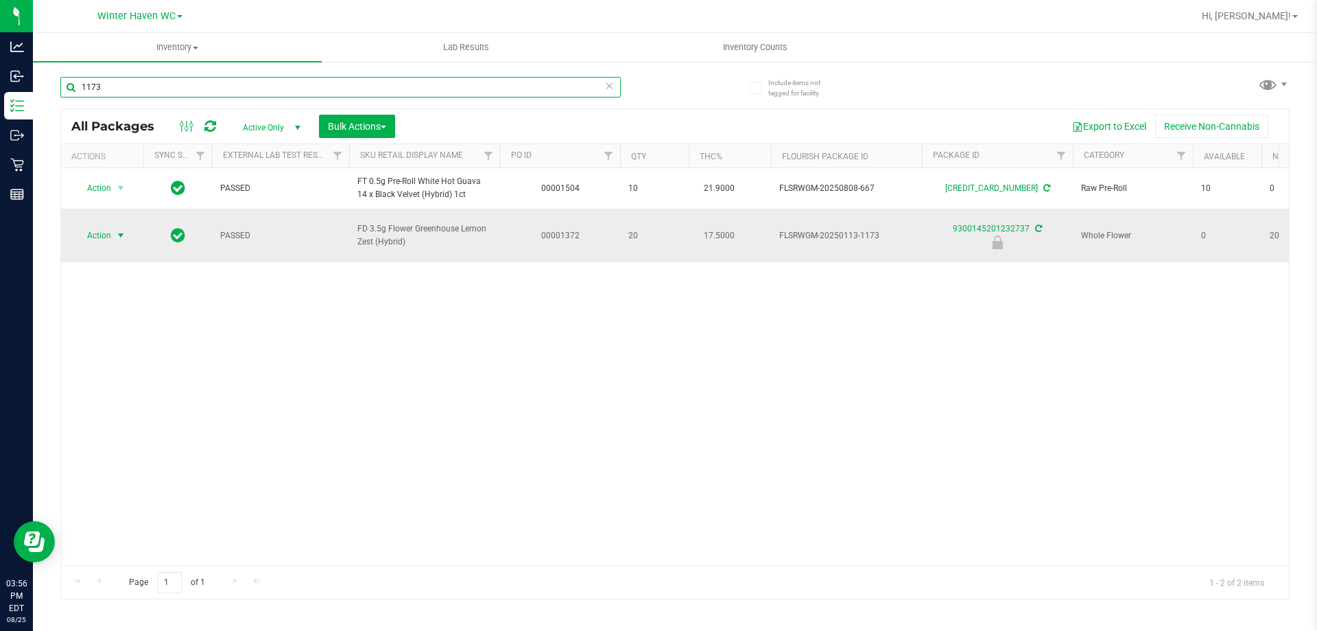
type input "1173"
click at [122, 230] on span "select" at bounding box center [120, 235] width 11 height 11
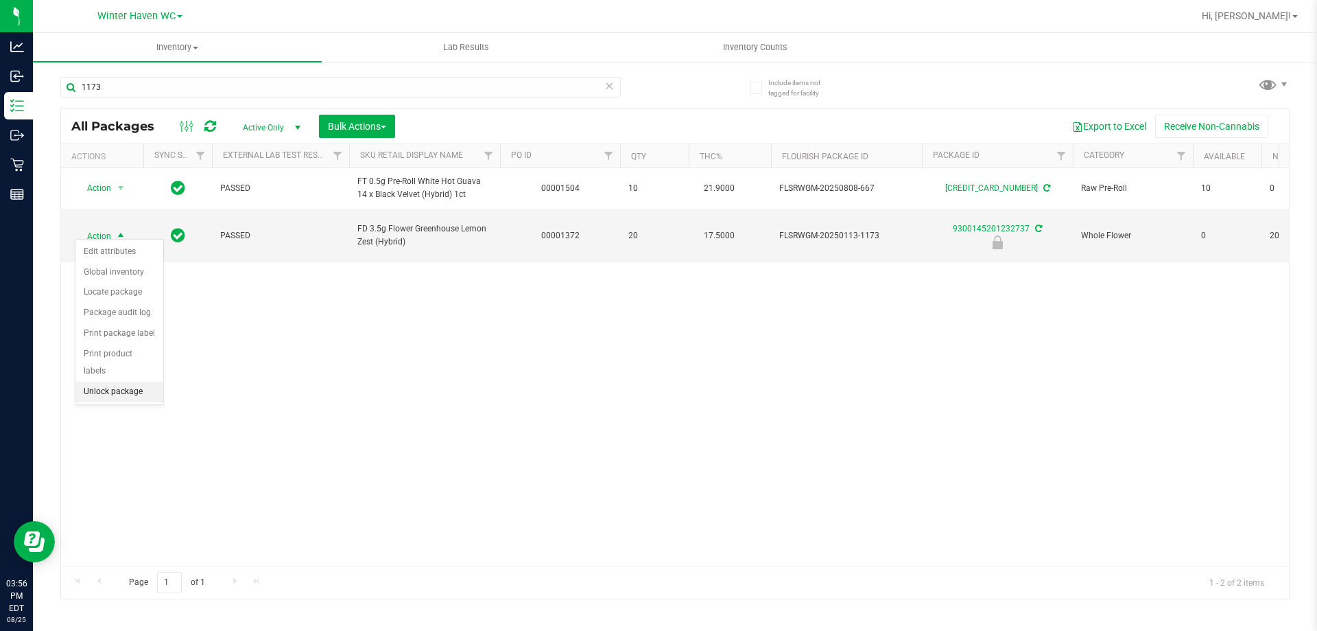
click at [134, 381] on li "Unlock package" at bounding box center [119, 391] width 88 height 21
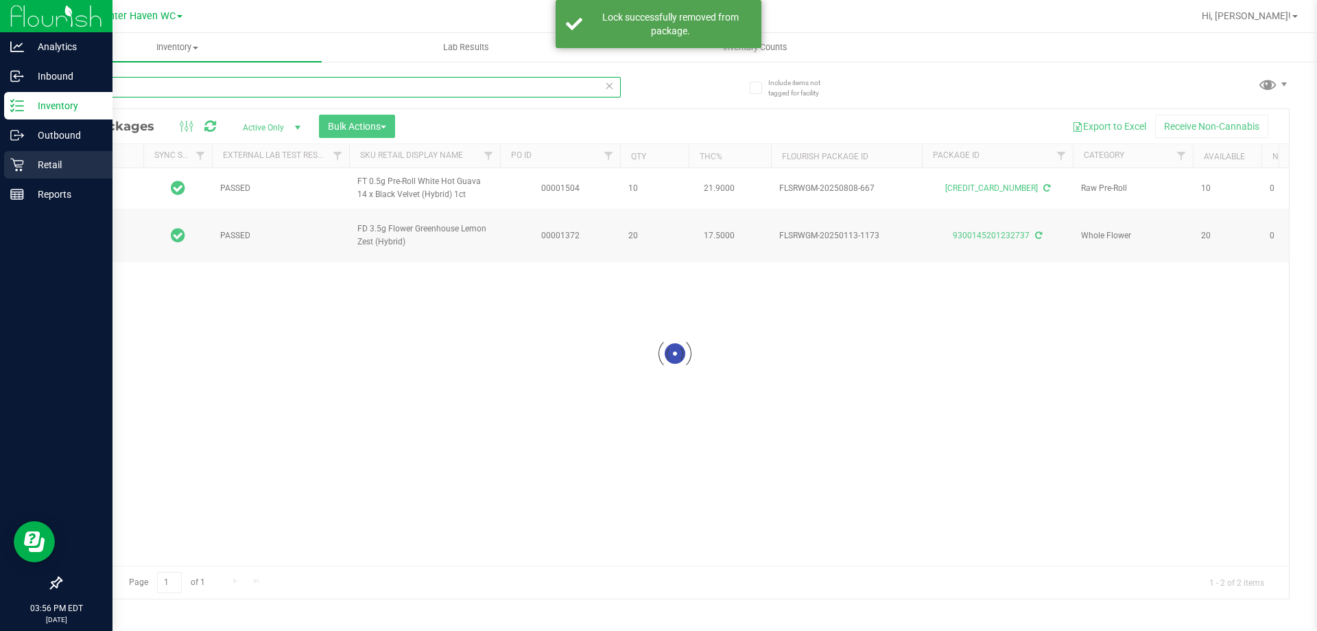
drag, startPoint x: 122, startPoint y: 85, endPoint x: 0, endPoint y: 168, distance: 147.7
click at [0, 168] on div "Analytics Inbound Inventory Outbound Retail Reports 03:56 PM EDT 08/25/2025 08/…" at bounding box center [658, 315] width 1317 height 631
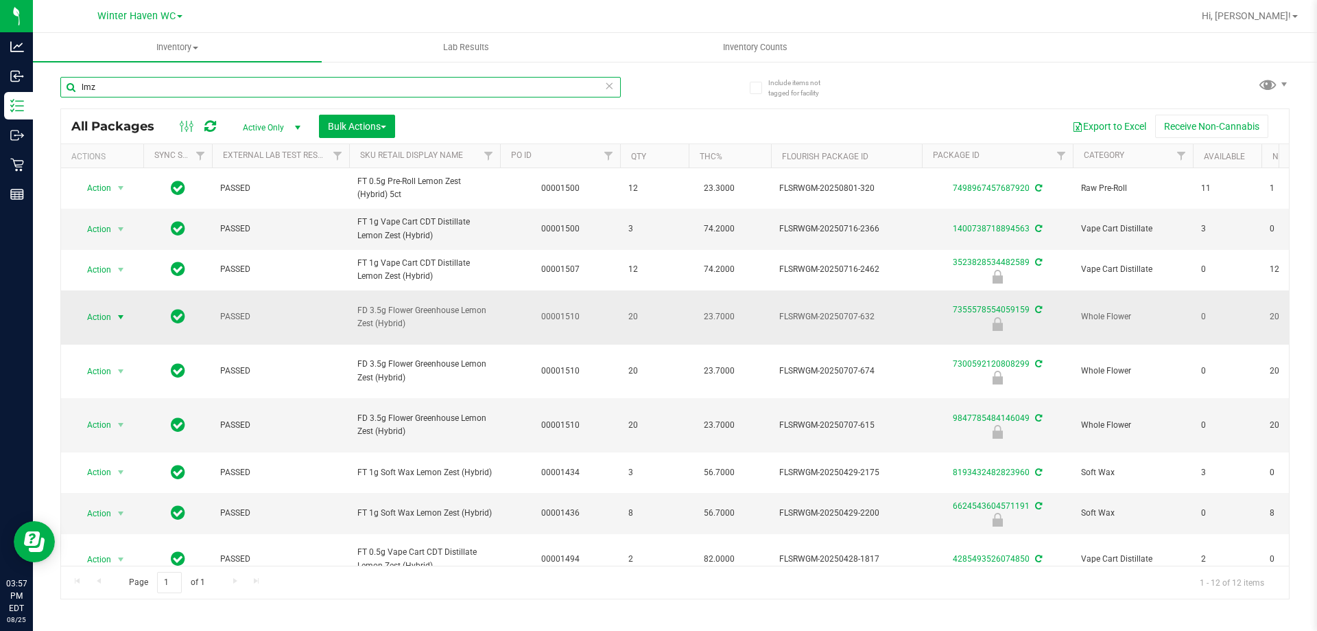
type input "lmz"
click at [99, 327] on span "Action" at bounding box center [93, 316] width 37 height 19
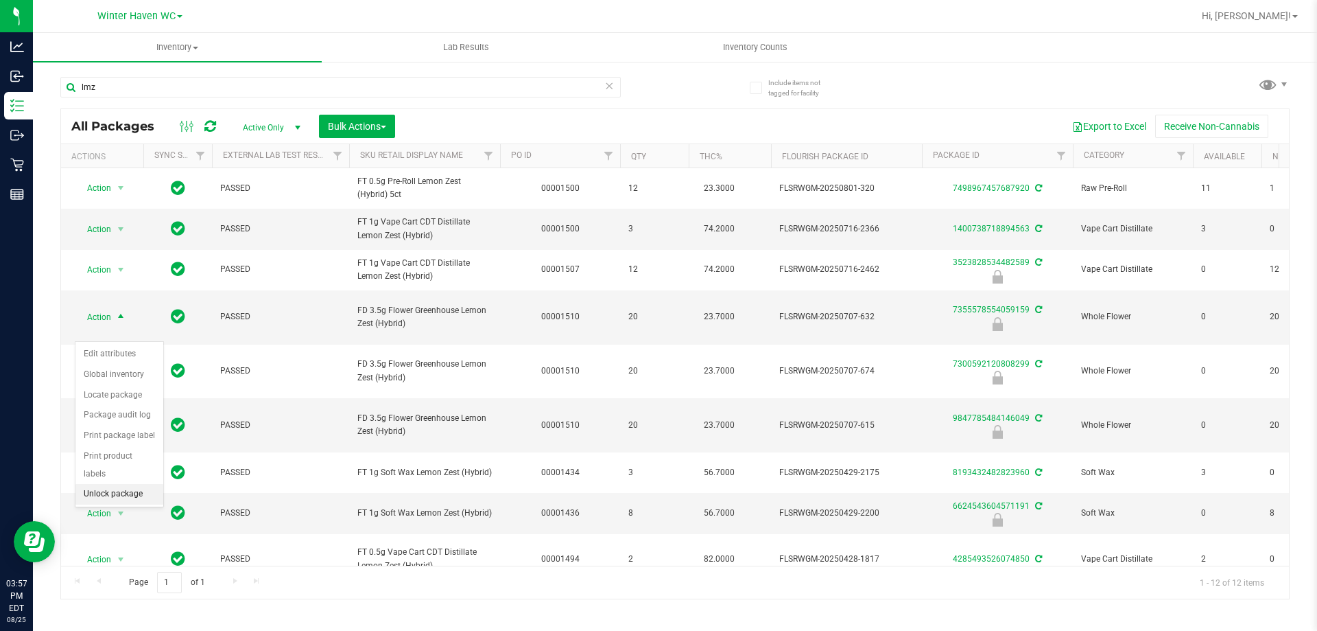
click at [143, 484] on li "Unlock package" at bounding box center [119, 494] width 88 height 21
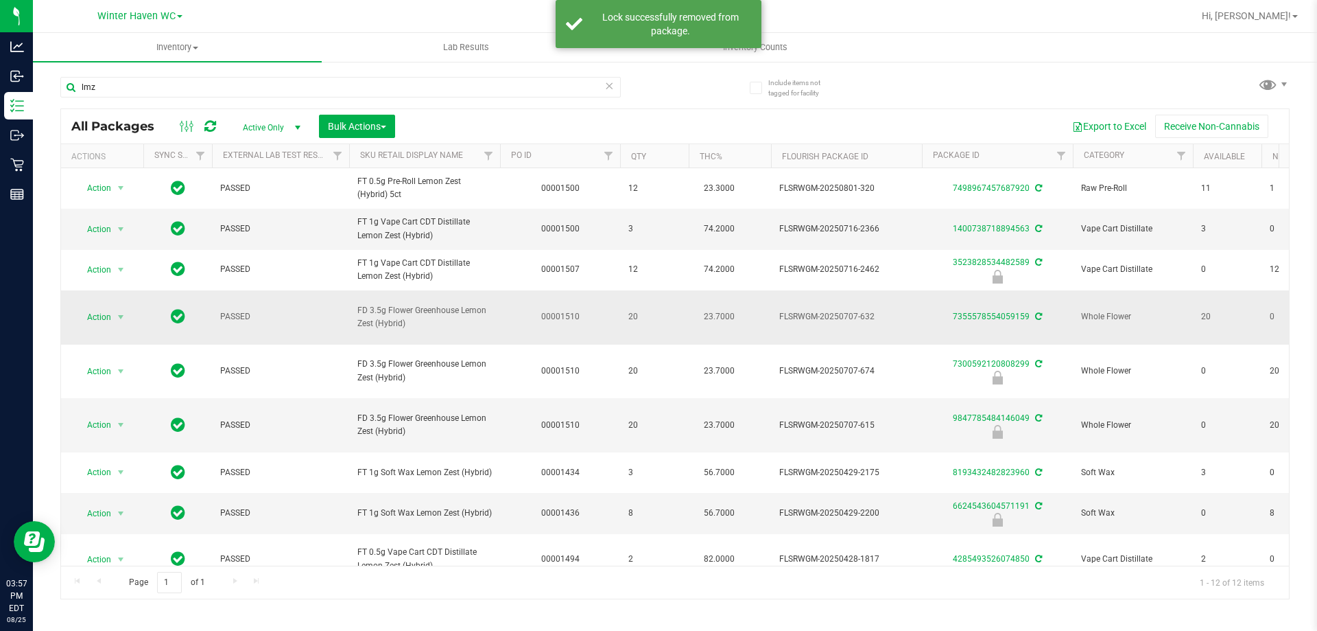
click at [99, 327] on span "Action" at bounding box center [93, 316] width 37 height 19
click at [124, 451] on li "Lock package" at bounding box center [128, 456] width 106 height 21
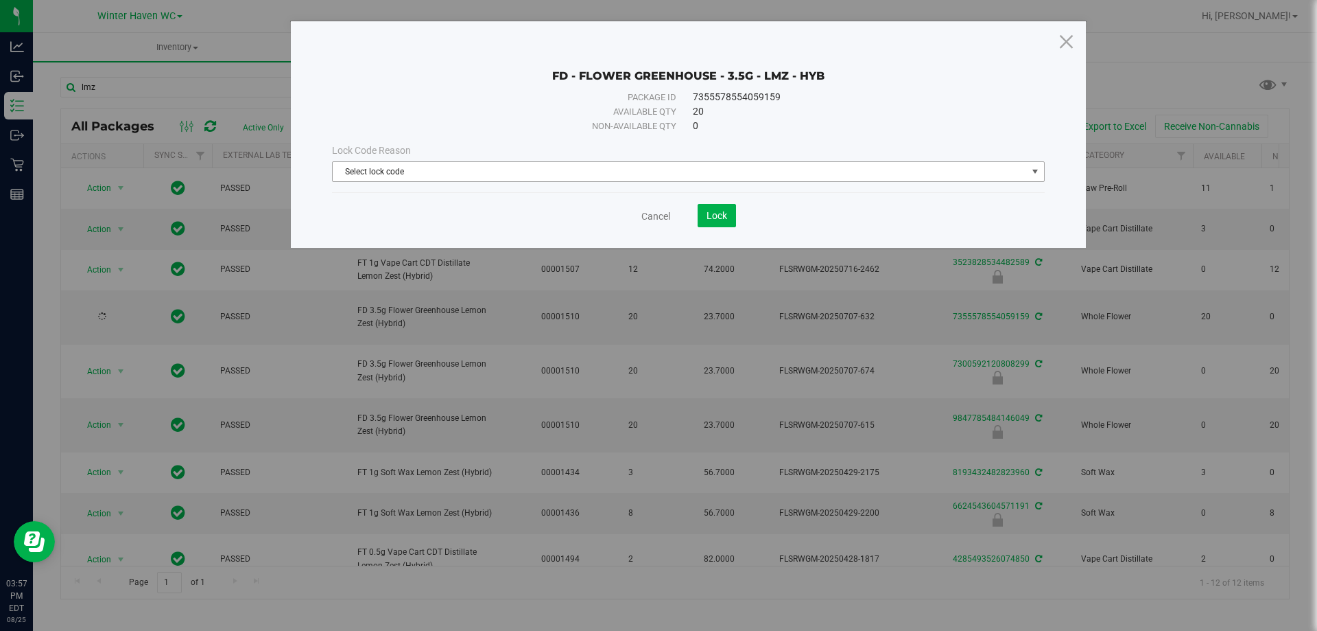
click at [413, 169] on span "Select lock code" at bounding box center [680, 171] width 694 height 19
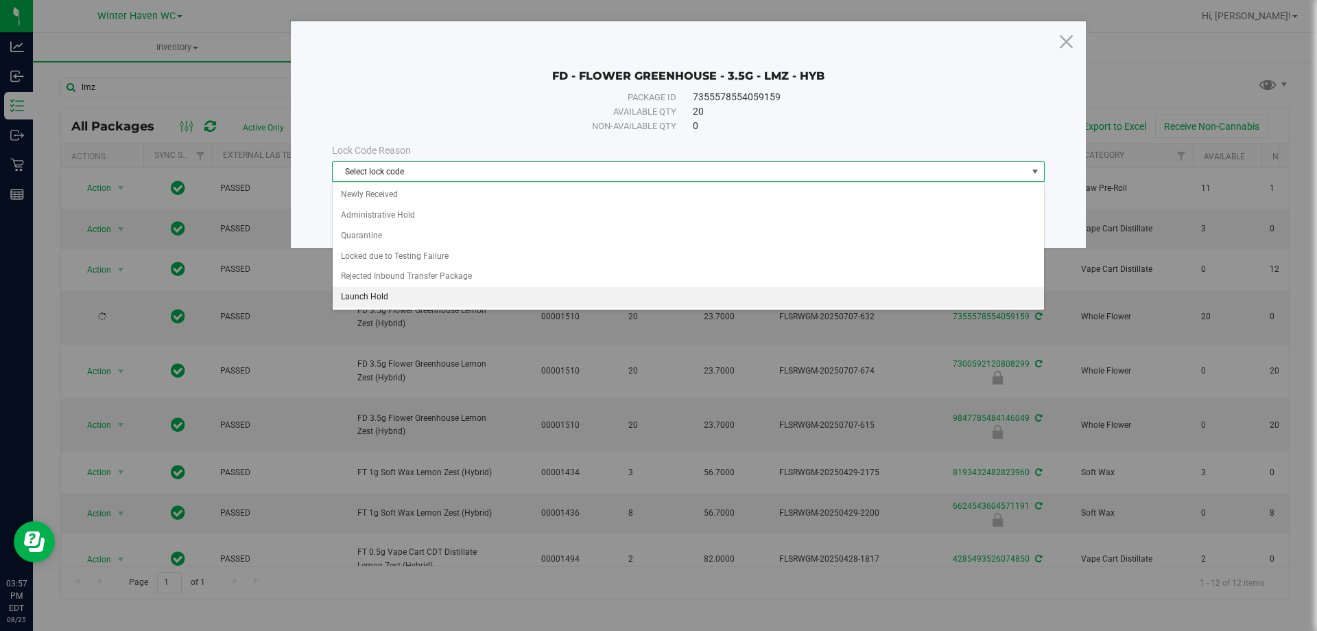
click at [397, 289] on li "Launch Hold" at bounding box center [689, 297] width 712 height 21
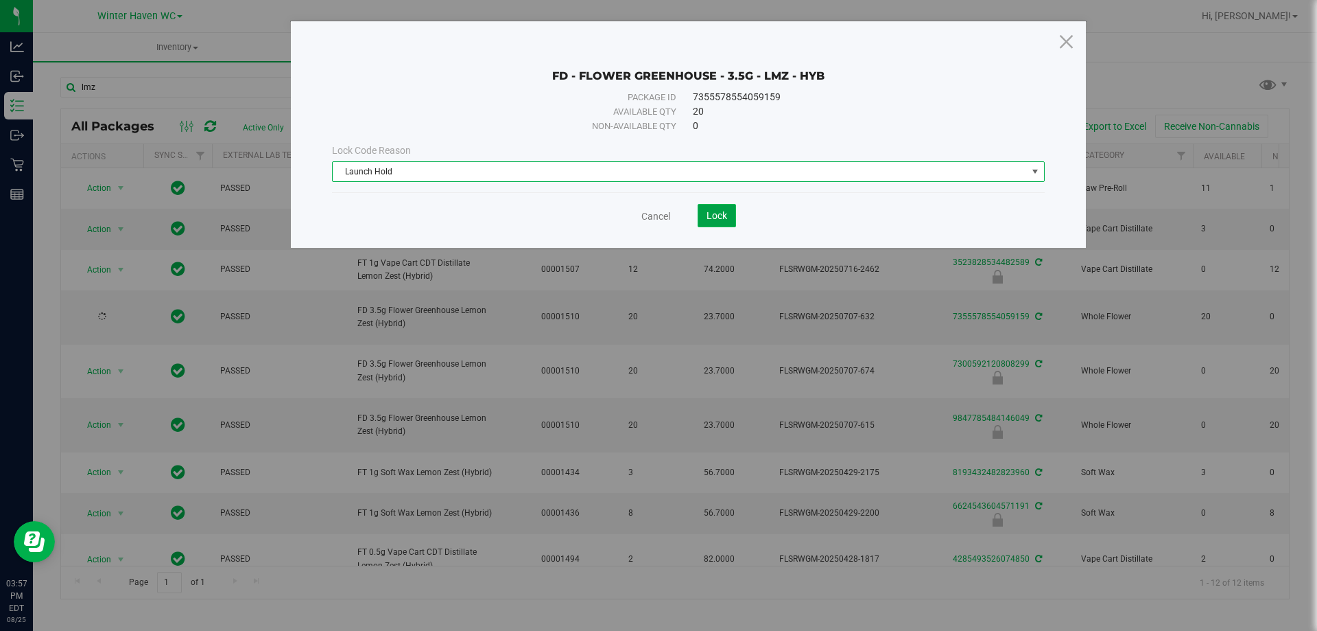
click at [725, 217] on span "Lock" at bounding box center [717, 215] width 21 height 11
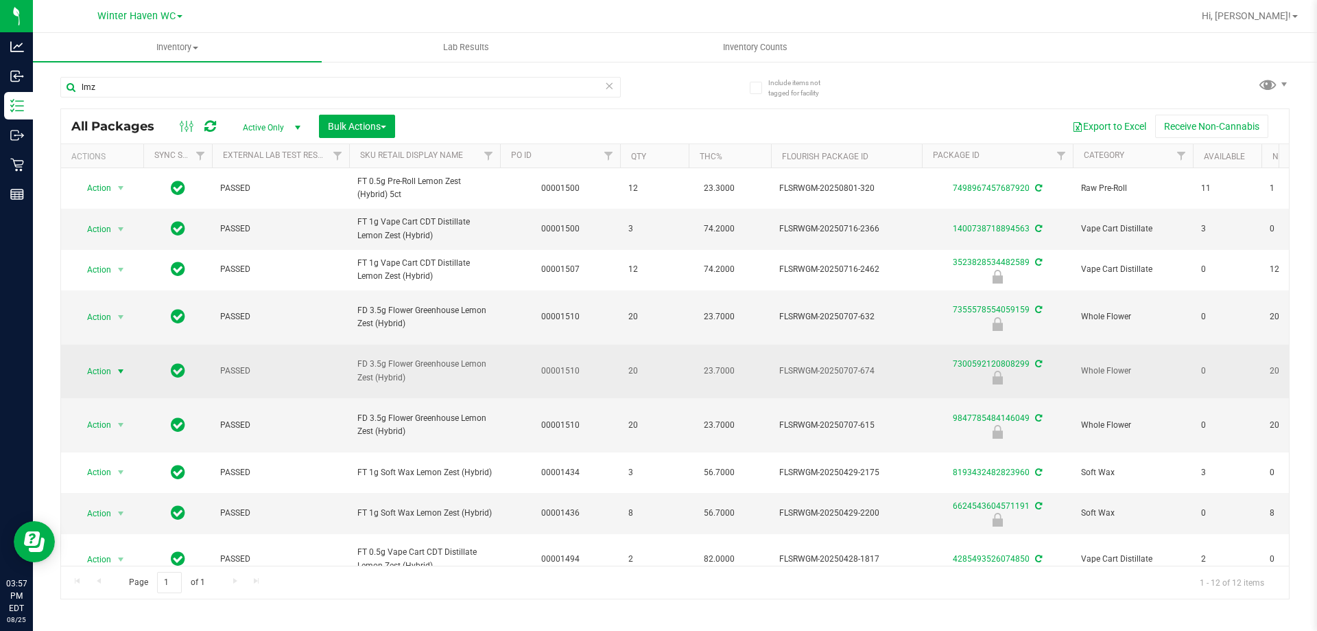
click at [124, 370] on span "select" at bounding box center [120, 371] width 11 height 11
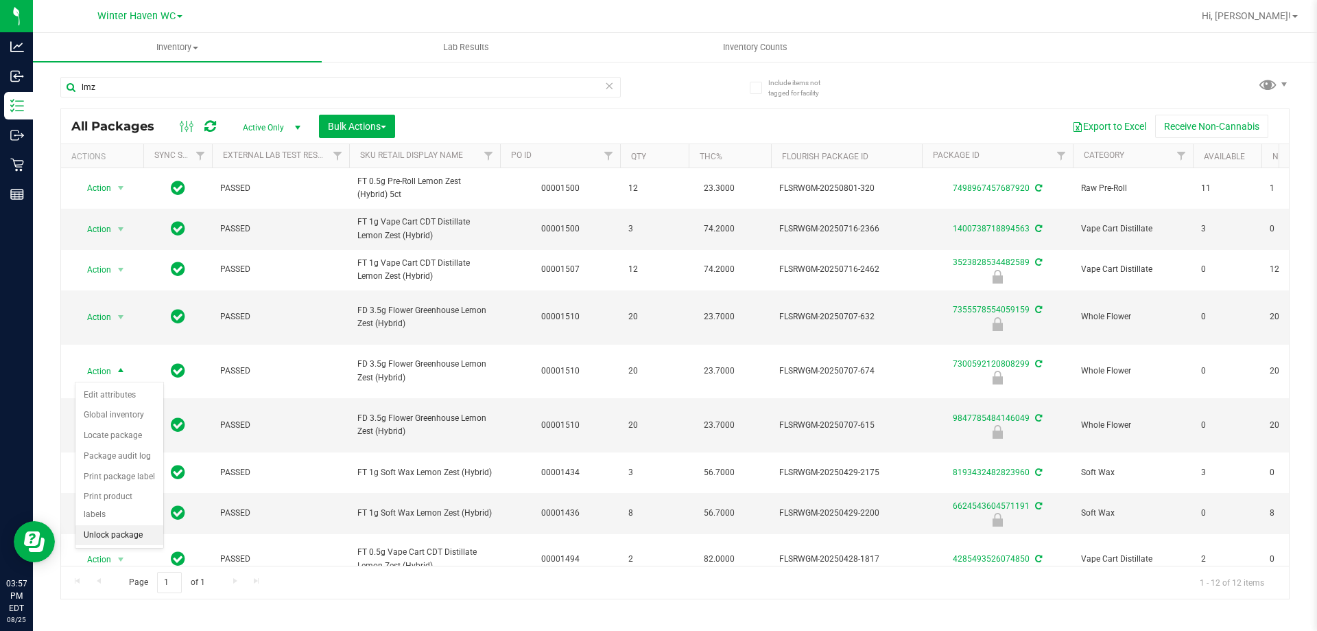
click at [130, 525] on li "Unlock package" at bounding box center [119, 535] width 88 height 21
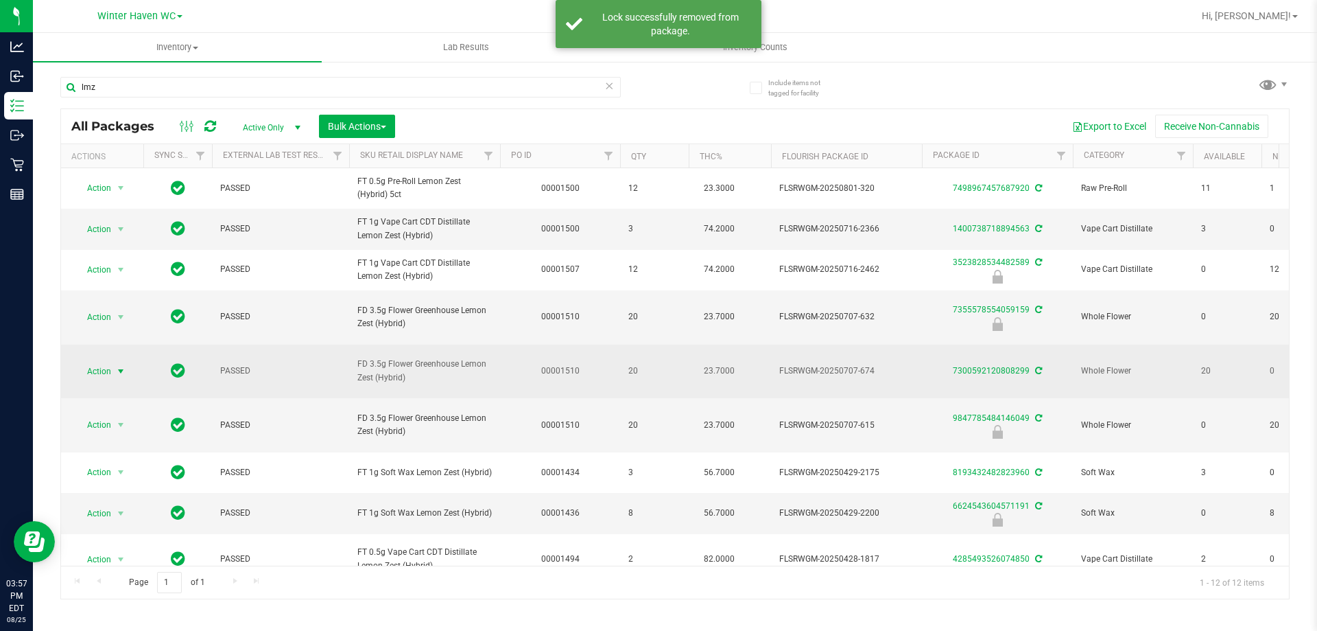
click at [80, 371] on span "Action" at bounding box center [93, 371] width 37 height 19
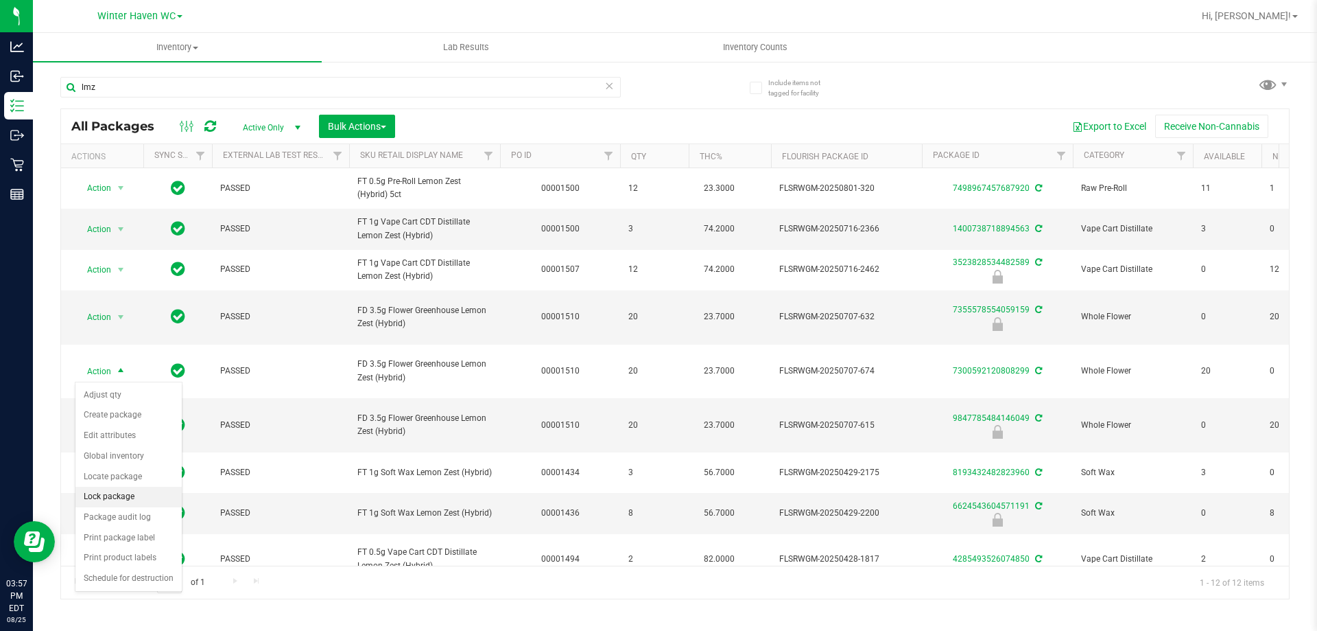
click at [128, 493] on li "Lock package" at bounding box center [128, 496] width 106 height 21
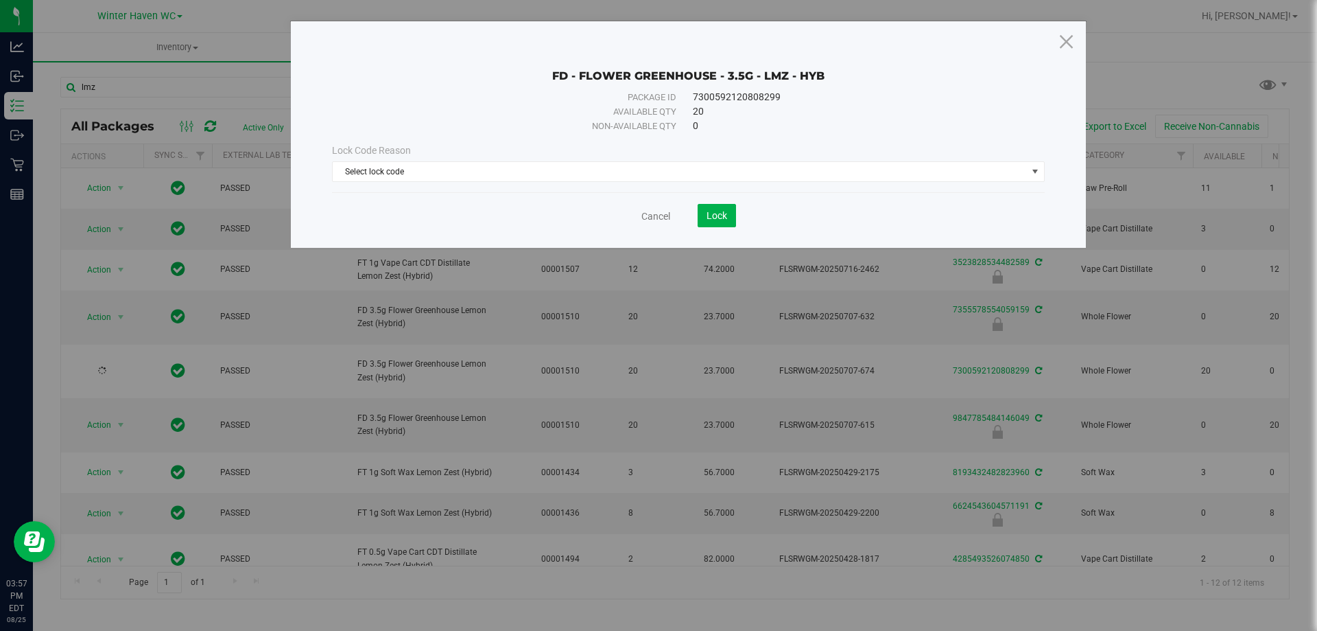
click at [560, 159] on div "Lock Code Reason Select lock code Select lock code Newly Received Administrativ…" at bounding box center [688, 162] width 733 height 38
click at [471, 191] on div "Lock Code Reason Select lock code Select lock code Newly Received Administrativ…" at bounding box center [688, 162] width 733 height 59
click at [453, 174] on span "Select lock code" at bounding box center [680, 171] width 694 height 19
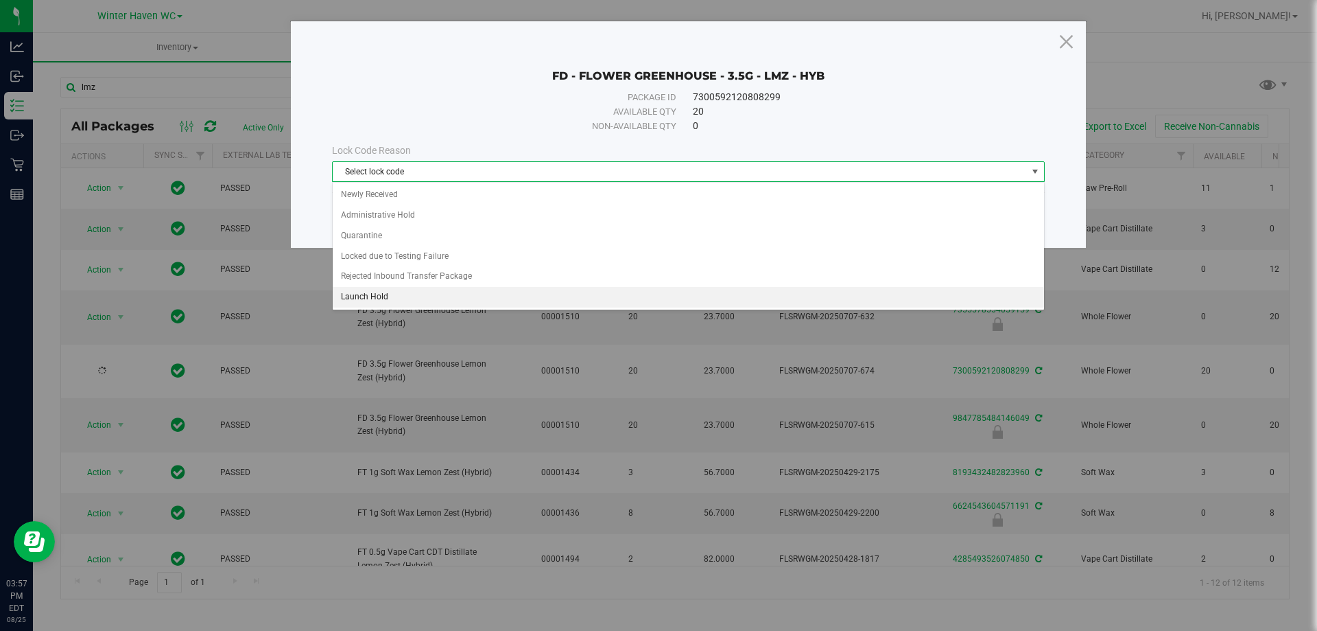
click at [386, 292] on li "Launch Hold" at bounding box center [689, 297] width 712 height 21
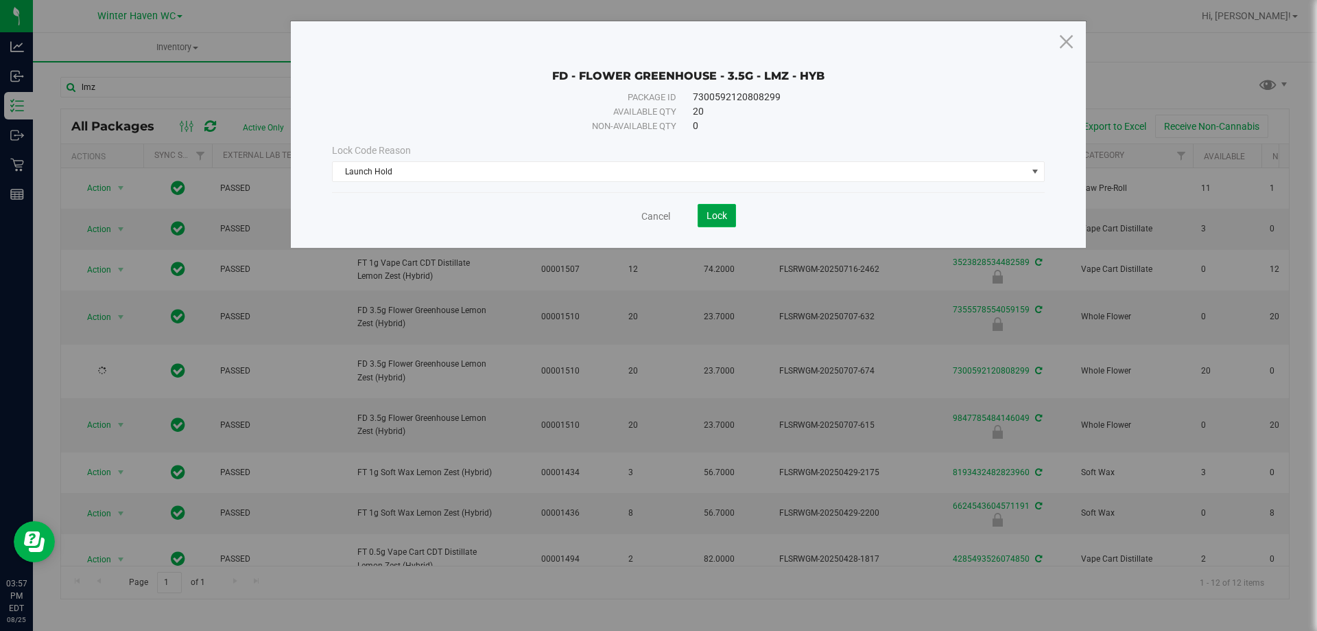
click at [729, 219] on button "Lock" at bounding box center [717, 215] width 38 height 23
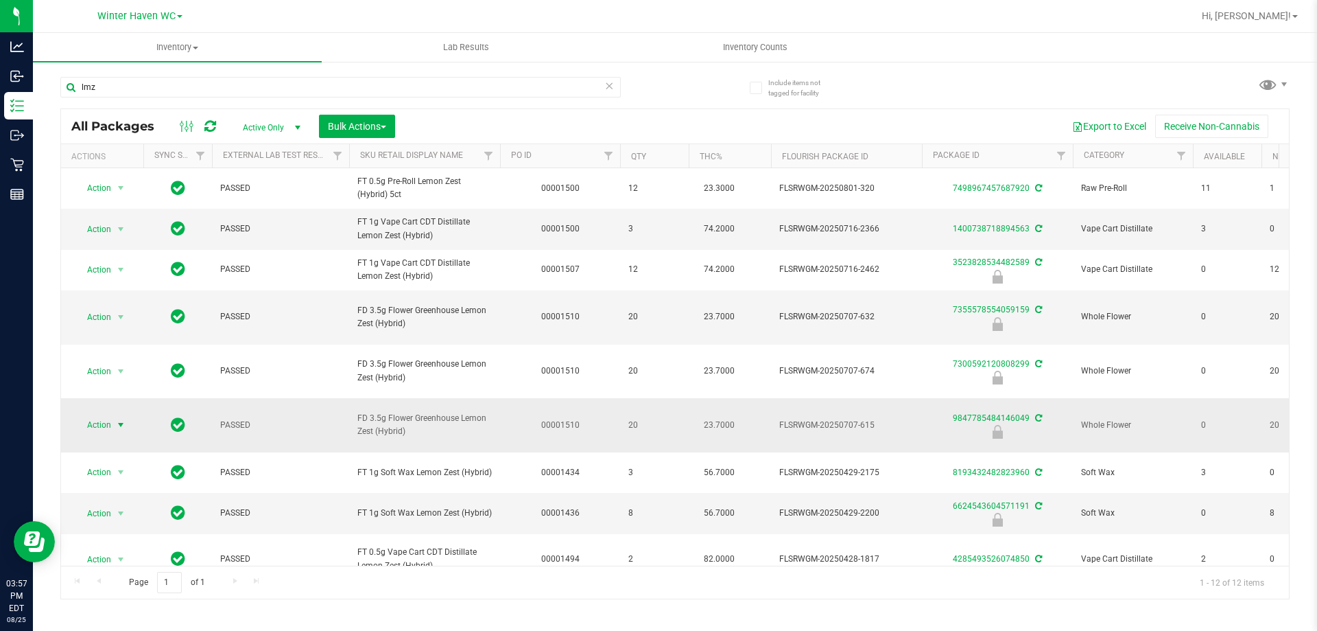
click at [119, 419] on span "select" at bounding box center [120, 424] width 11 height 11
click at [132, 565] on li "Unlock package" at bounding box center [119, 575] width 88 height 21
click at [118, 419] on span "select" at bounding box center [120, 424] width 11 height 11
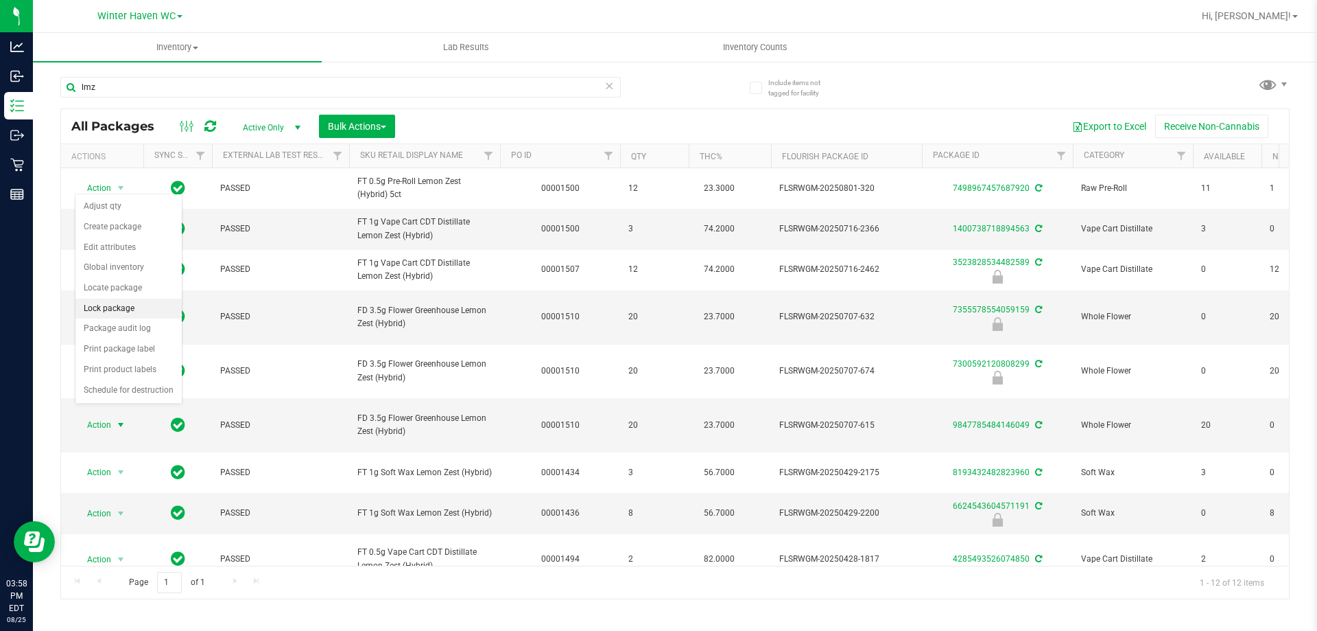
click at [150, 301] on li "Lock package" at bounding box center [128, 308] width 106 height 21
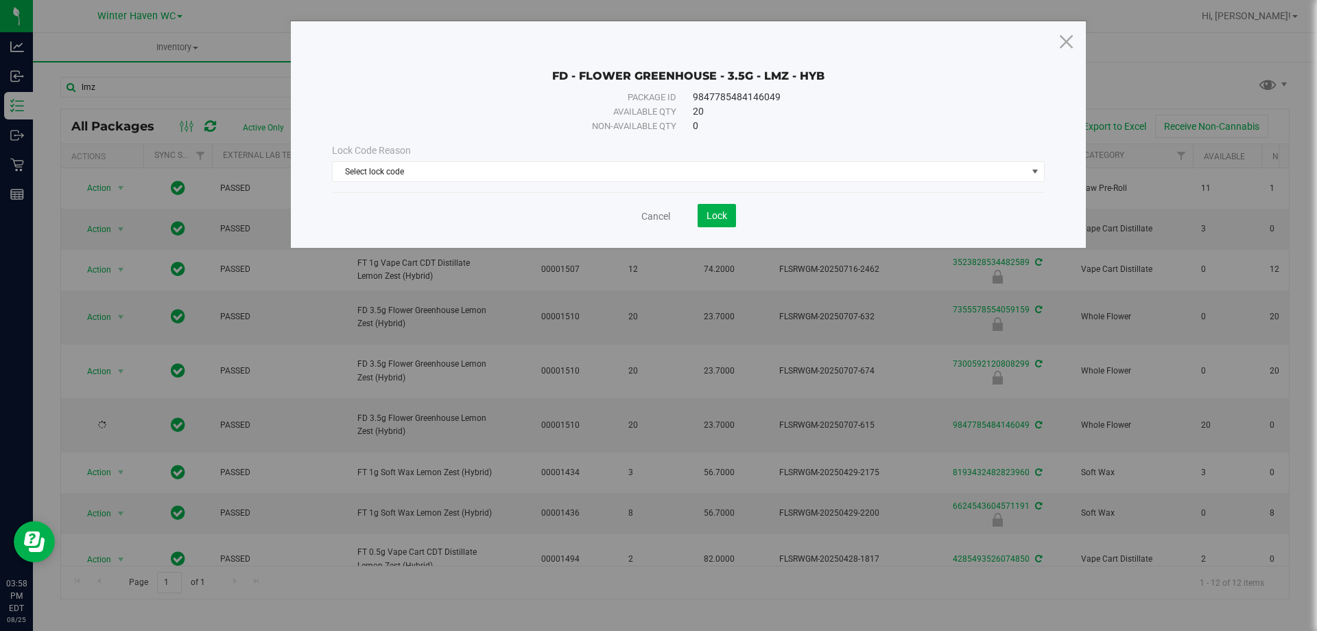
click at [417, 158] on div "Lock Code Reason Select lock code Select lock code Newly Received Administrativ…" at bounding box center [688, 162] width 733 height 38
click at [419, 169] on span "Select lock code" at bounding box center [680, 171] width 694 height 19
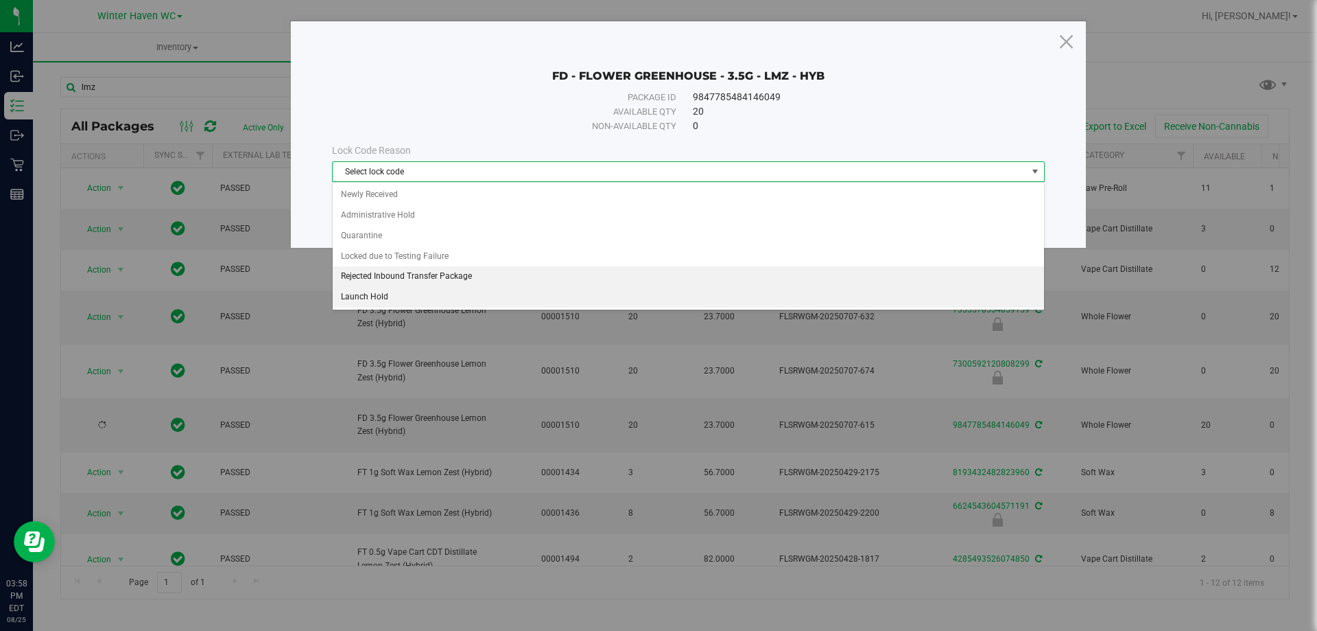
click at [377, 294] on li "Launch Hold" at bounding box center [689, 297] width 712 height 21
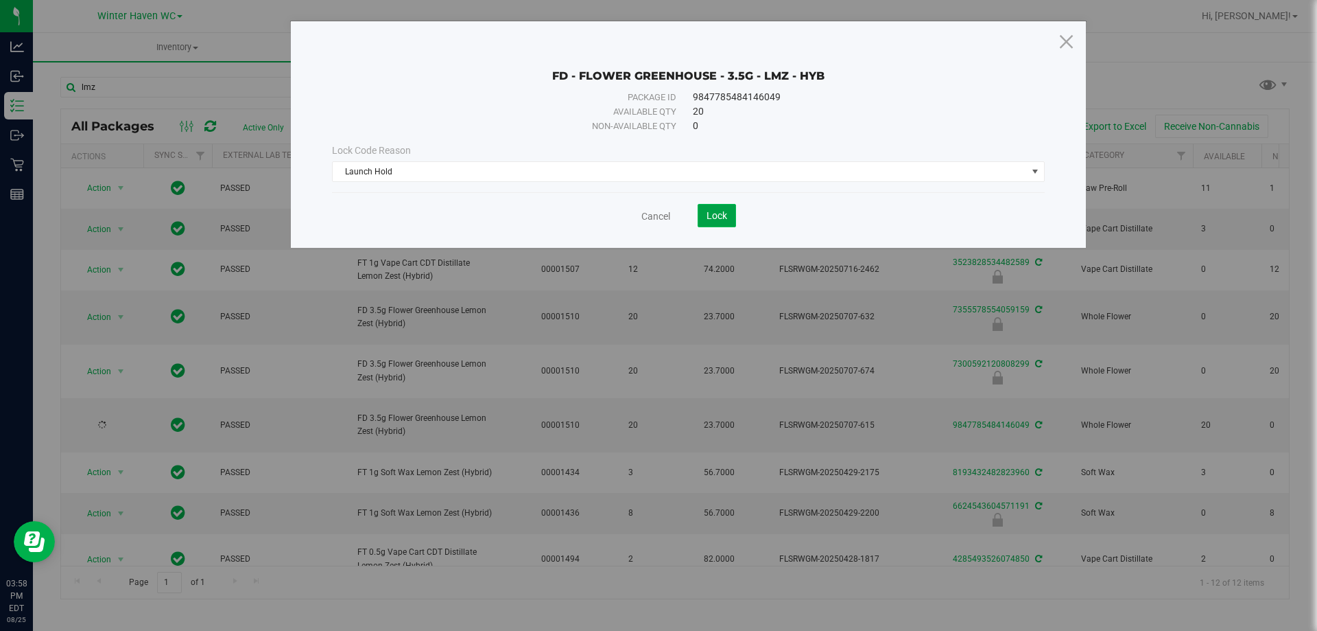
click at [723, 212] on span "Lock" at bounding box center [717, 215] width 21 height 11
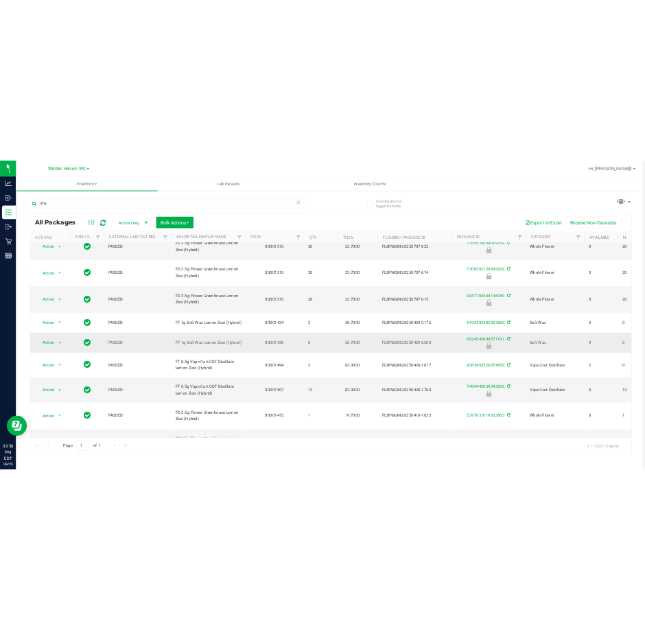
scroll to position [143, 0]
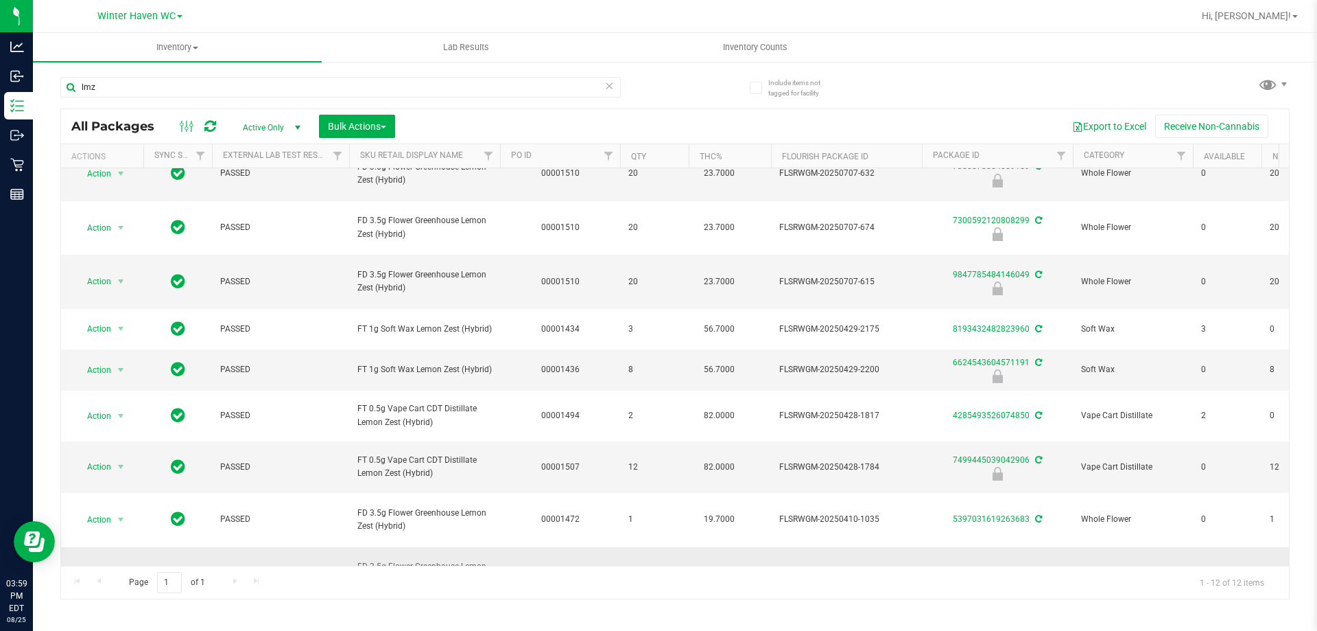
click at [1012, 568] on link "9300145201232737" at bounding box center [991, 573] width 77 height 10
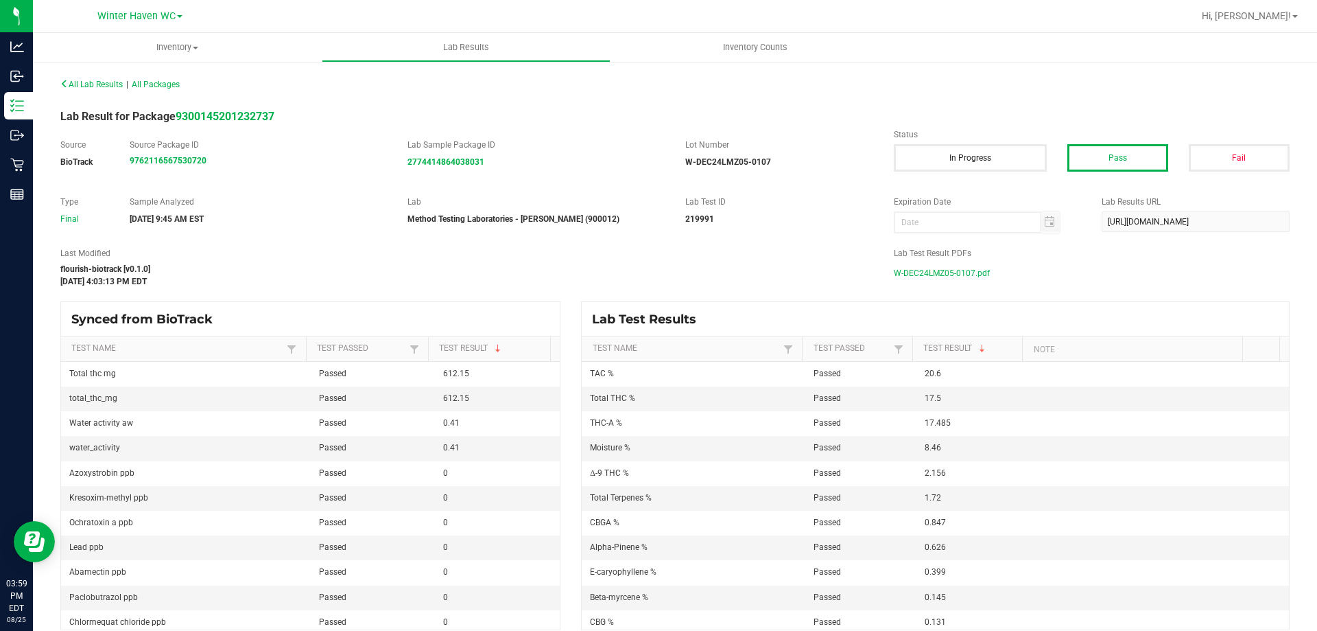
click at [902, 264] on span "W-DEC24LMZ05-0107.pdf" at bounding box center [942, 273] width 96 height 21
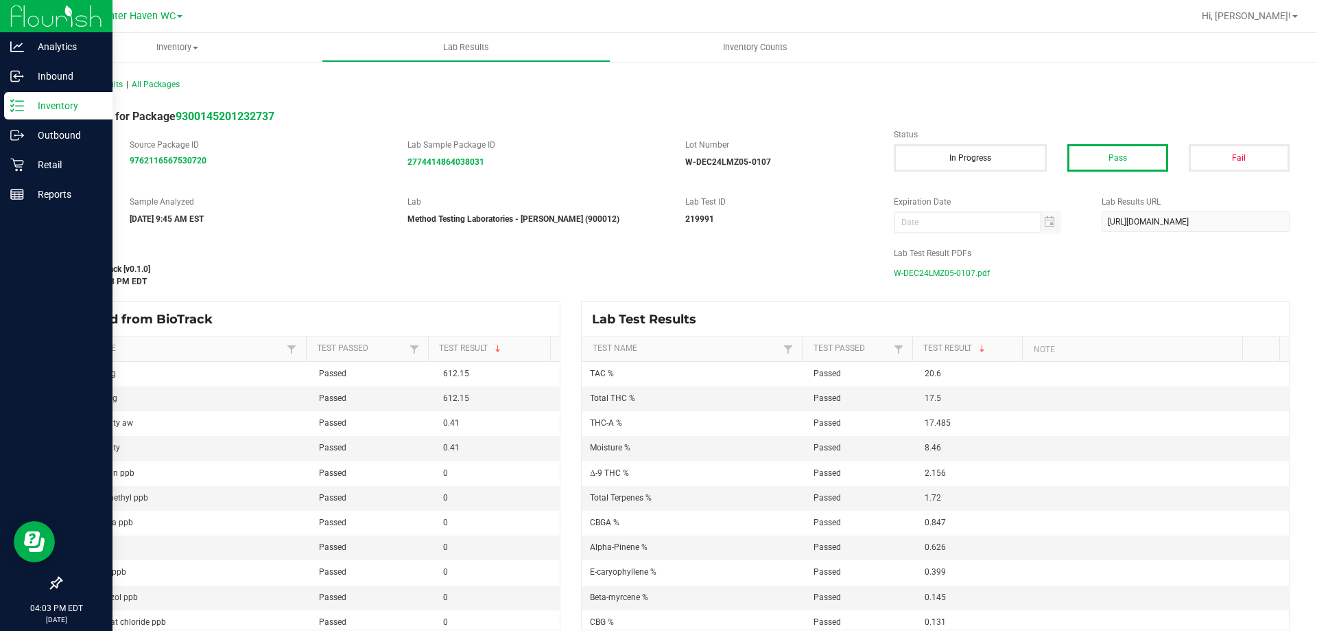
click at [30, 106] on p "Inventory" at bounding box center [65, 105] width 82 height 16
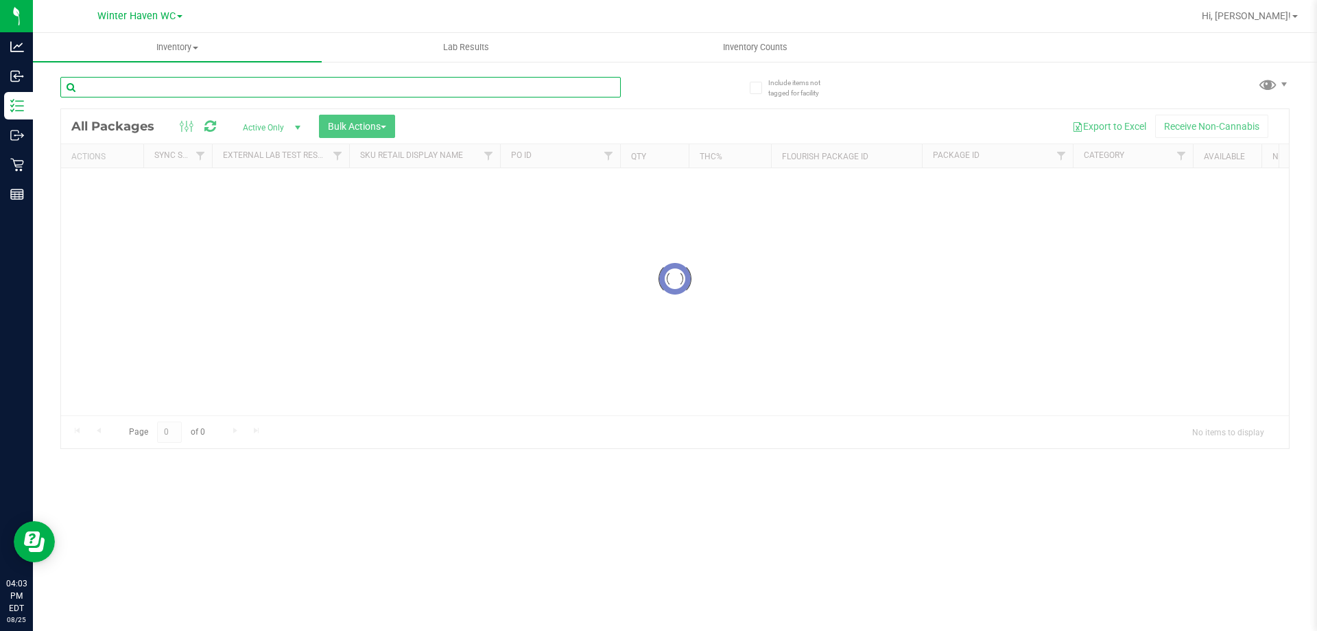
click at [163, 89] on input "text" at bounding box center [340, 87] width 561 height 21
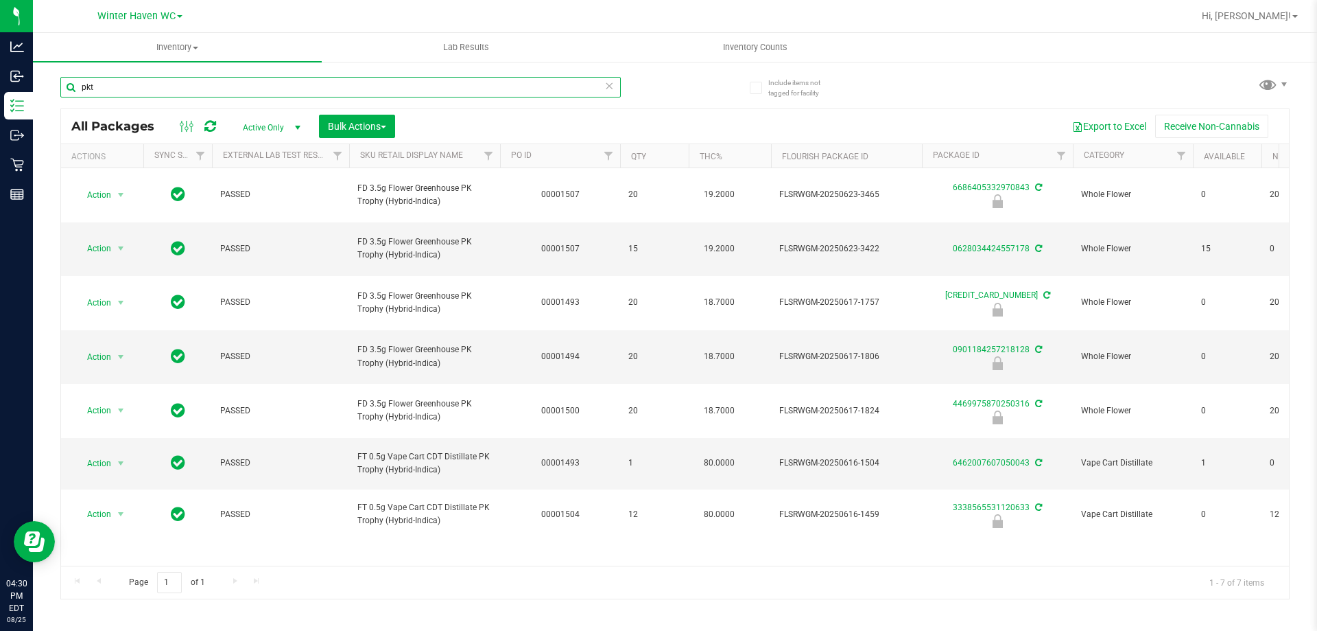
drag, startPoint x: 271, startPoint y: 88, endPoint x: 82, endPoint y: 23, distance: 199.4
click at [0, 23] on div "Analytics Inbound Inventory Outbound Retail Reports 04:30 PM EDT 08/25/2025 08/…" at bounding box center [658, 315] width 1317 height 631
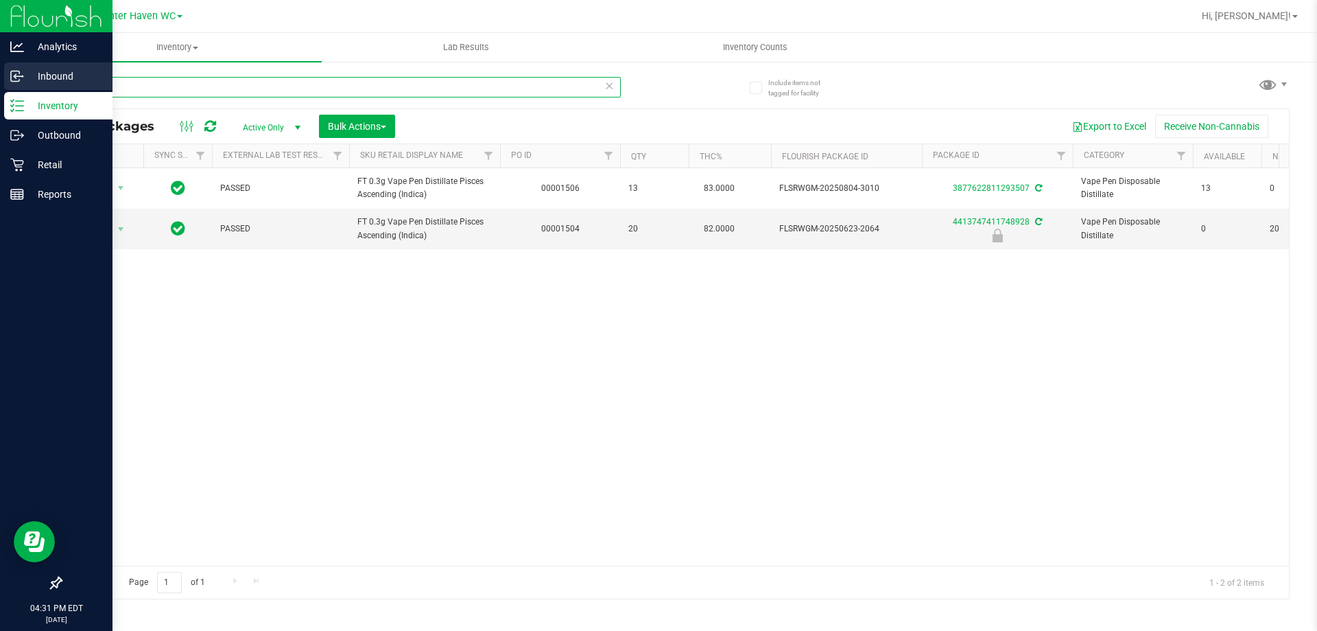
drag, startPoint x: 174, startPoint y: 80, endPoint x: 0, endPoint y: 79, distance: 173.6
click at [0, 80] on div "Analytics Inbound Inventory Outbound Retail Reports 04:31 PM EDT 08/25/2025 08/…" at bounding box center [658, 315] width 1317 height 631
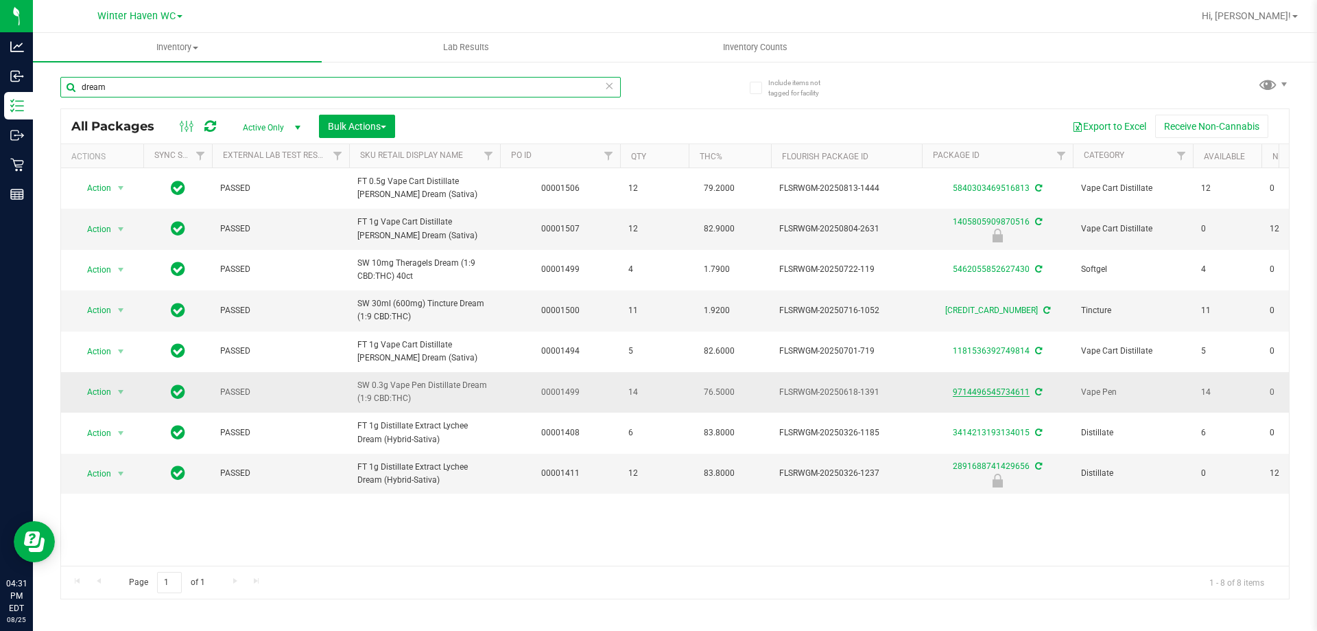
type input "dream"
click at [977, 388] on link "9714496545734611" at bounding box center [991, 392] width 77 height 10
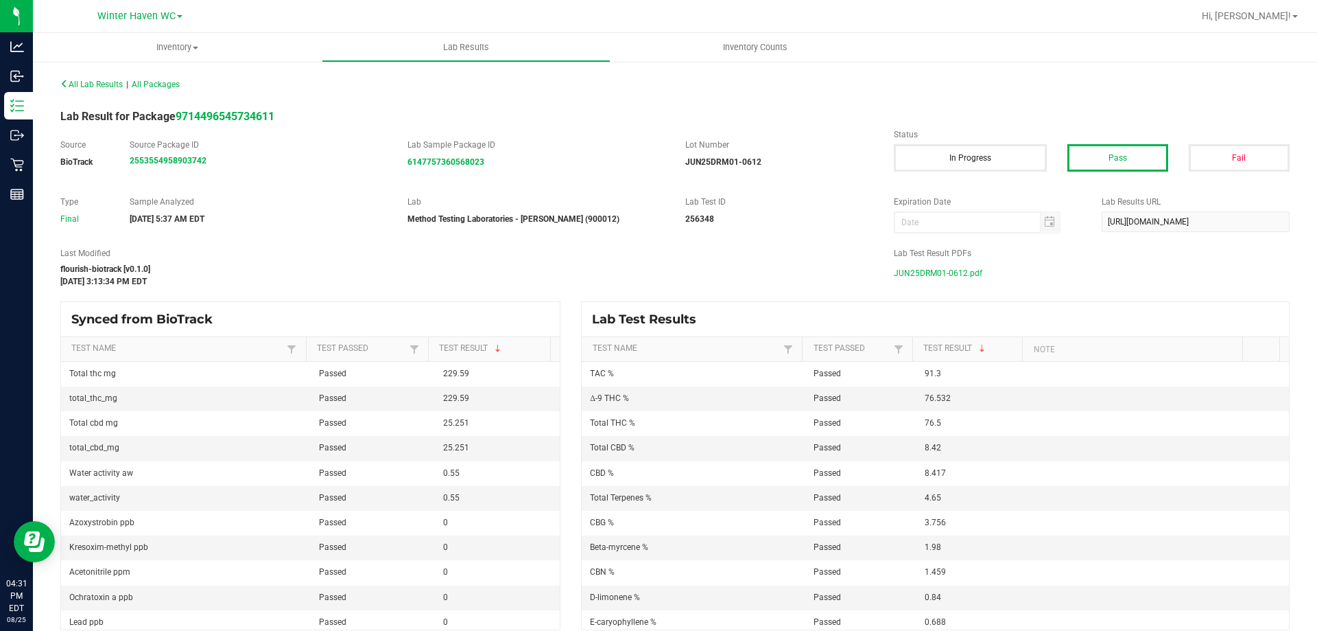
click at [961, 265] on span "JUN25DRM01-0612.pdf" at bounding box center [938, 273] width 89 height 21
